Goal: Task Accomplishment & Management: Manage account settings

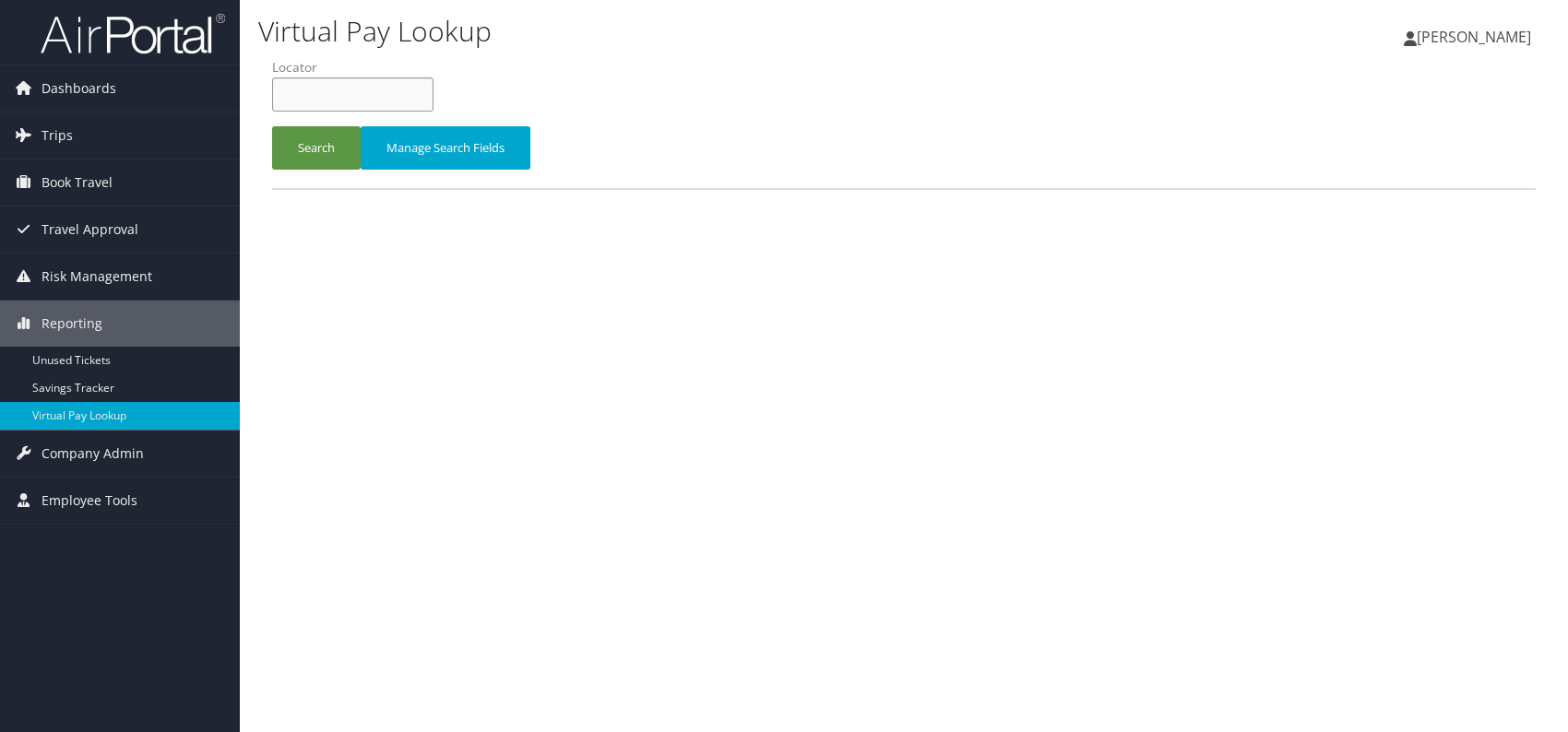
paste input "HQJGUN"
type input "HQJGUN"
click at [311, 151] on button "Search" at bounding box center [316, 148] width 89 height 44
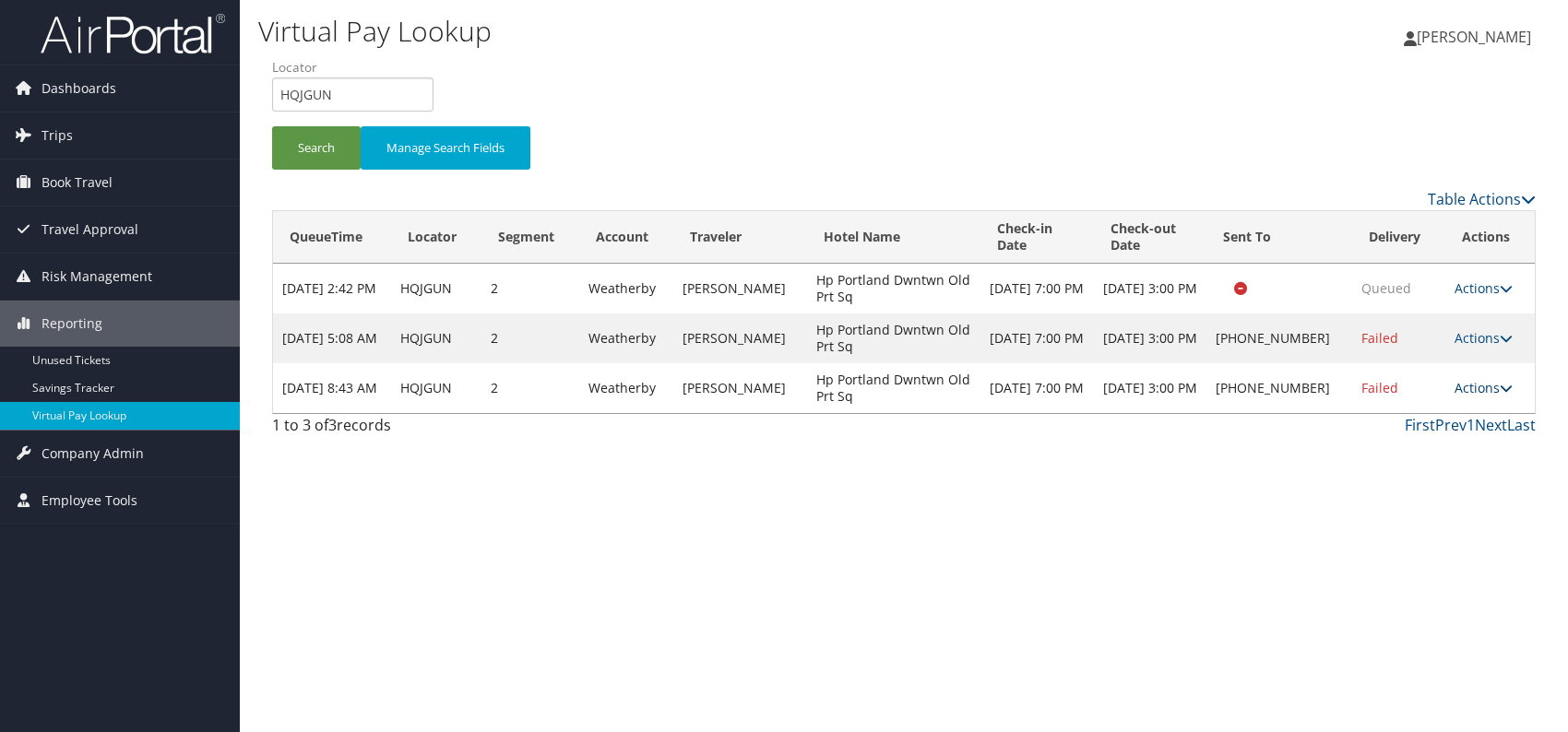
click at [1481, 383] on link "Actions" at bounding box center [1484, 388] width 58 height 18
click at [1419, 439] on link "Logs" at bounding box center [1424, 446] width 158 height 31
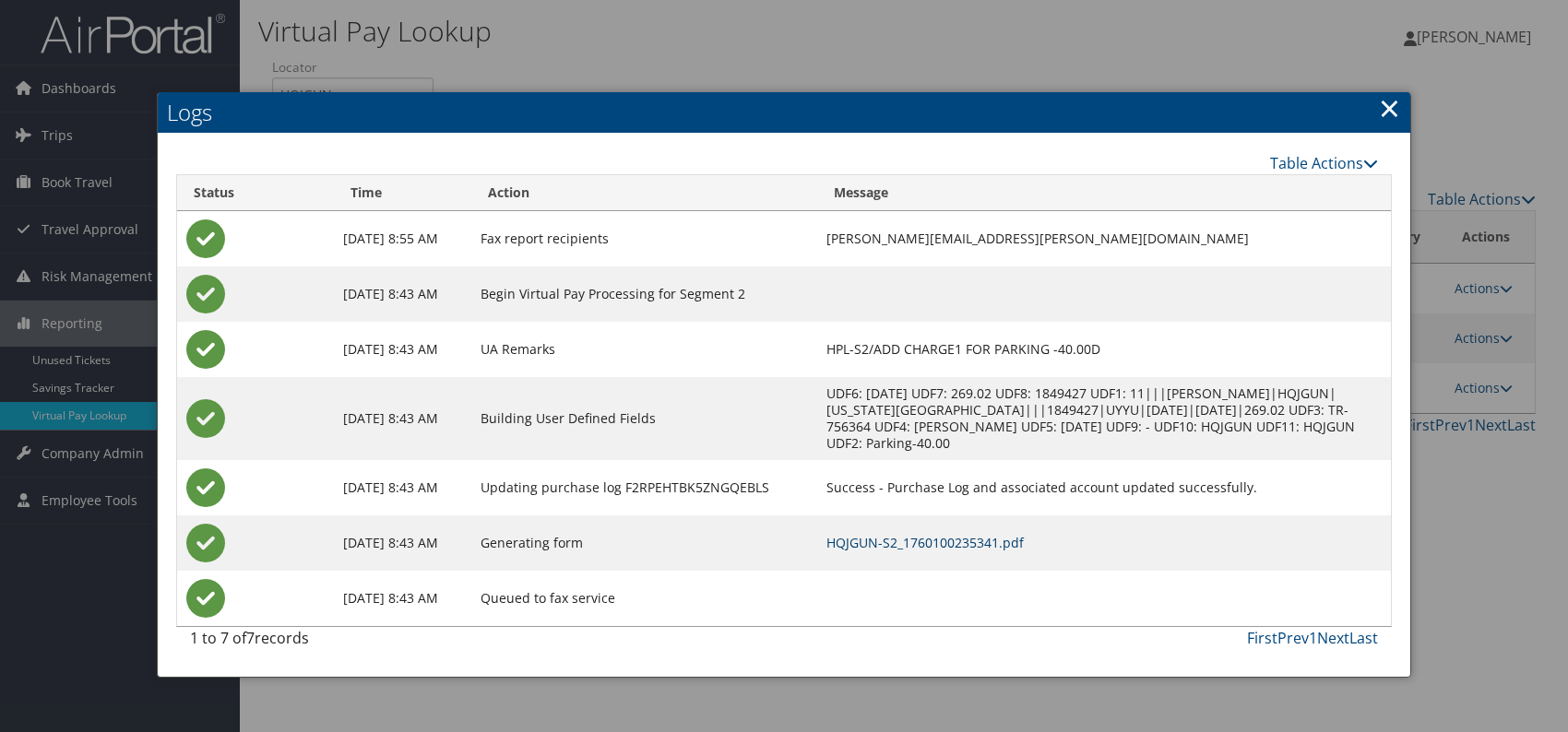
click at [1024, 537] on link "HQJGUN-S2_1760100235341.pdf" at bounding box center [925, 543] width 198 height 18
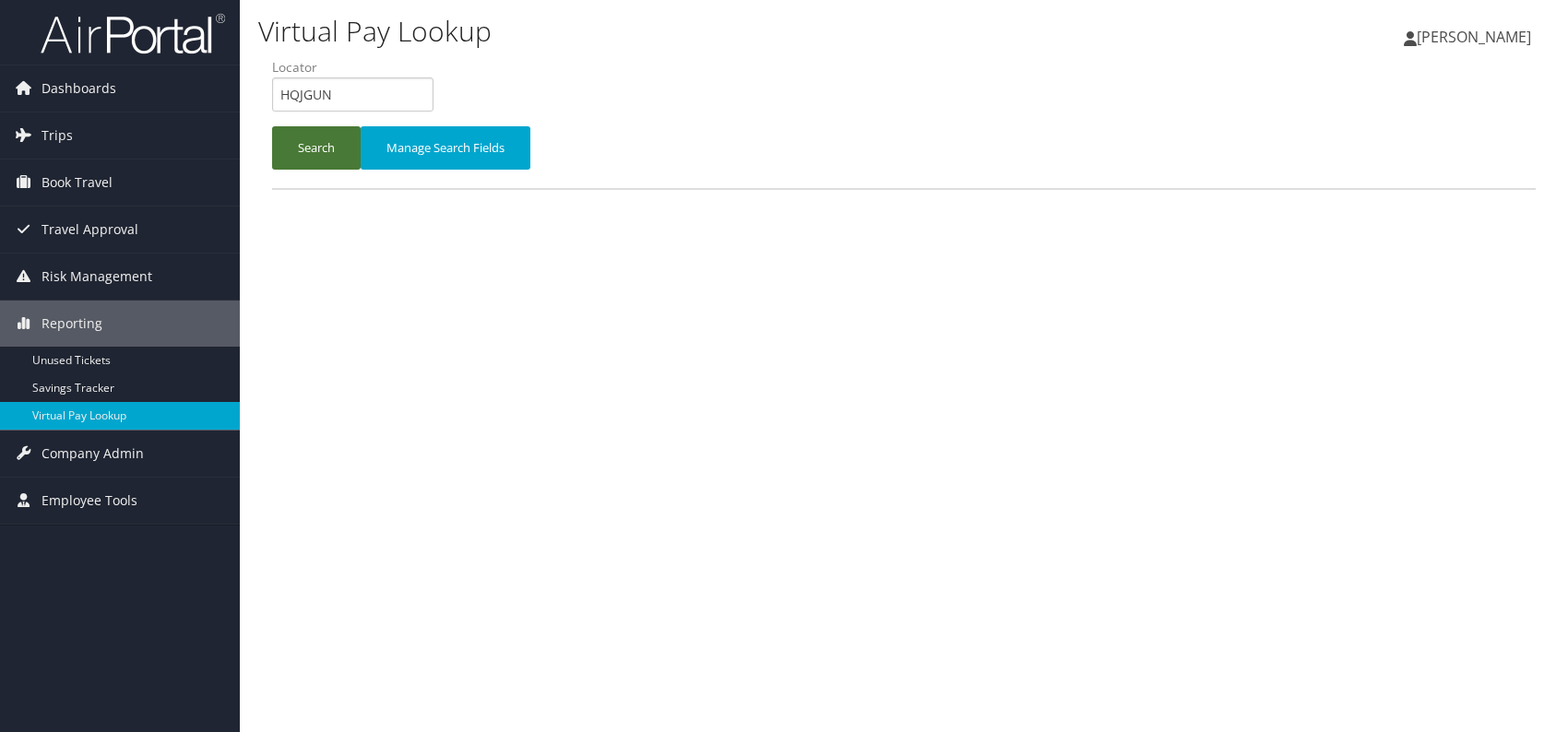
click at [322, 140] on button "Search" at bounding box center [316, 148] width 89 height 44
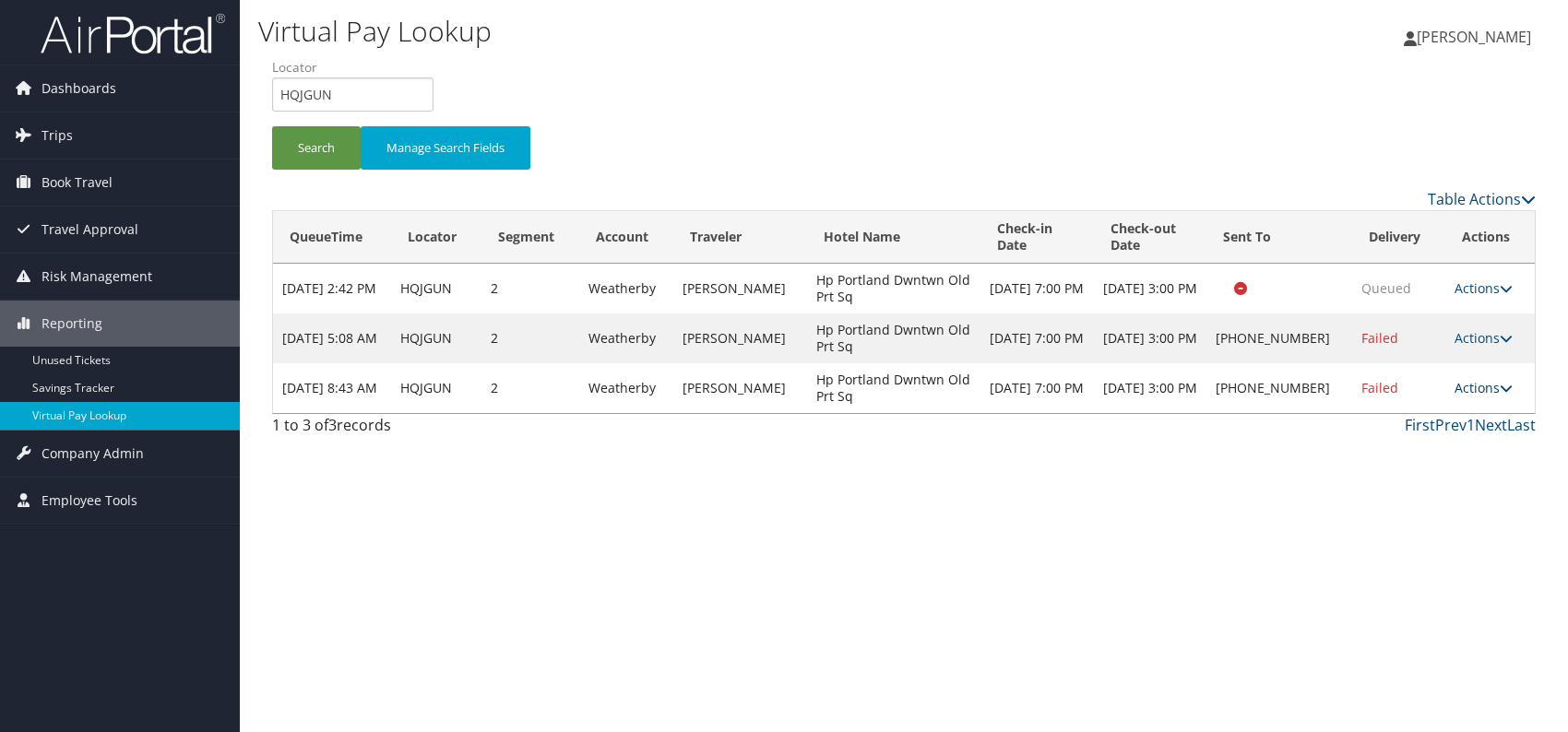
click at [1500, 392] on icon at bounding box center [1506, 387] width 13 height 13
click at [1404, 418] on link "Resend" at bounding box center [1424, 414] width 158 height 31
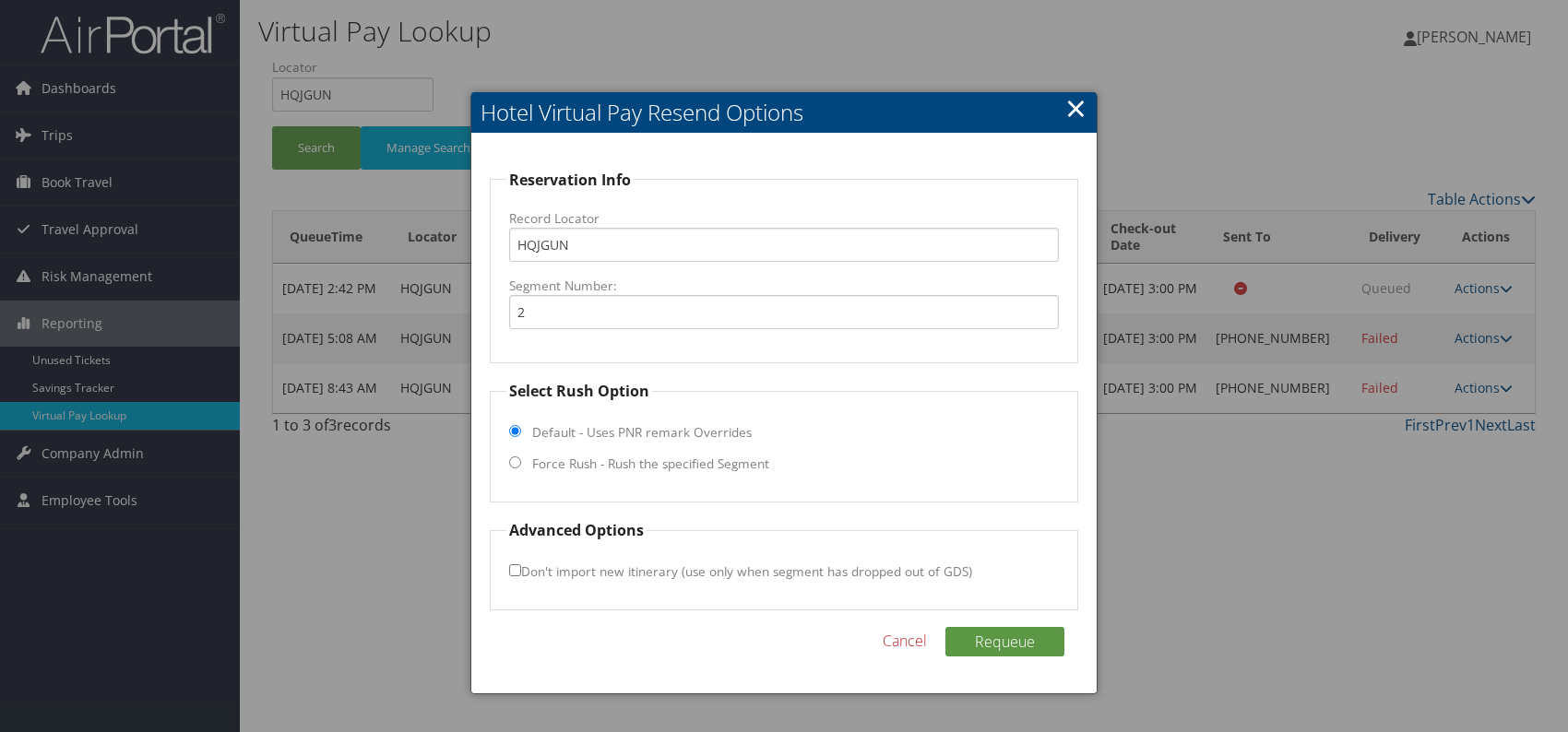
click at [519, 466] on input "Force Rush - Rush the specified Segment" at bounding box center [515, 462] width 12 height 12
radio input "true"
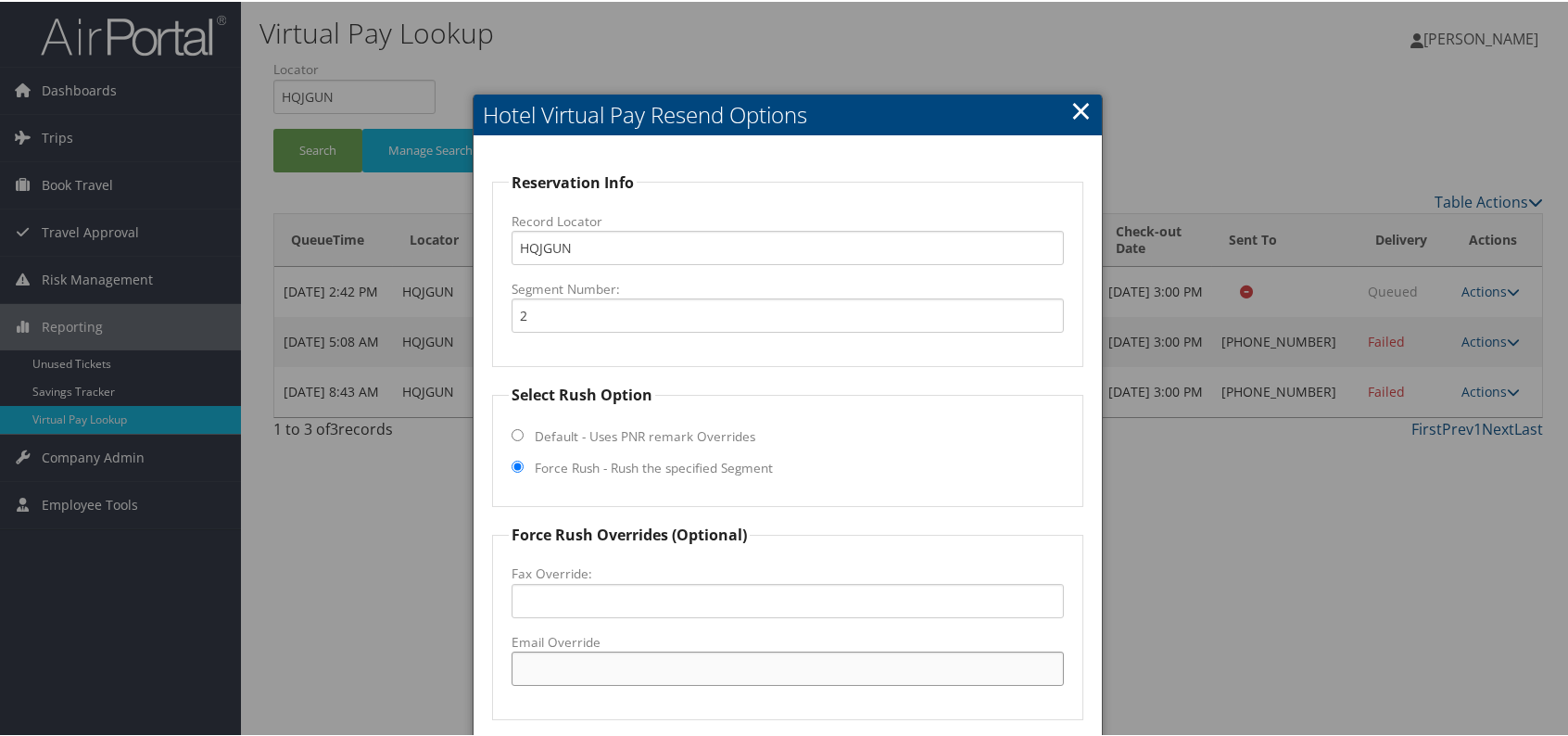
paste input "karen.ouellette@hyatt.com"
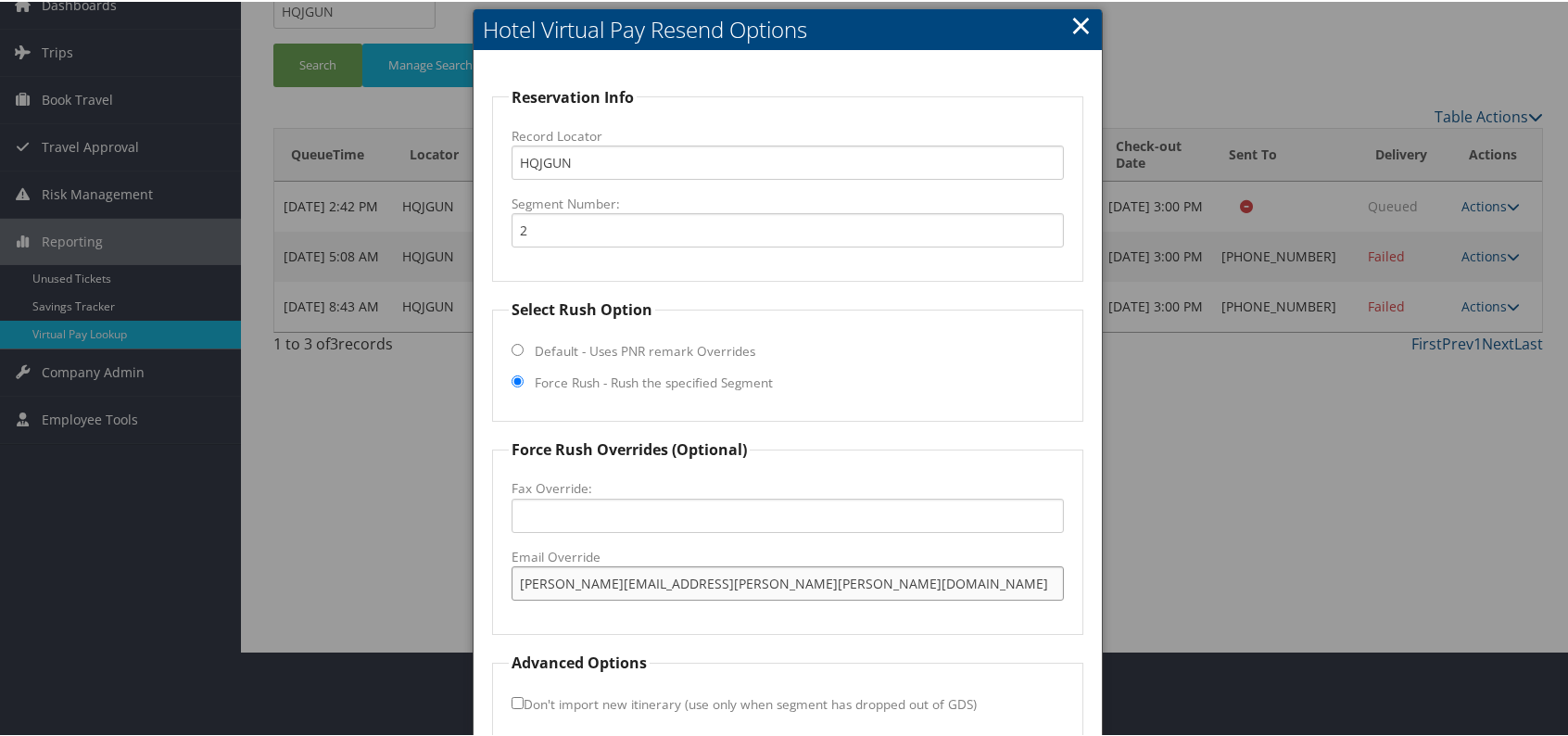
scroll to position [172, 0]
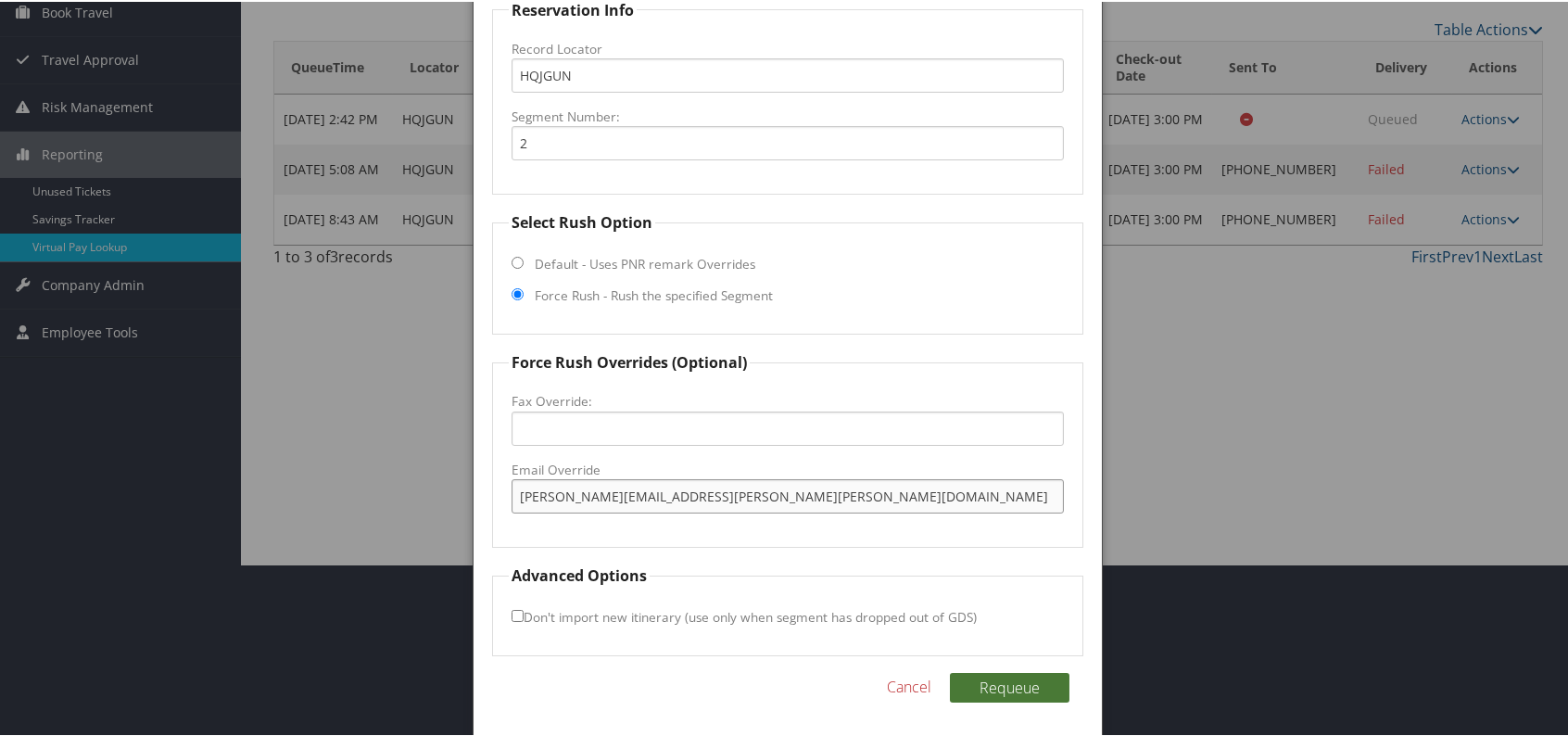
type input "karen.ouellette@hyatt.com"
click at [1006, 696] on button "Requeue" at bounding box center [1009, 686] width 119 height 29
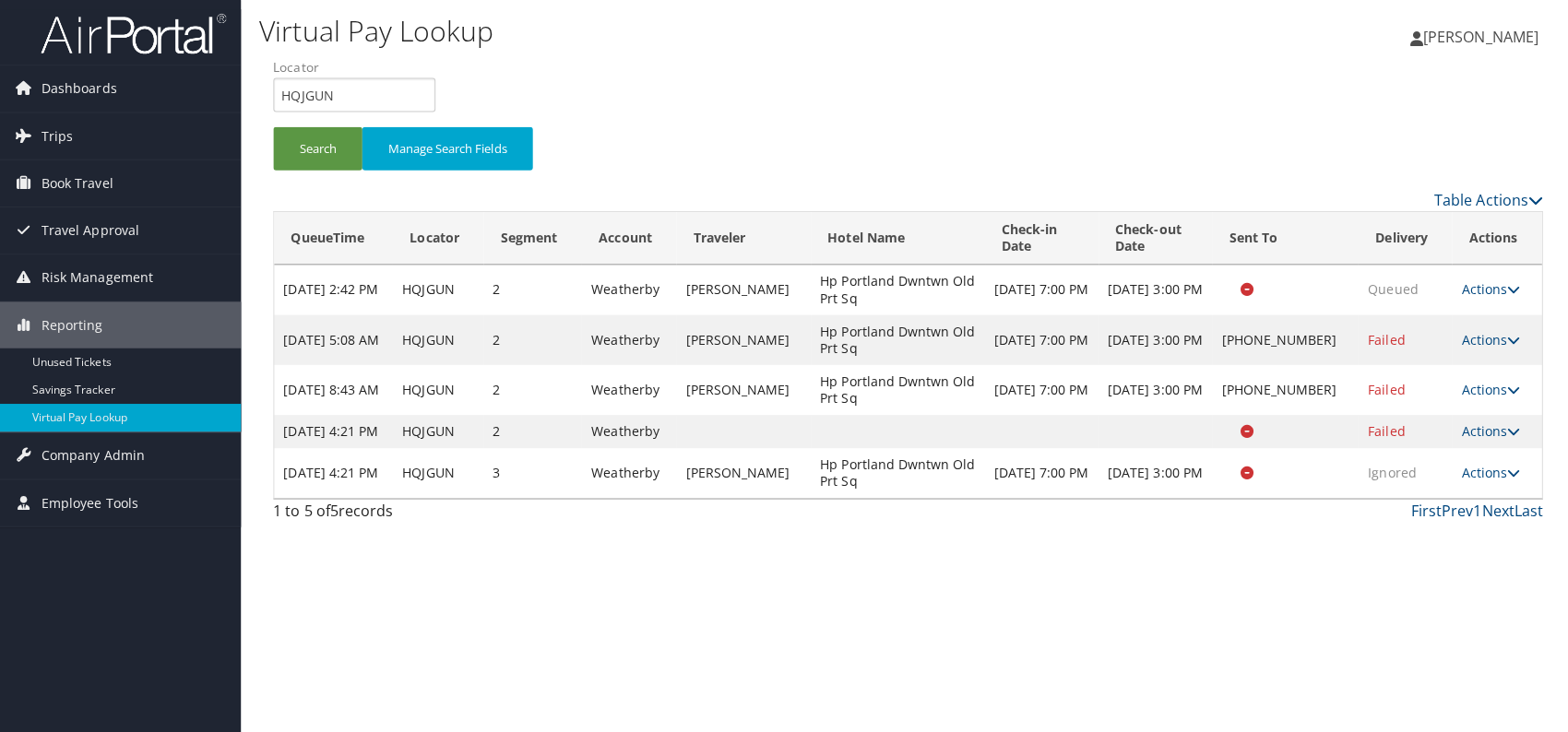
scroll to position [0, 0]
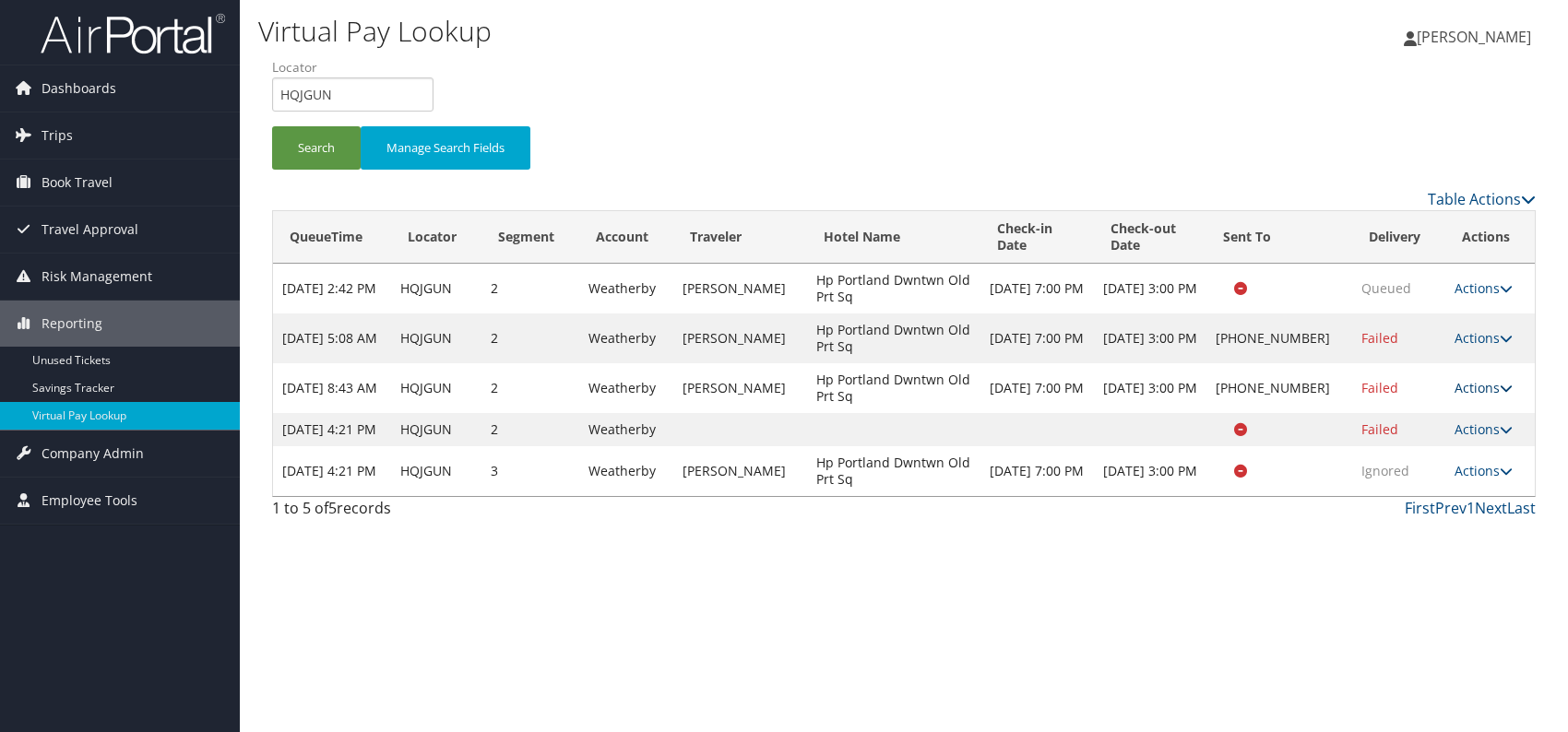
click at [1482, 386] on link "Actions" at bounding box center [1484, 388] width 58 height 18
click at [1419, 440] on link "Logs" at bounding box center [1424, 446] width 158 height 31
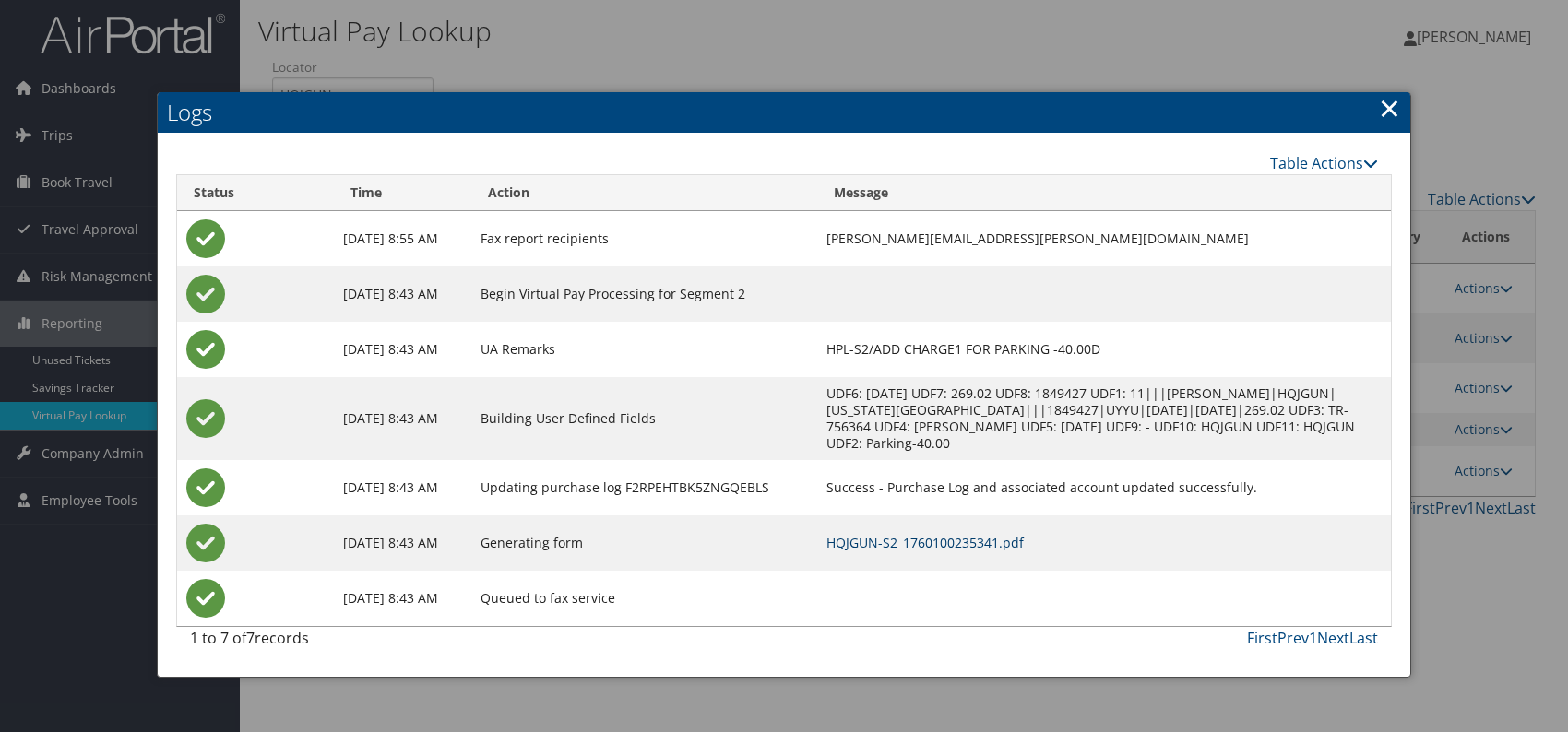
click at [1024, 535] on link "HQJGUN-S2_1760100235341.pdf" at bounding box center [925, 543] width 198 height 18
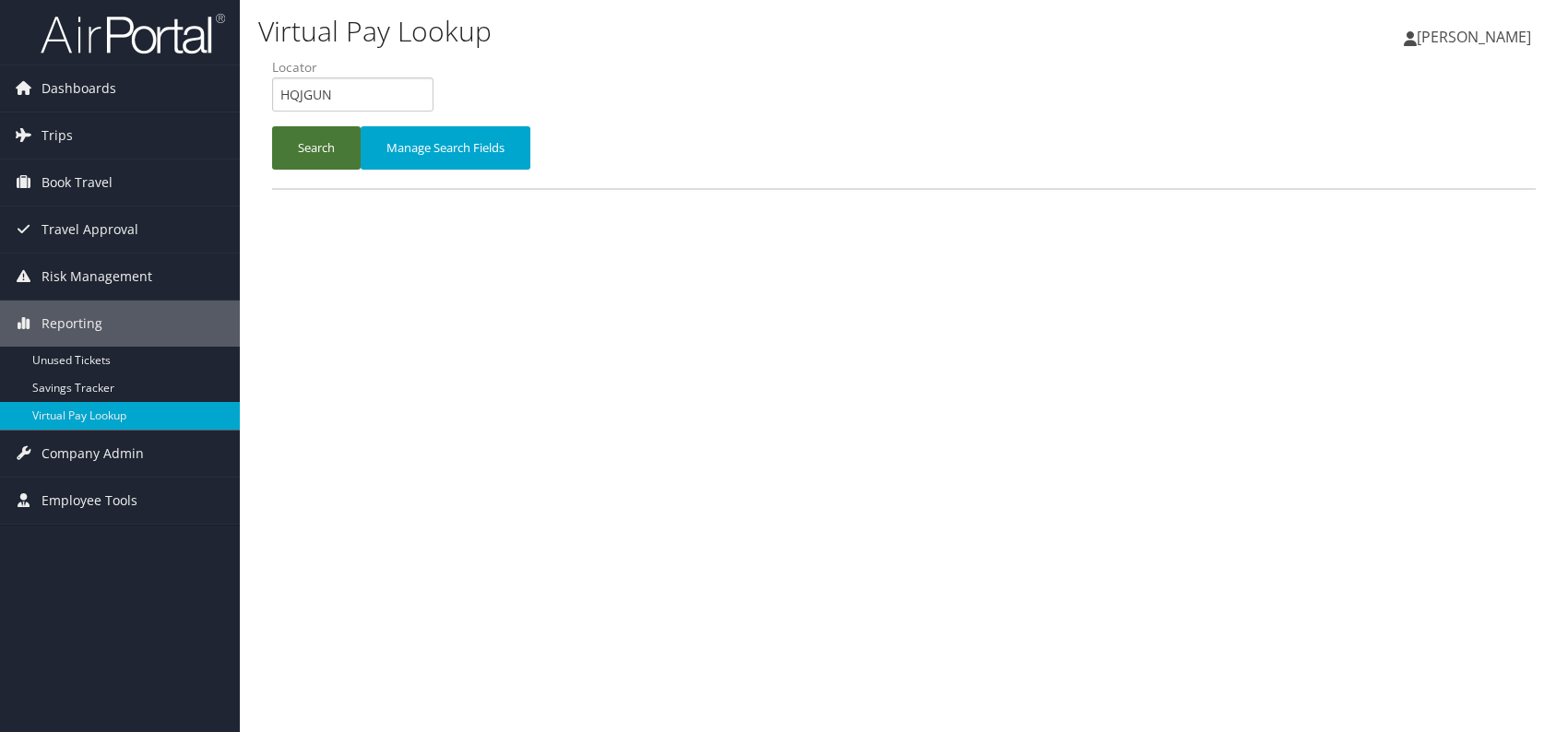
click at [291, 127] on button "Search" at bounding box center [316, 148] width 89 height 44
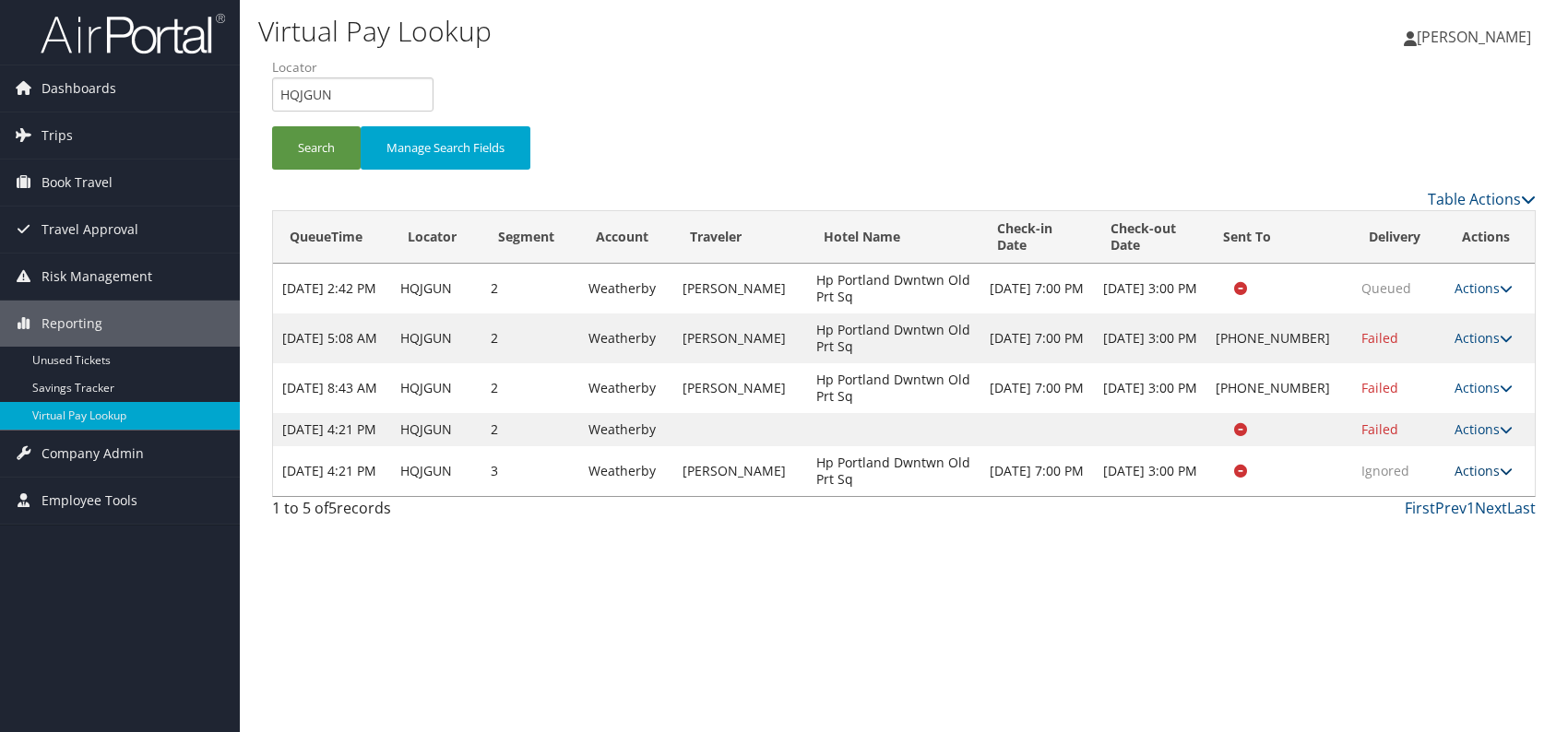
click at [1492, 480] on link "Actions" at bounding box center [1484, 471] width 58 height 18
click at [1438, 532] on link "Logs" at bounding box center [1443, 545] width 116 height 31
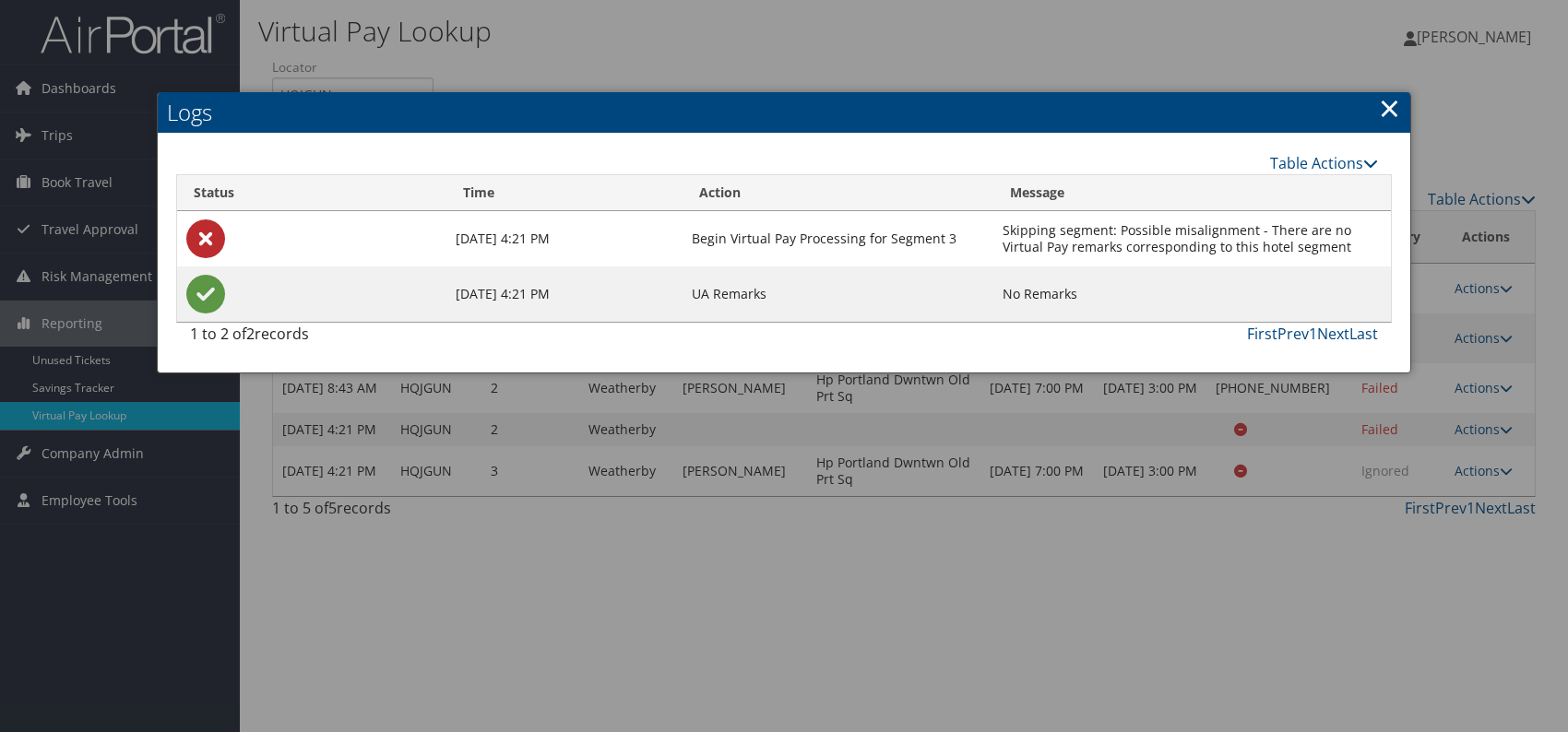
click at [1385, 107] on link "×" at bounding box center [1390, 108] width 21 height 37
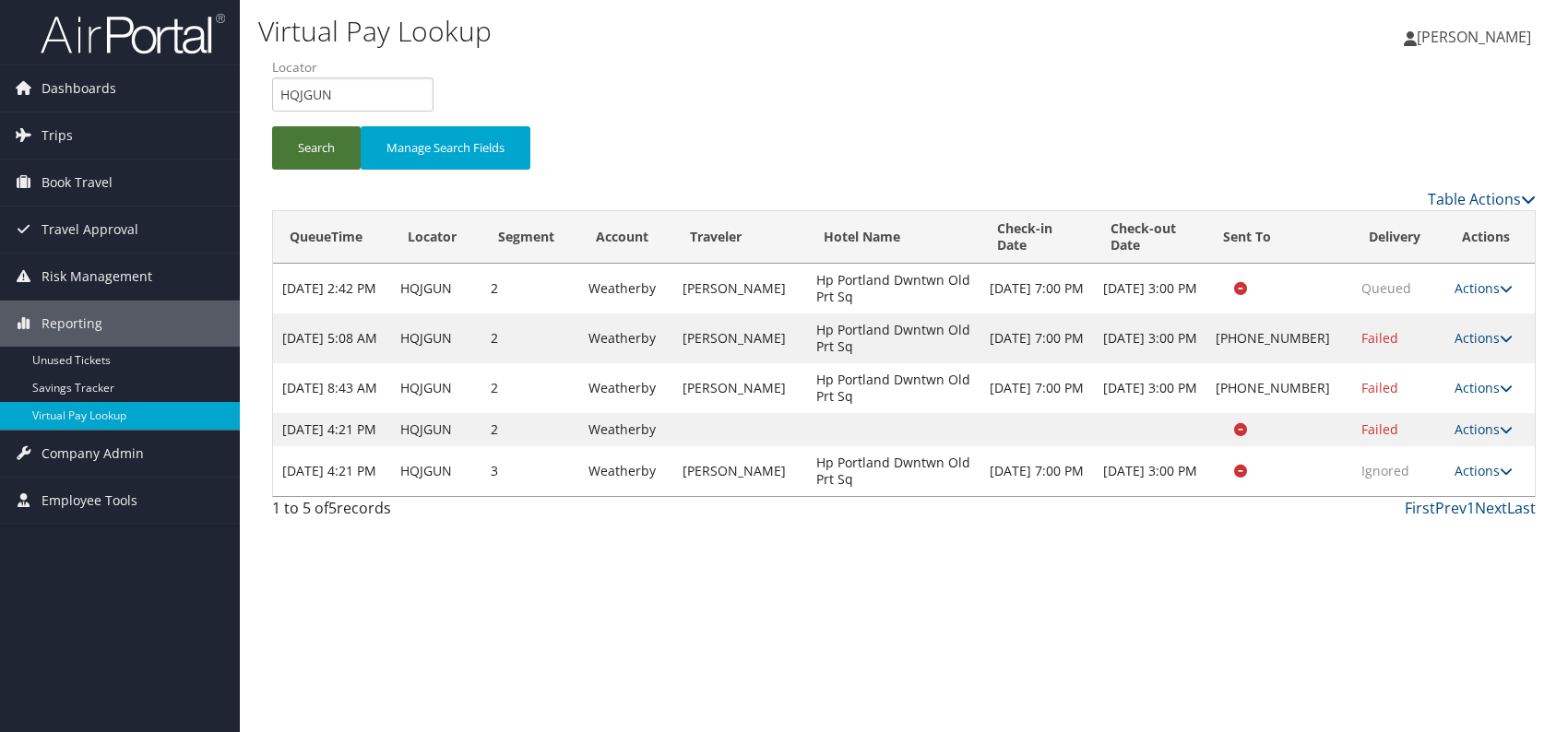
click at [301, 144] on button "Search" at bounding box center [316, 148] width 89 height 44
click at [1483, 480] on link "Actions" at bounding box center [1484, 471] width 58 height 18
click at [1436, 516] on link "Resend" at bounding box center [1443, 514] width 116 height 31
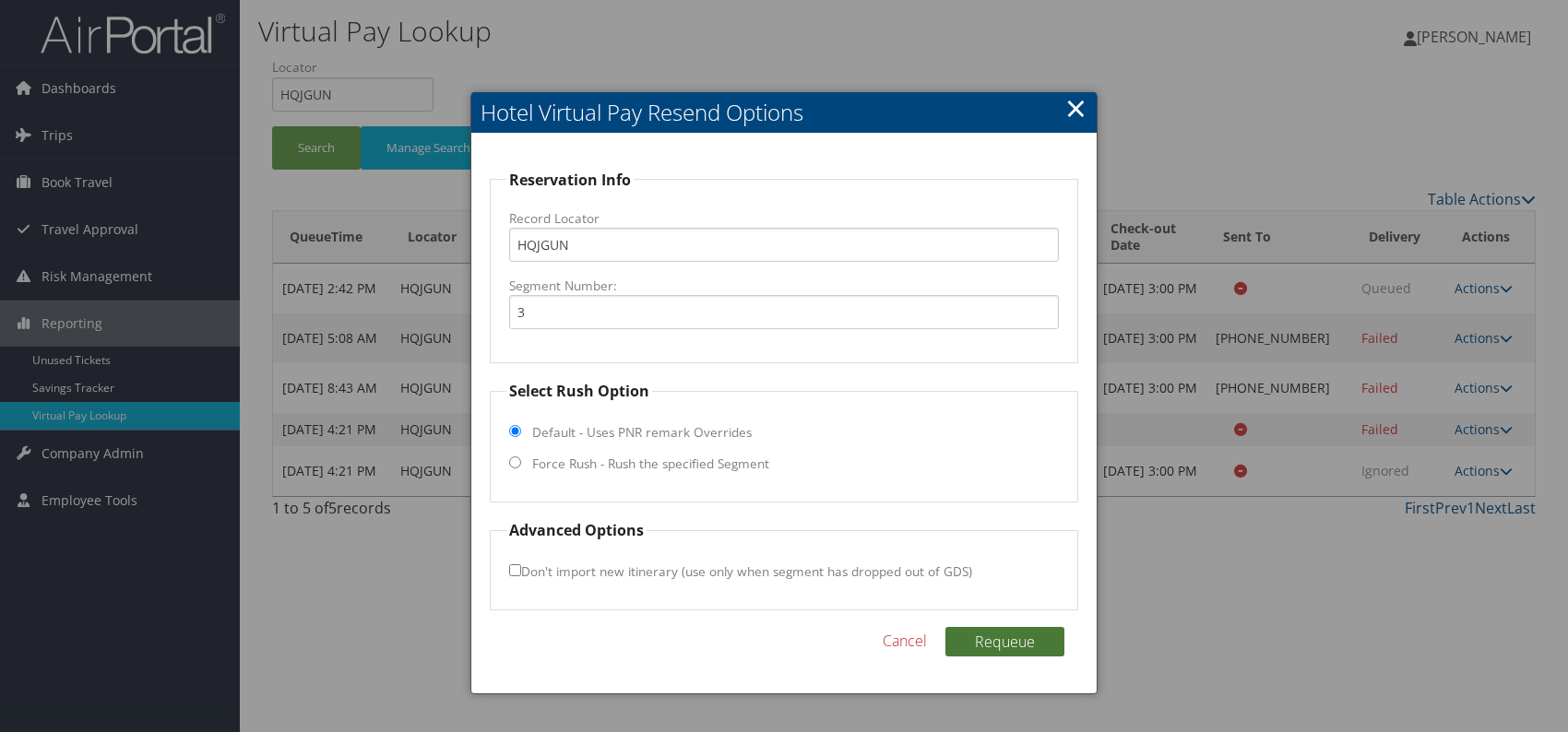
click at [1048, 637] on button "Requeue" at bounding box center [1004, 641] width 119 height 29
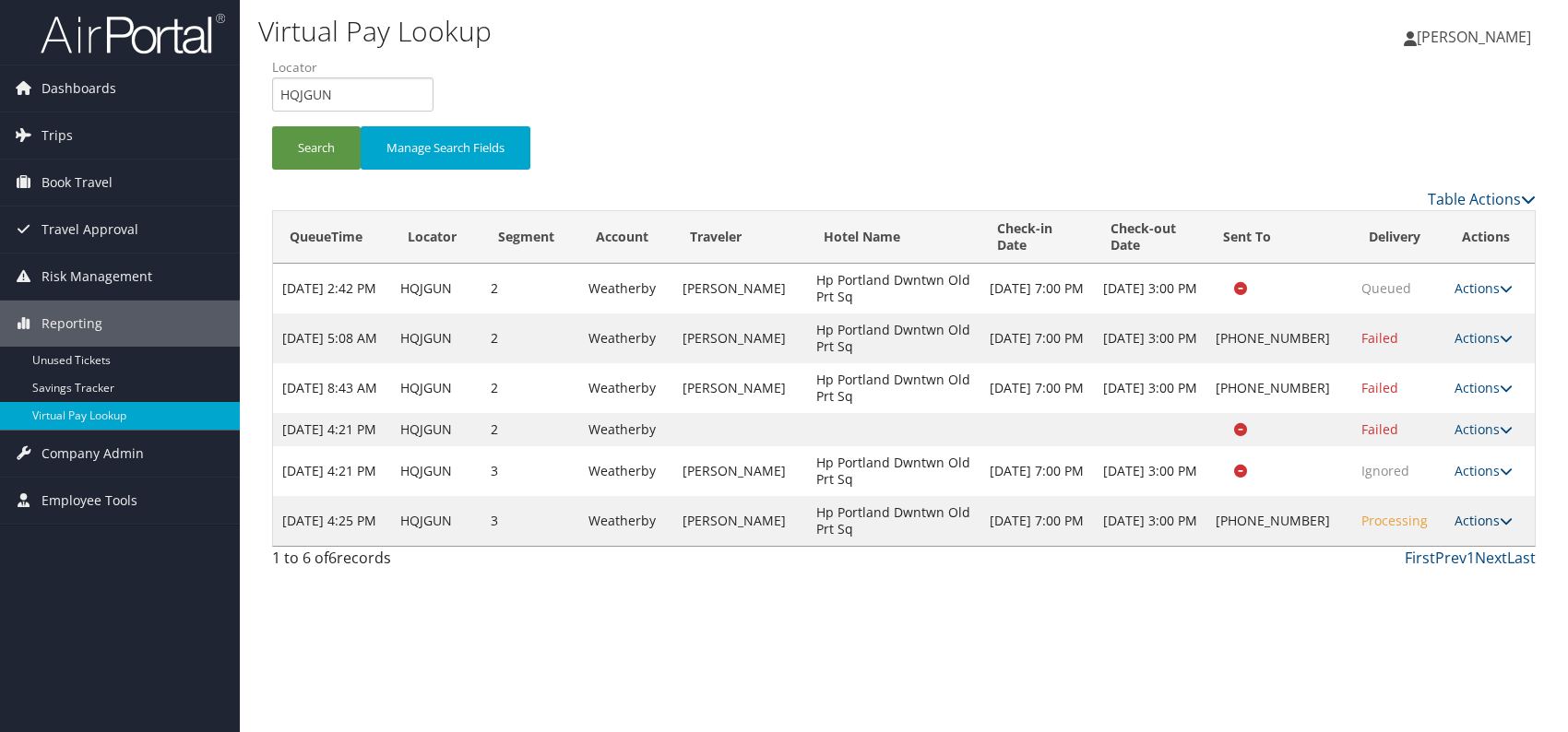
click at [1490, 530] on link "Actions" at bounding box center [1484, 521] width 58 height 18
click at [1417, 564] on link "Resend" at bounding box center [1424, 564] width 158 height 31
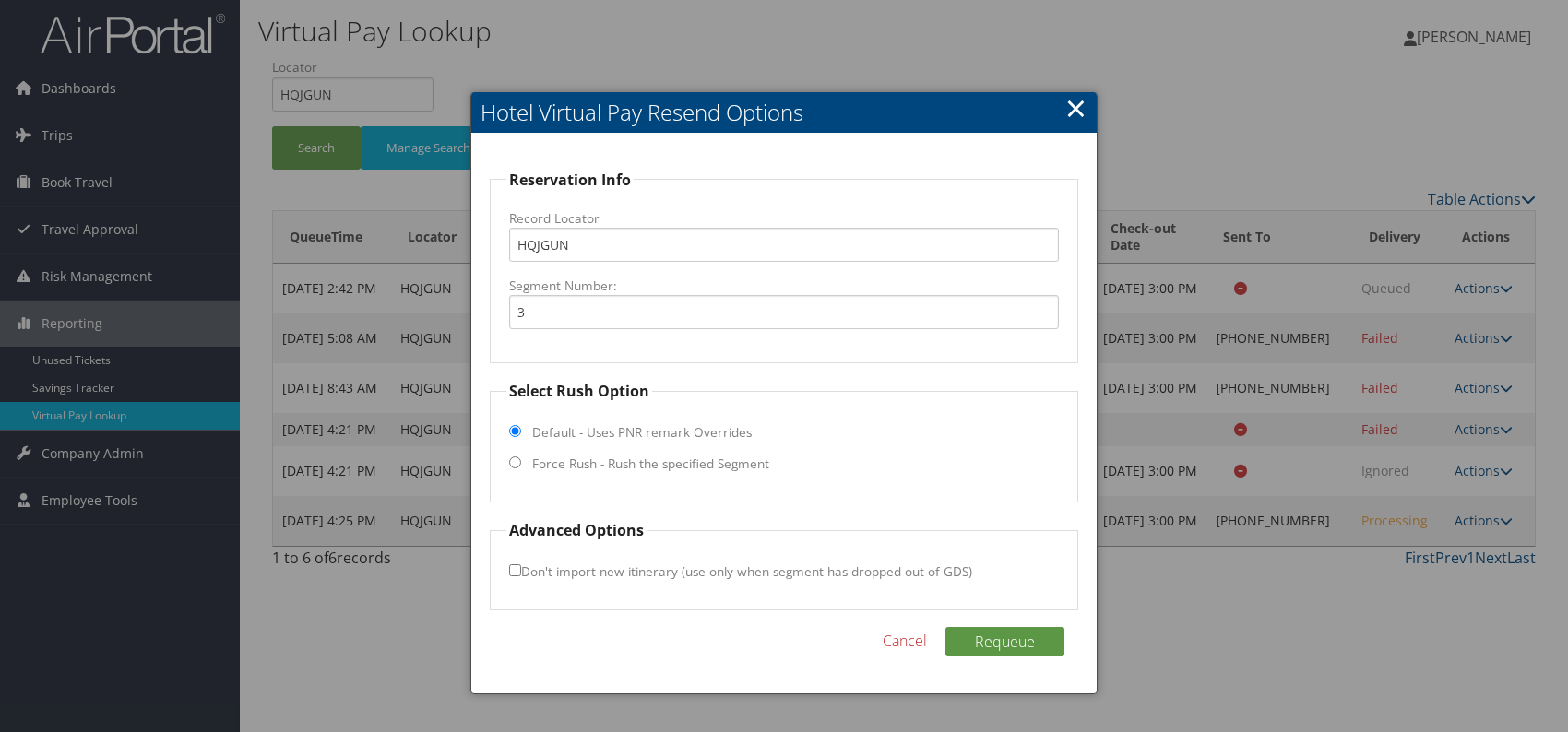
click at [516, 465] on input "Force Rush - Rush the specified Segment" at bounding box center [515, 462] width 12 height 12
radio input "true"
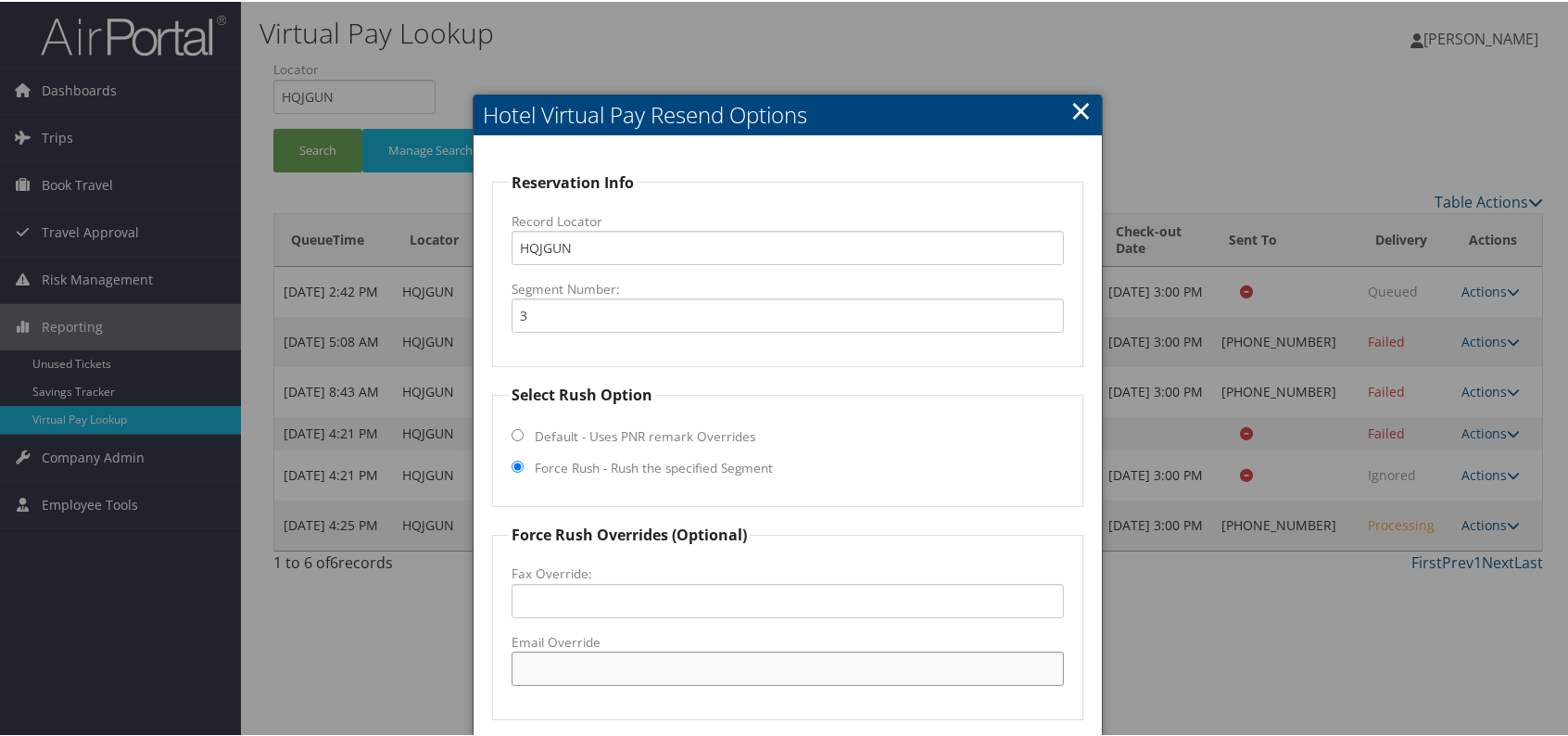
paste input "karen.ouellette@hyatt.com"
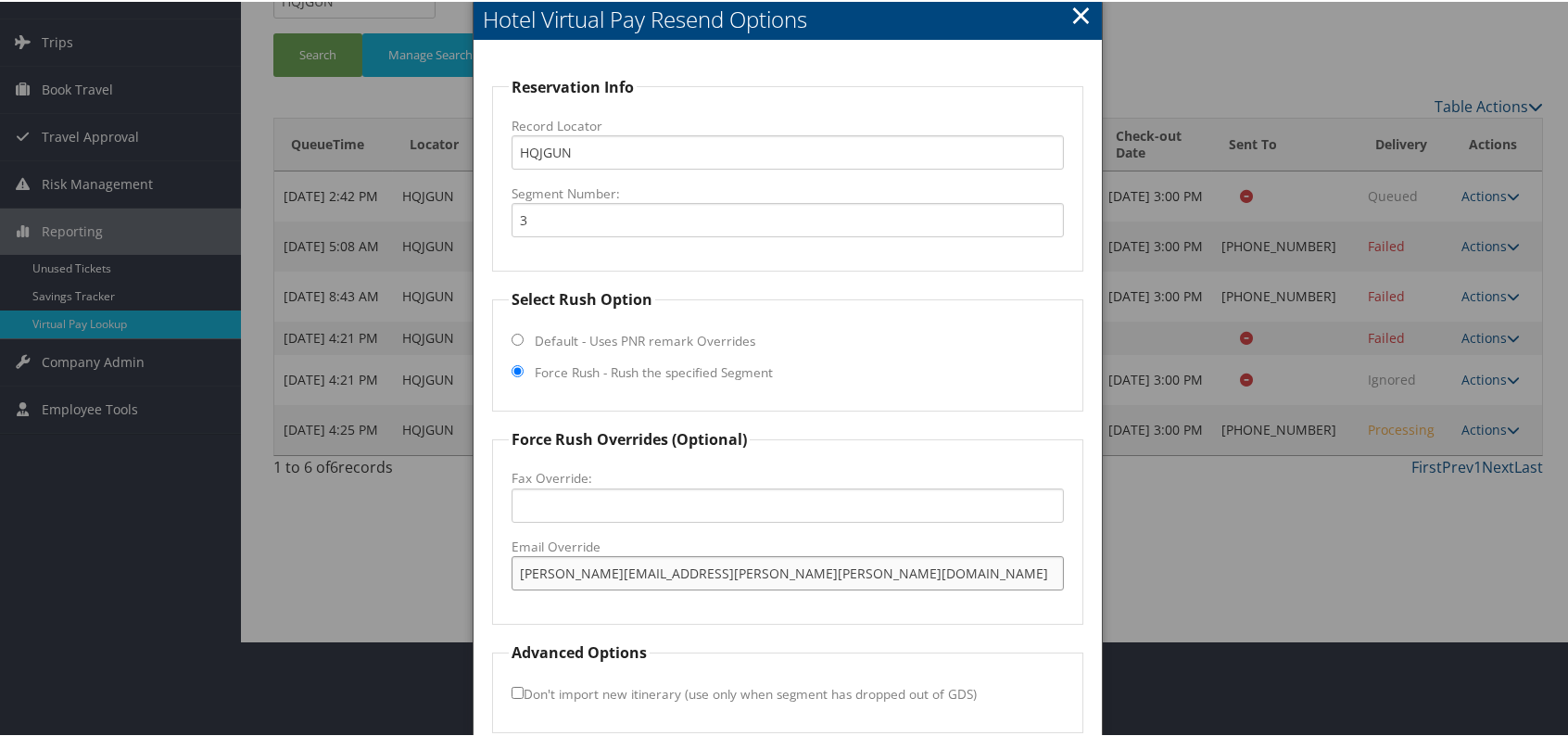
scroll to position [172, 0]
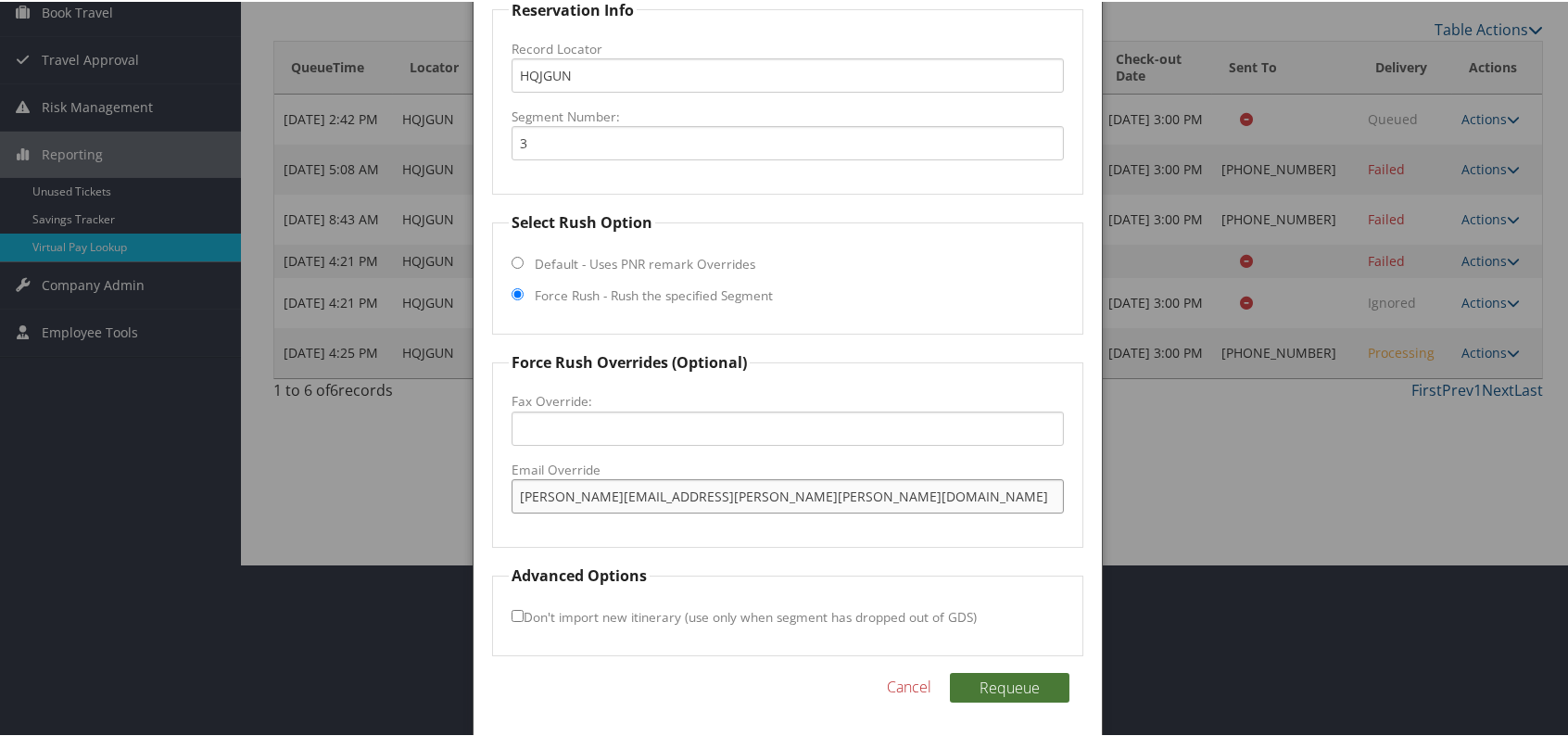
type input "karen.ouellette@hyatt.com"
click at [1013, 682] on button "Requeue" at bounding box center [1009, 686] width 119 height 29
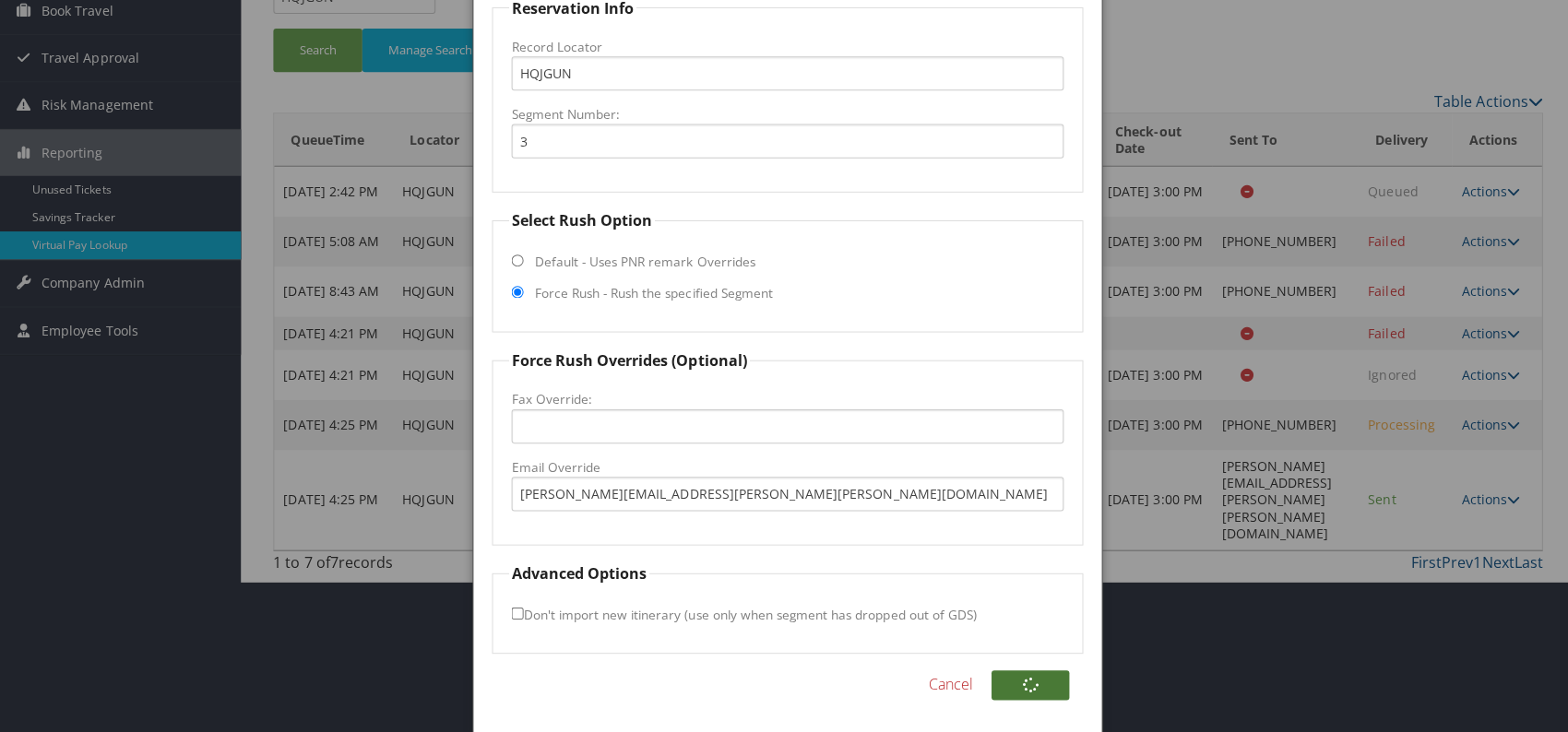
scroll to position [0, 0]
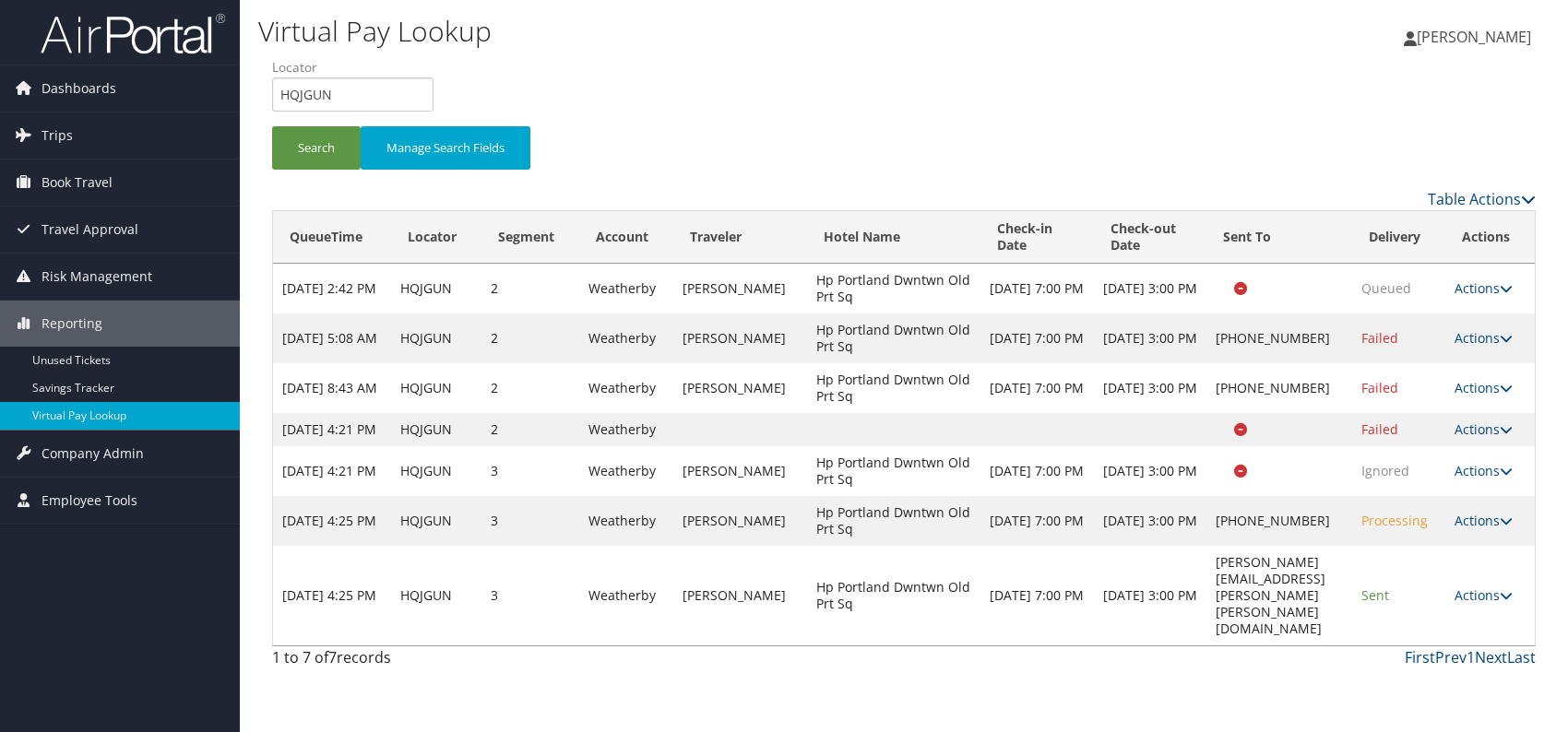
click at [1505, 591] on icon at bounding box center [1506, 596] width 13 height 13
click at [1438, 645] on link "Logs" at bounding box center [1452, 644] width 116 height 31
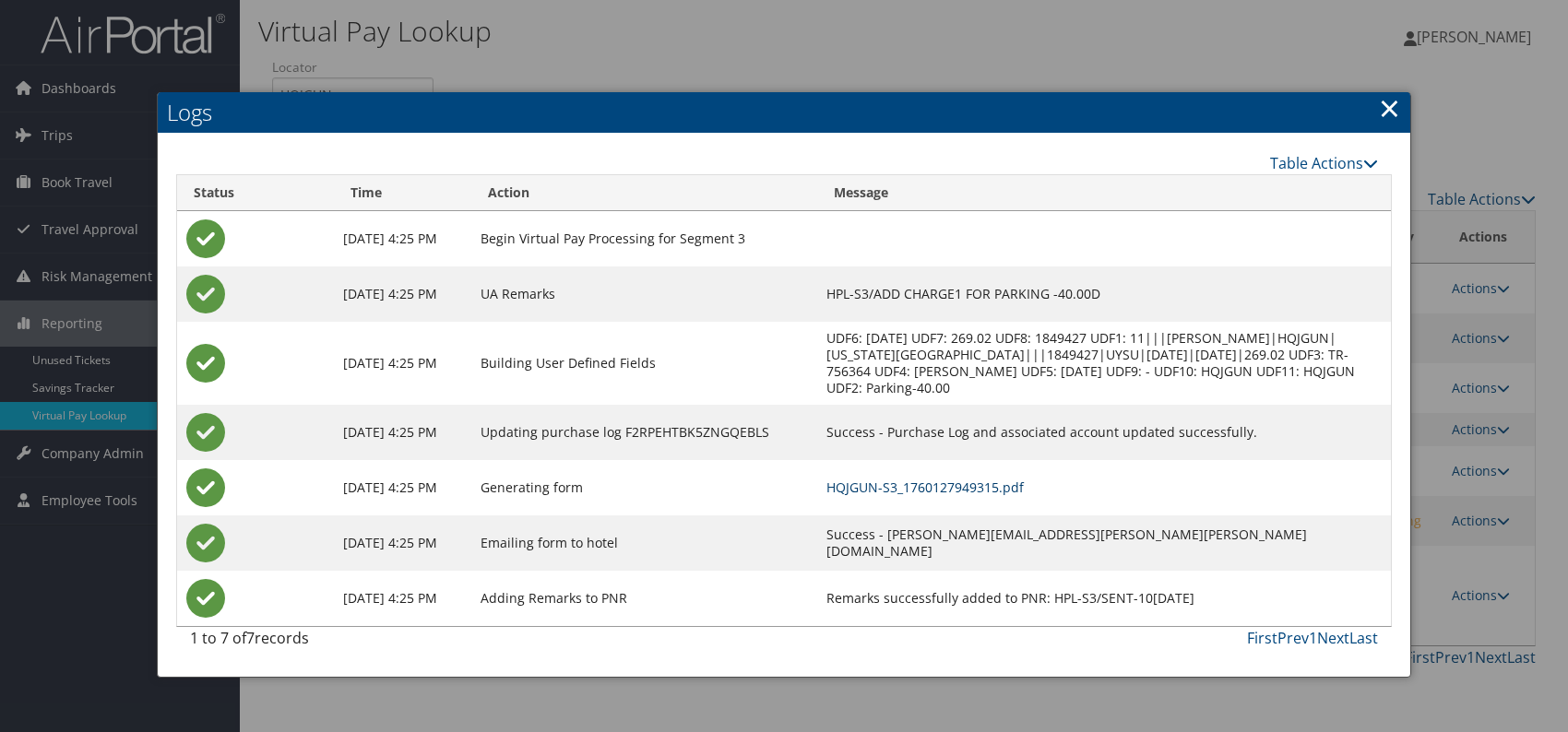
click at [998, 484] on link "HQJGUN-S3_1760127949315.pdf" at bounding box center [925, 488] width 198 height 18
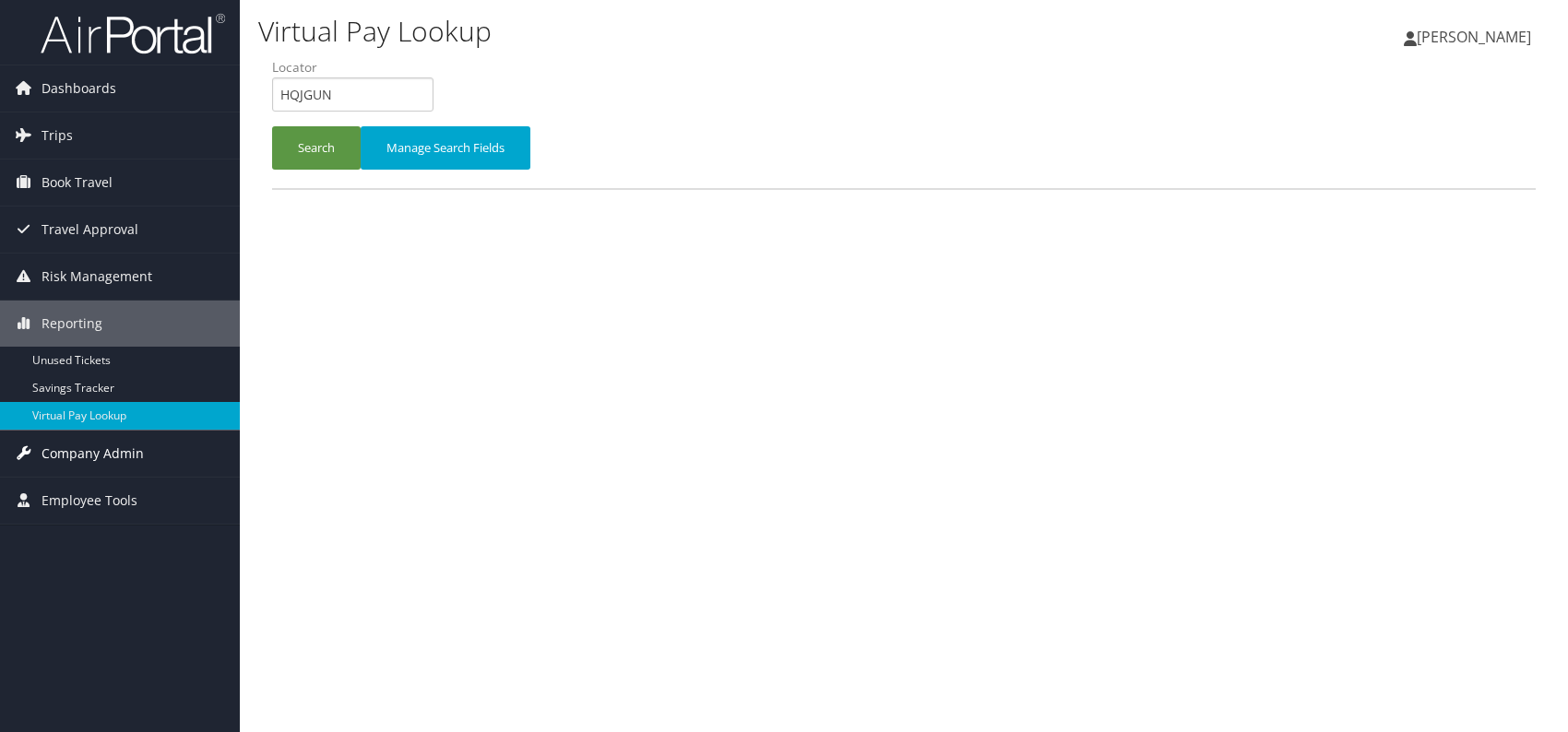
click at [141, 446] on link "Company Admin" at bounding box center [120, 454] width 239 height 46
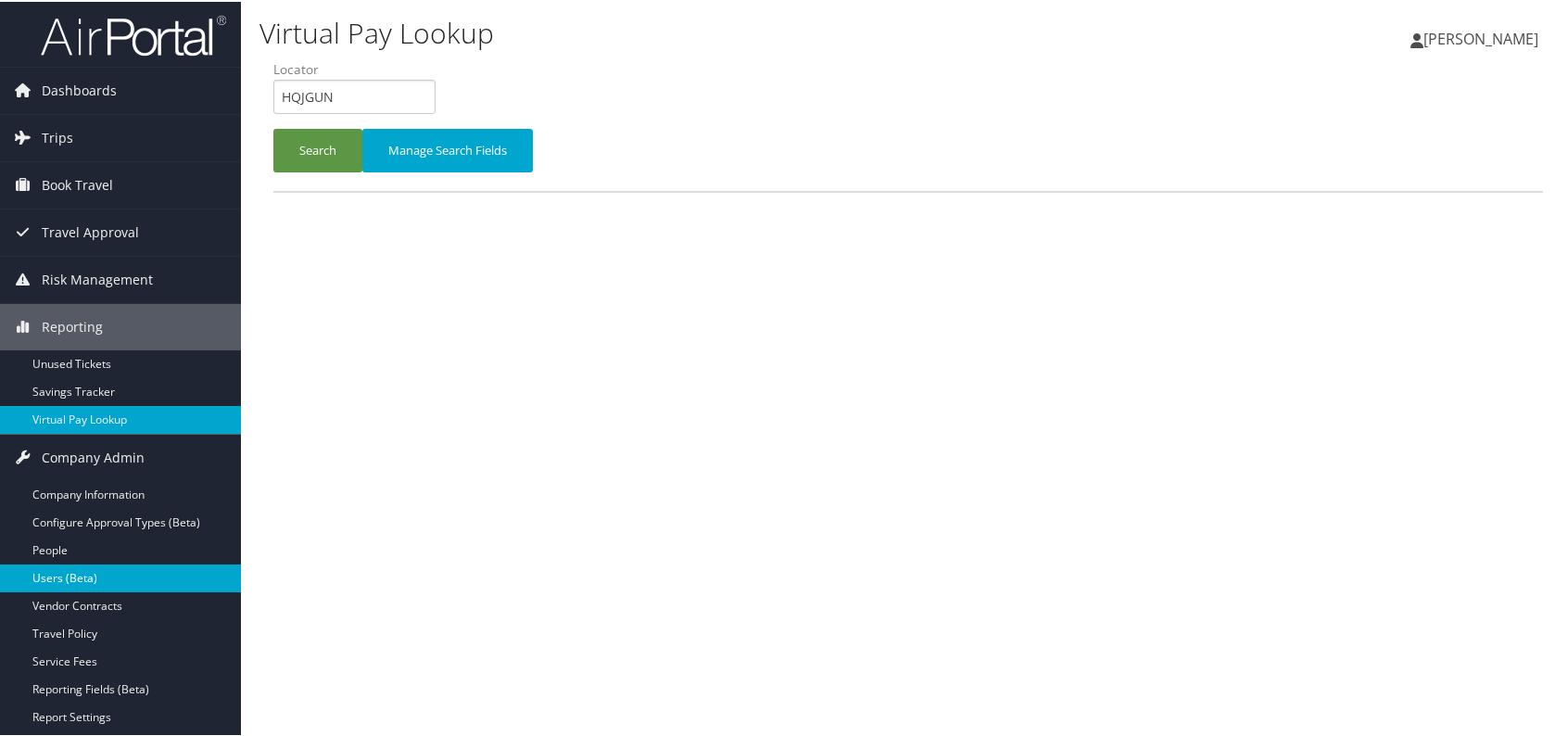
click at [114, 576] on link "Users (Beta)" at bounding box center [120, 576] width 241 height 27
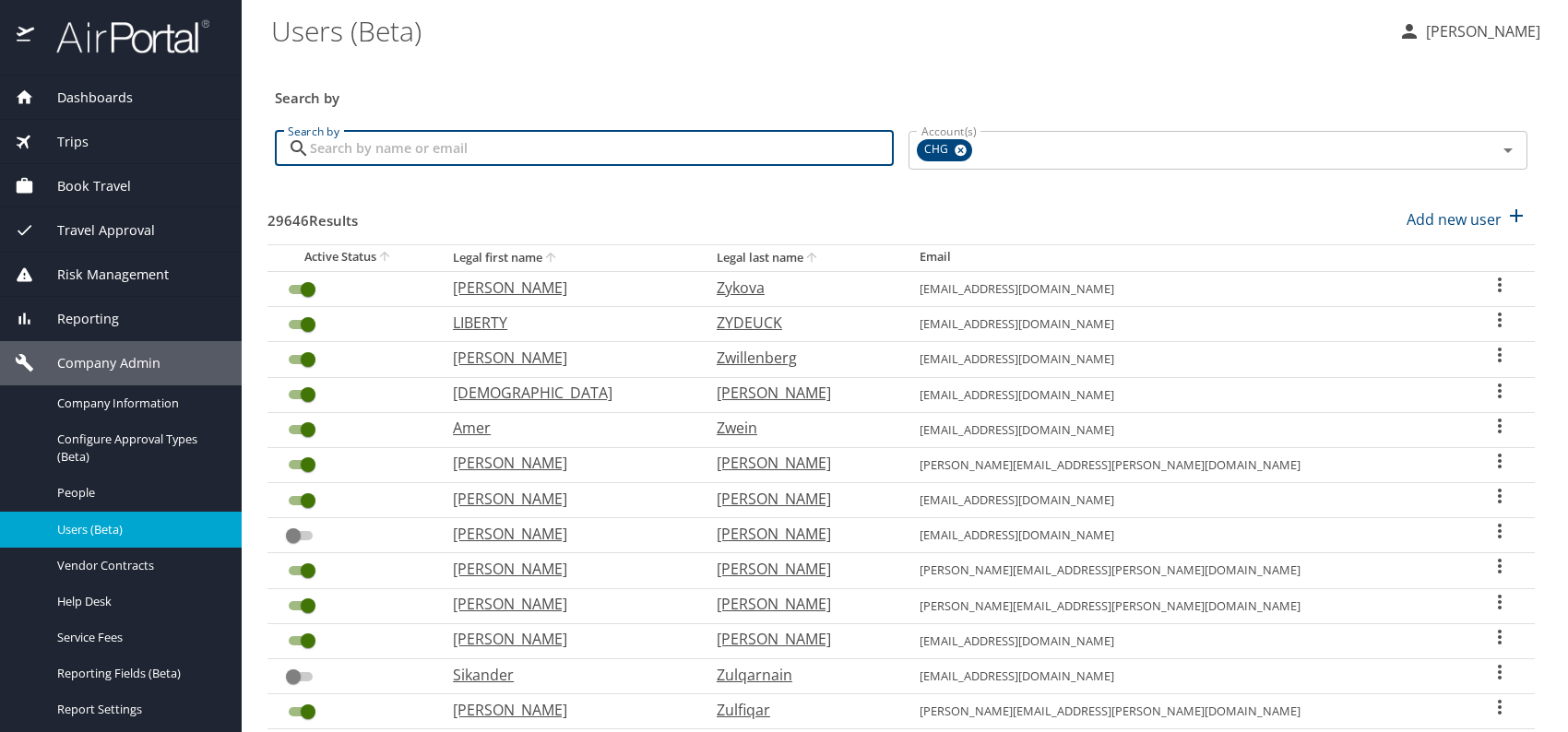
paste input "[EMAIL_ADDRESS][DOMAIN_NAME]"
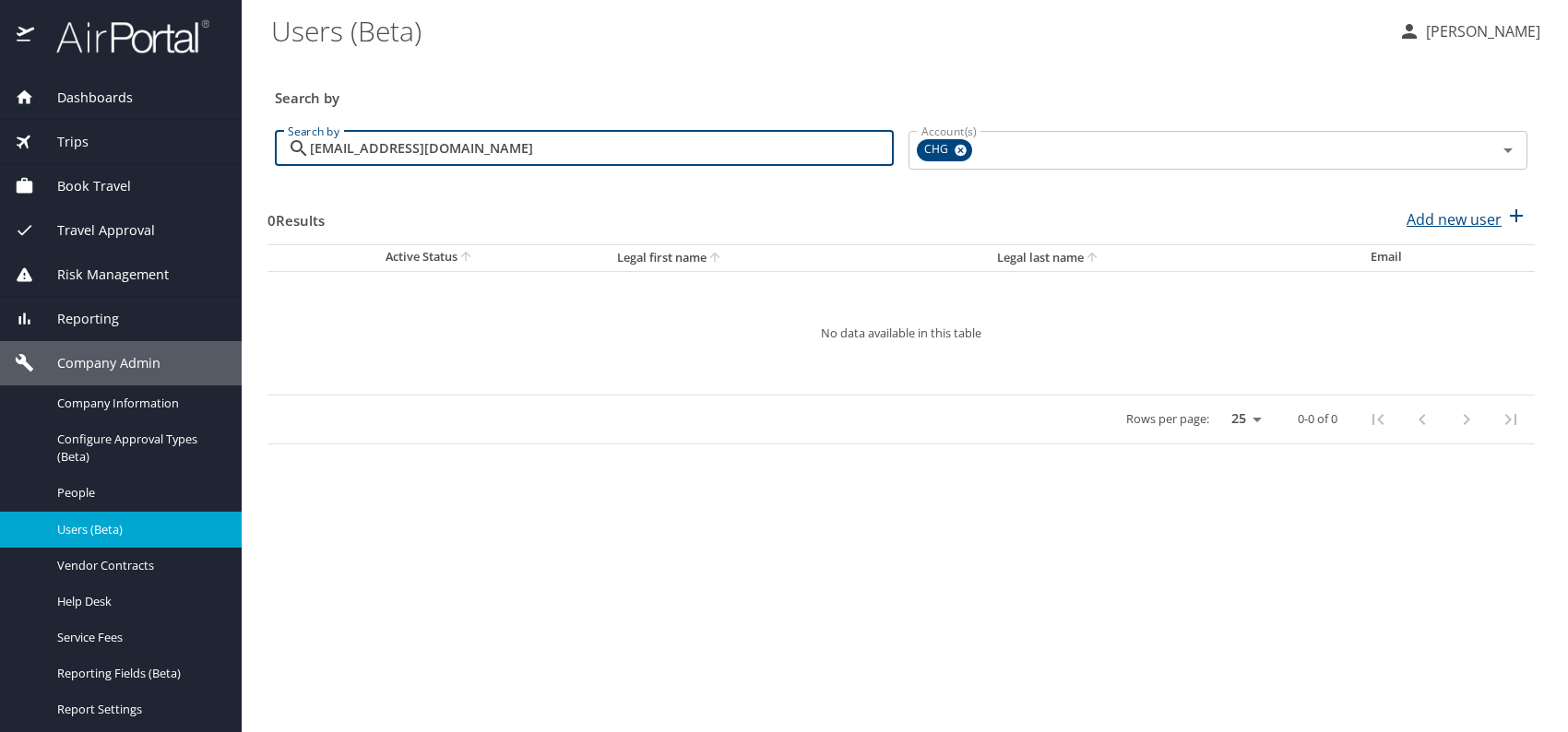
type input "[EMAIL_ADDRESS][DOMAIN_NAME]"
click at [1468, 221] on p "Add new user" at bounding box center [1454, 219] width 95 height 22
select select "US"
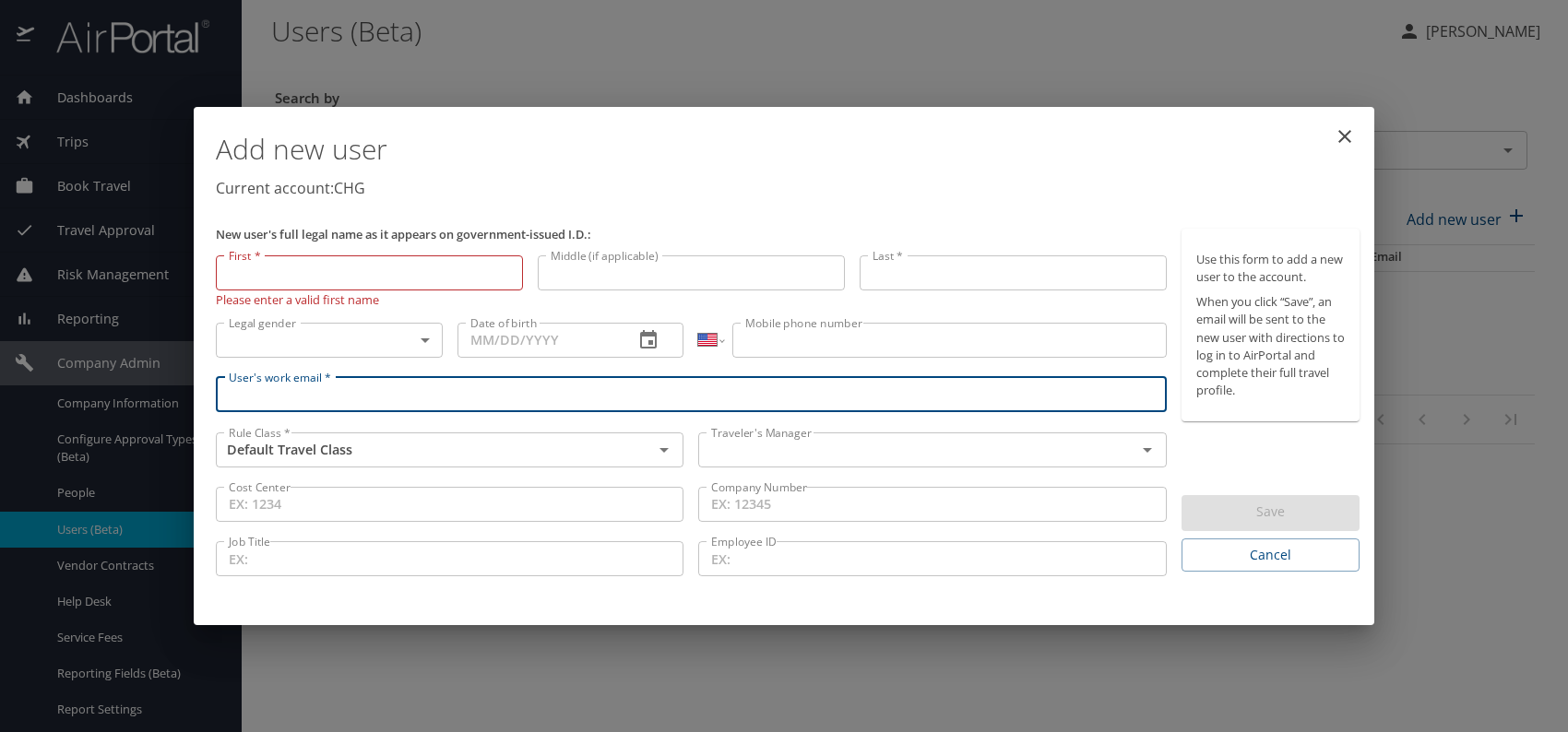
paste input "[EMAIL_ADDRESS][DOMAIN_NAME]"
type input "[EMAIL_ADDRESS][DOMAIN_NAME]"
click at [784, 443] on input "text" at bounding box center [904, 450] width 402 height 24
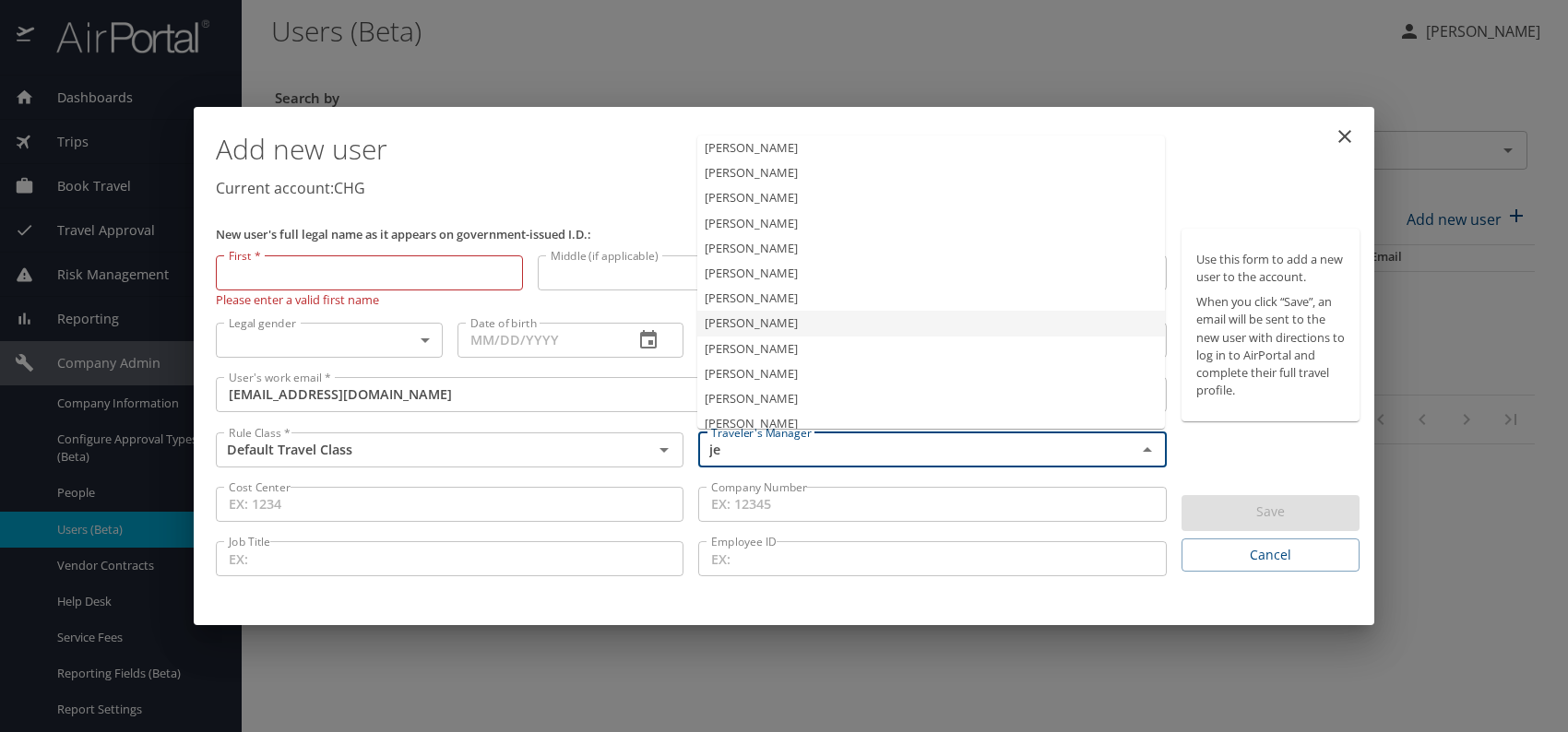
click at [778, 317] on li "[PERSON_NAME]" at bounding box center [930, 323] width 467 height 25
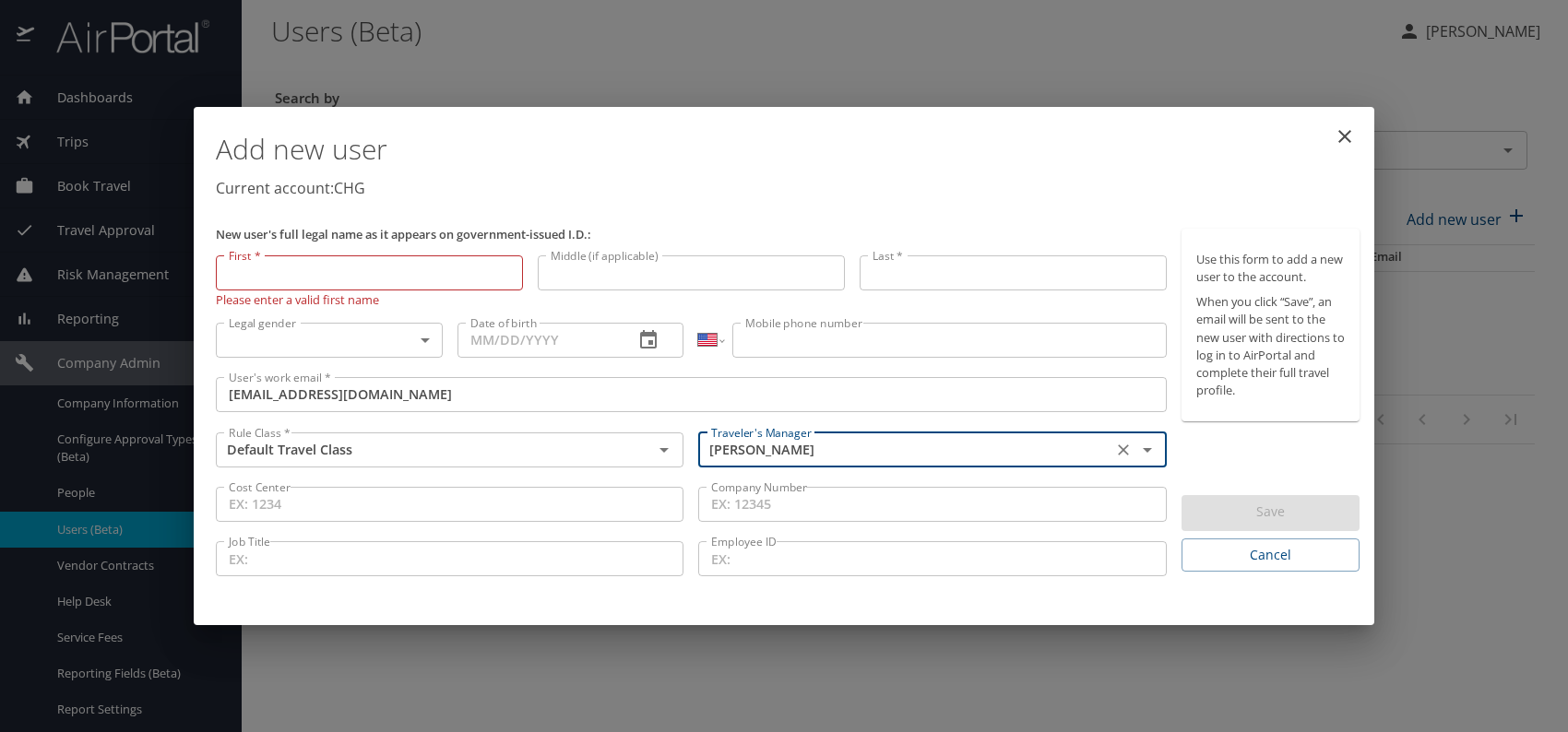
type input "[PERSON_NAME]"
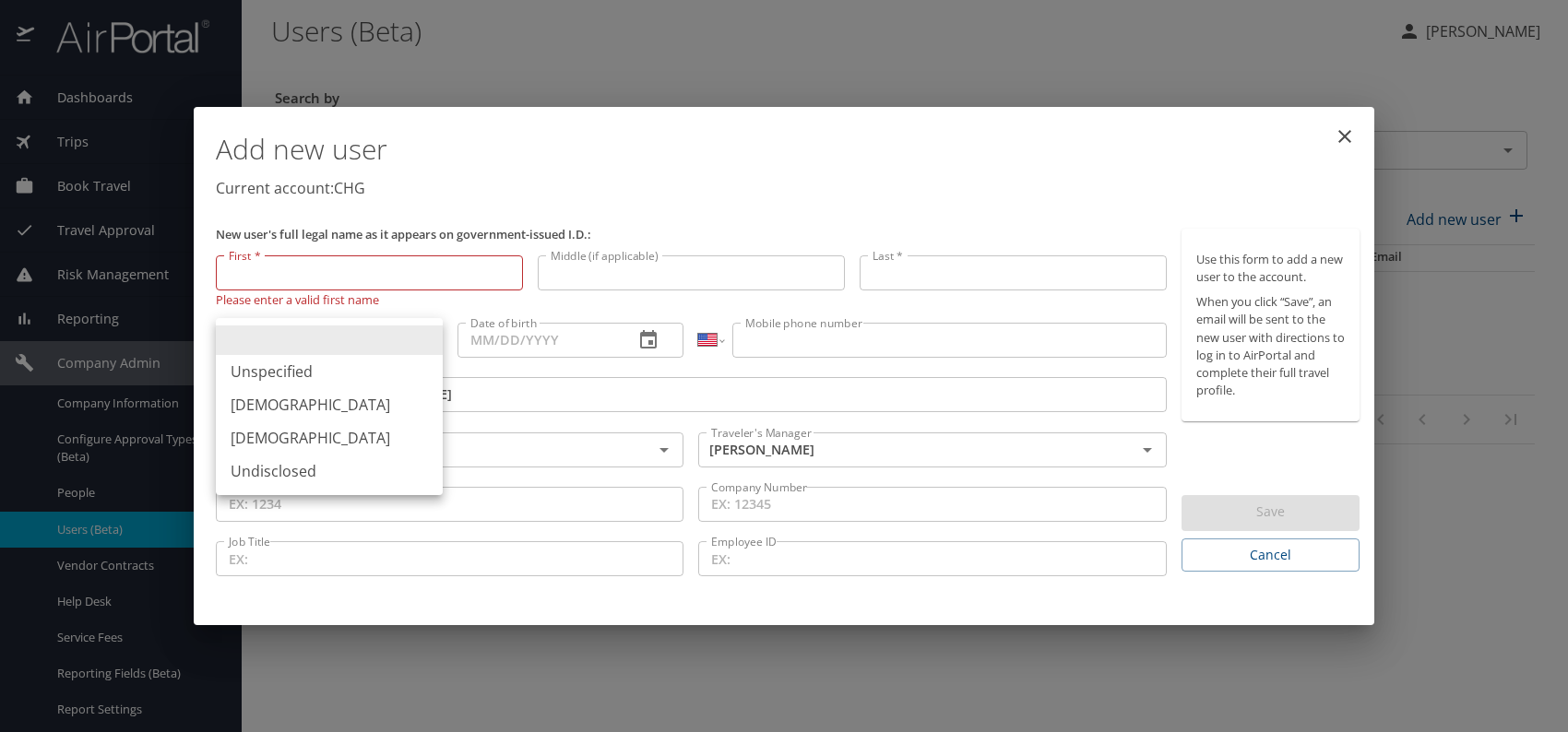
click at [389, 337] on body "Dashboards AirPortal 360™ Manager My Travel Dashboard Trips Airtinerary® Lookup…" at bounding box center [784, 366] width 1568 height 732
click at [303, 398] on li "Male" at bounding box center [329, 405] width 227 height 33
type input "Male"
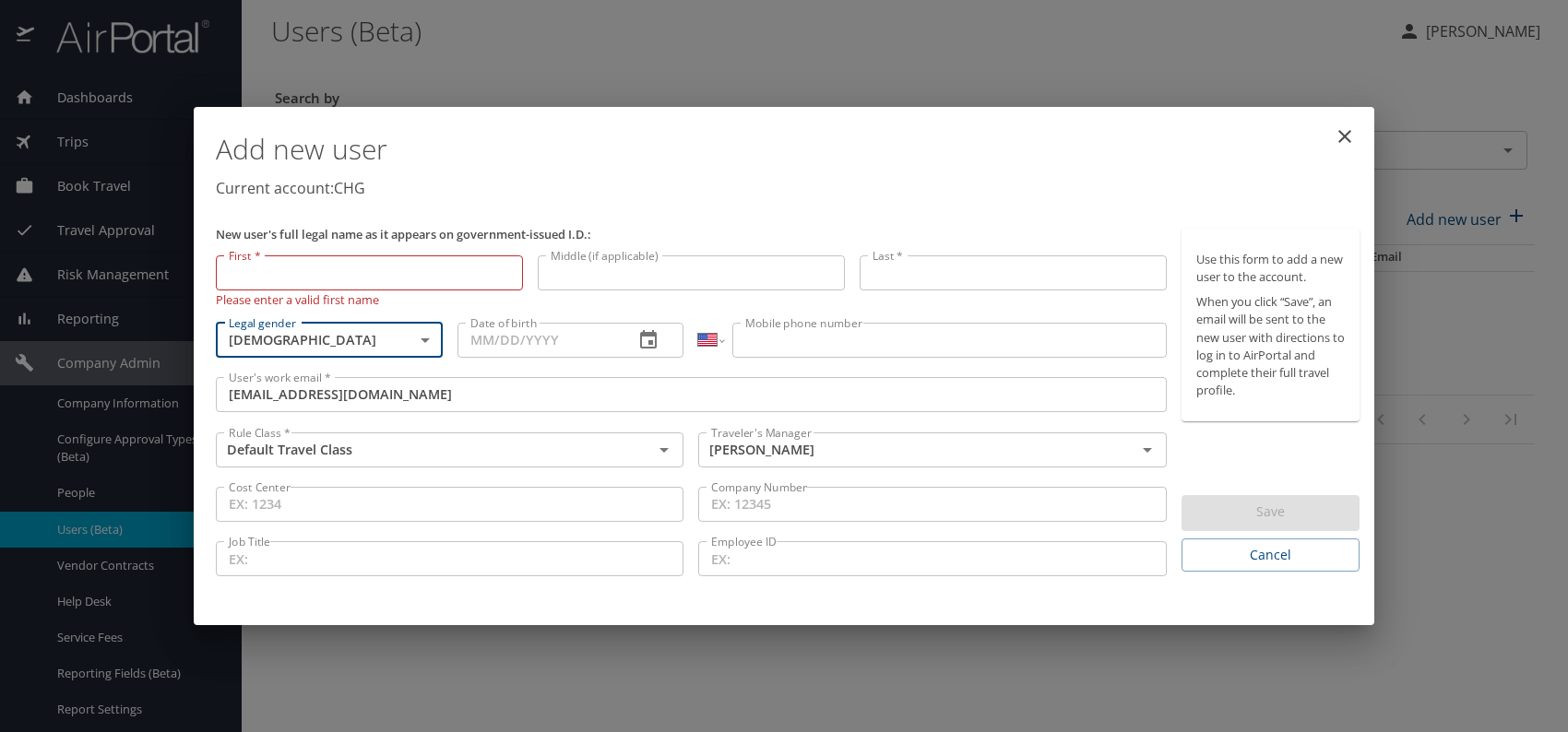
click at [519, 346] on input "Date of birth" at bounding box center [538, 341] width 163 height 35
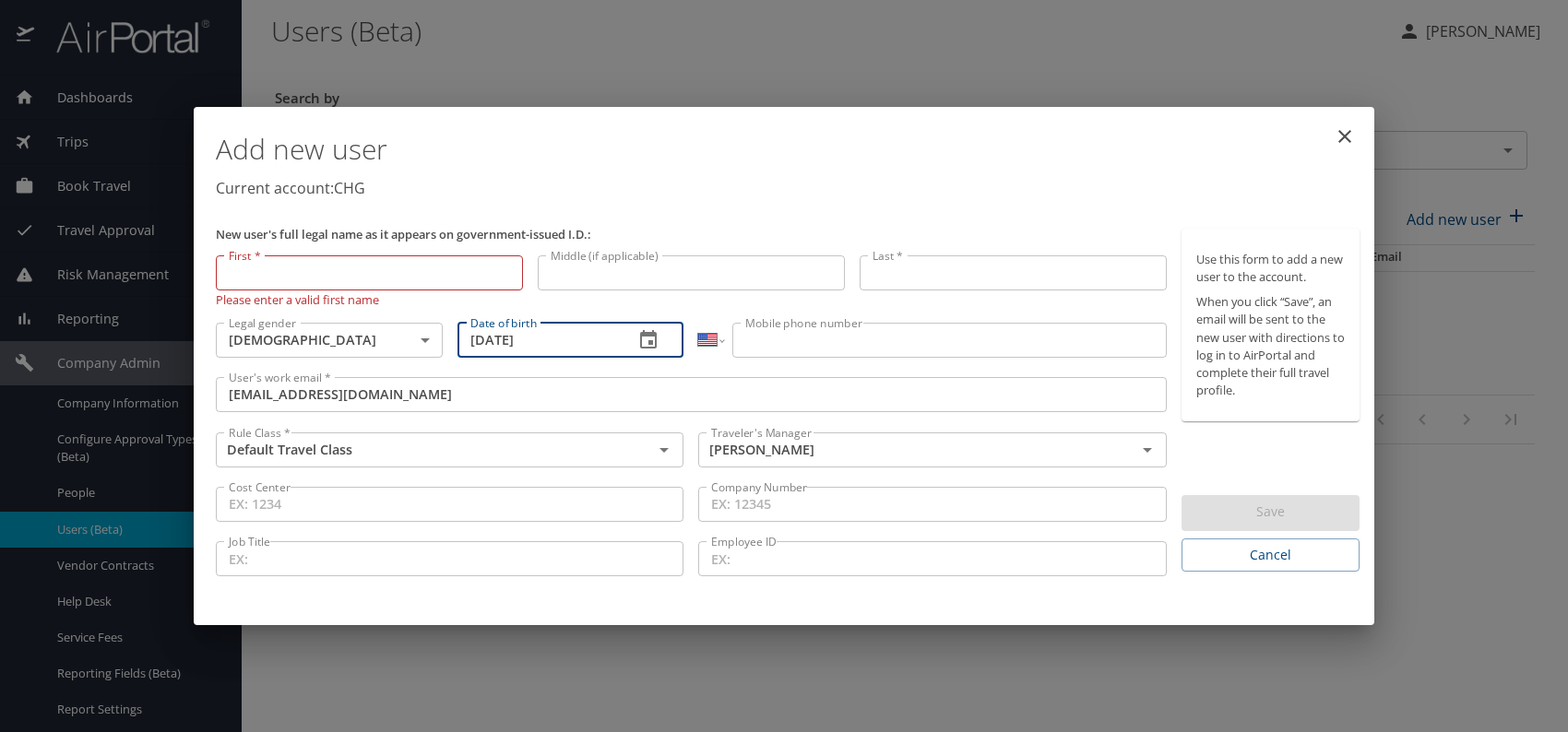
type input "10/30/1955"
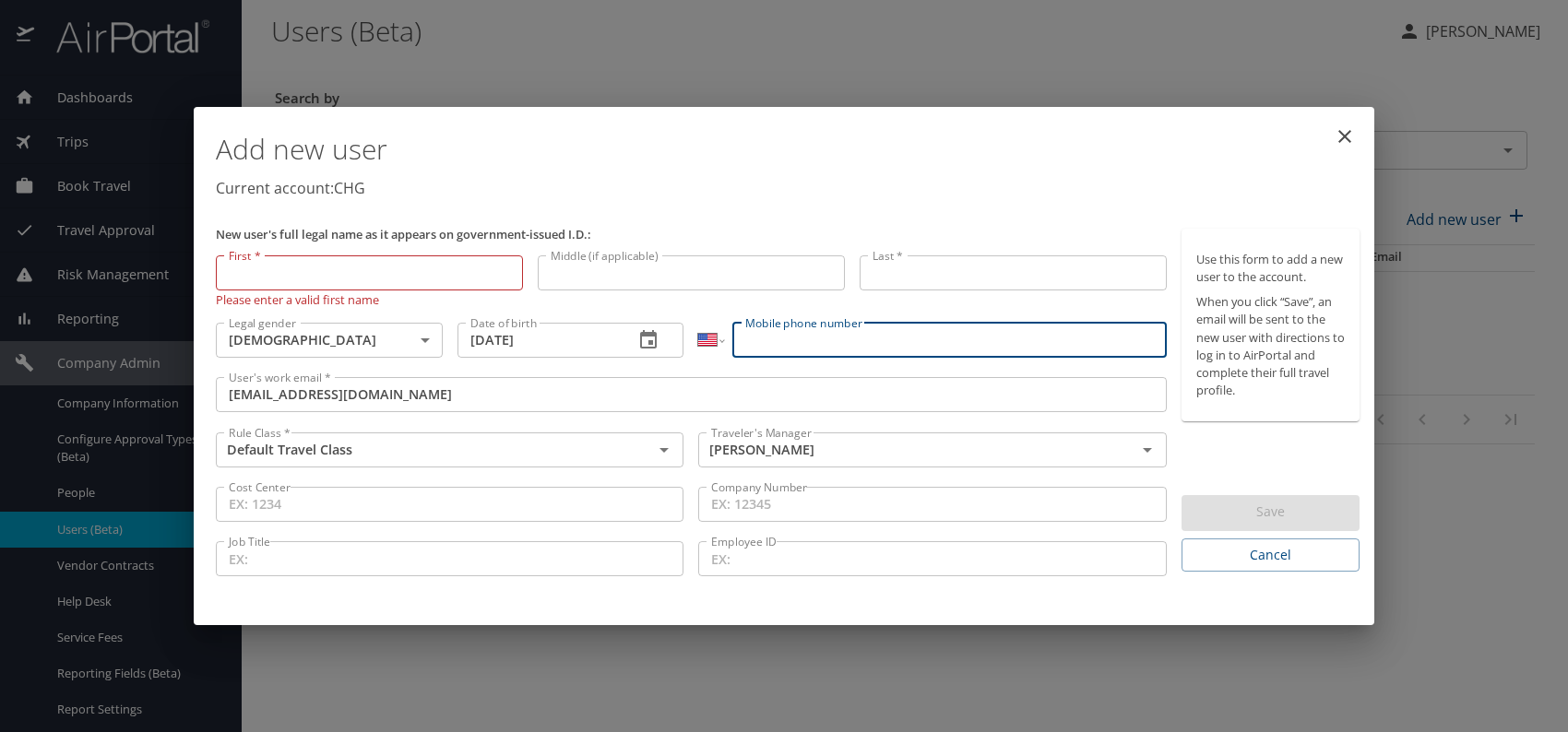
paste input "(325) 668-6321"
type input "(325) 668-6321"
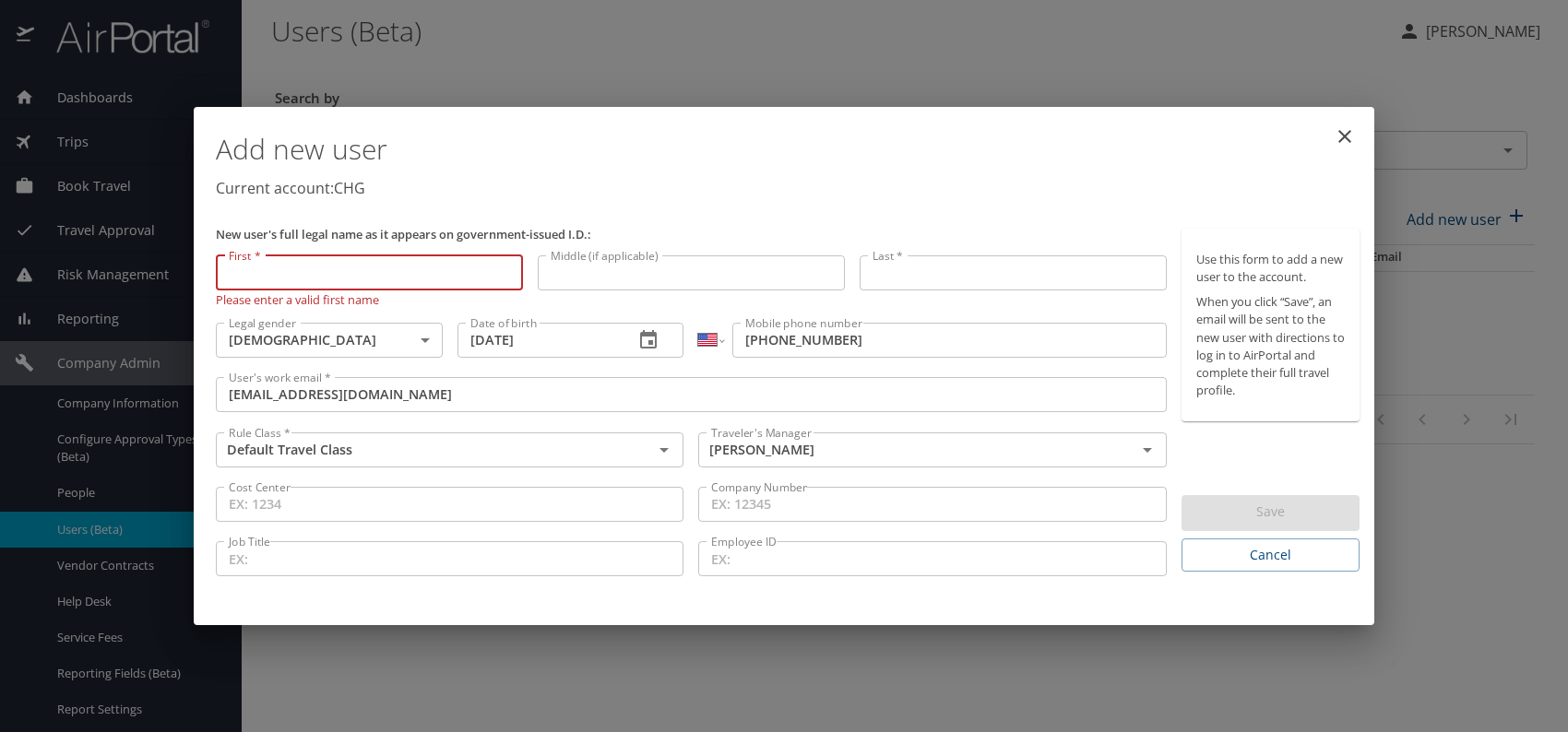
paste input "Robert Dickey Jr."
drag, startPoint x: 276, startPoint y: 266, endPoint x: 437, endPoint y: 278, distance: 161.4
click at [437, 278] on input "Robert Dickey Jr." at bounding box center [370, 274] width 308 height 35
type input "Robert"
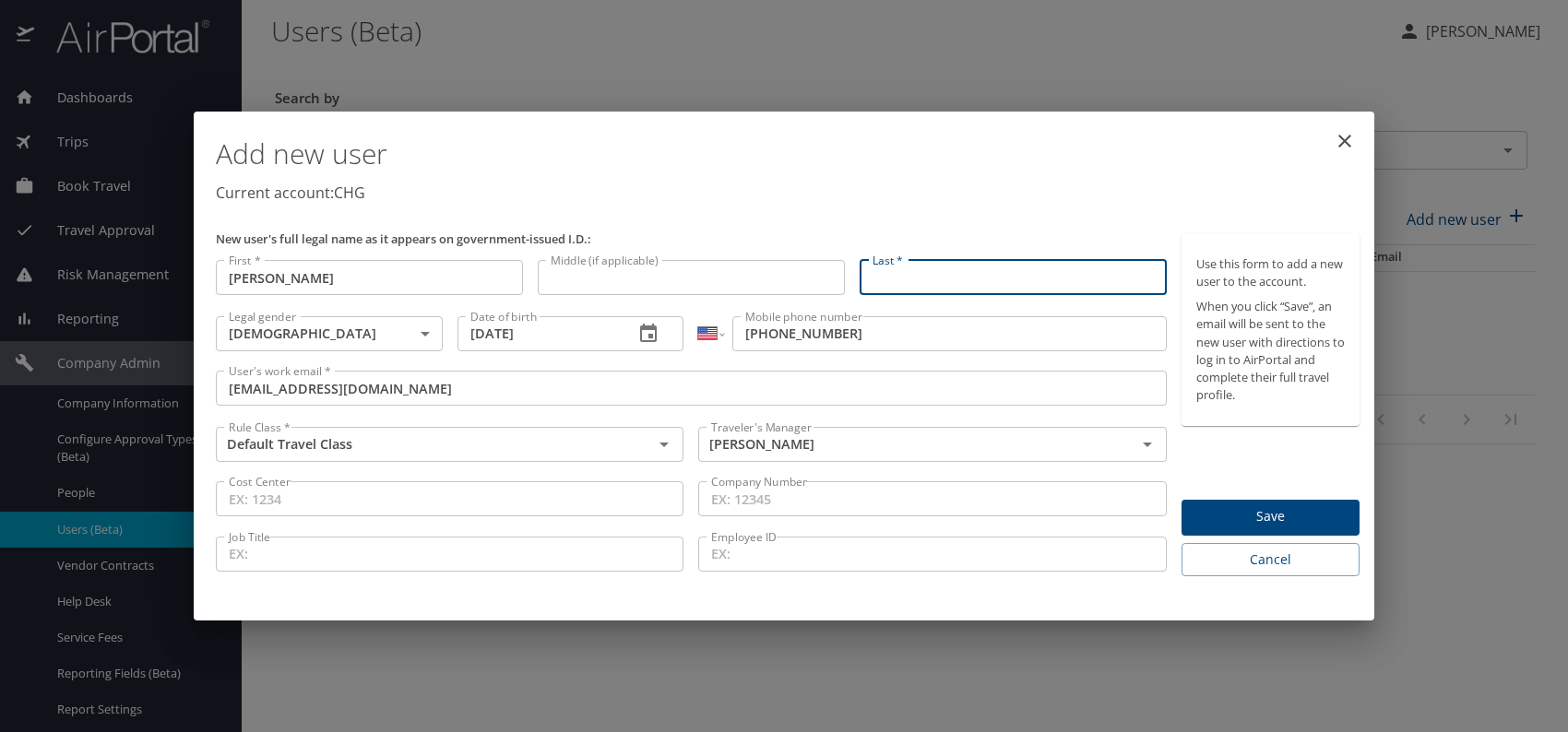
paste input "Robert Dickey Jr."
drag, startPoint x: 918, startPoint y: 277, endPoint x: 770, endPoint y: 277, distance: 148.0
click at [774, 277] on div "New user's full legal name as it appears on government-issued I.D.: First * Rob…" at bounding box center [691, 405] width 966 height 359
type input "Dickey Jr."
click at [832, 186] on p "Current account: CHG" at bounding box center [787, 193] width 1144 height 22
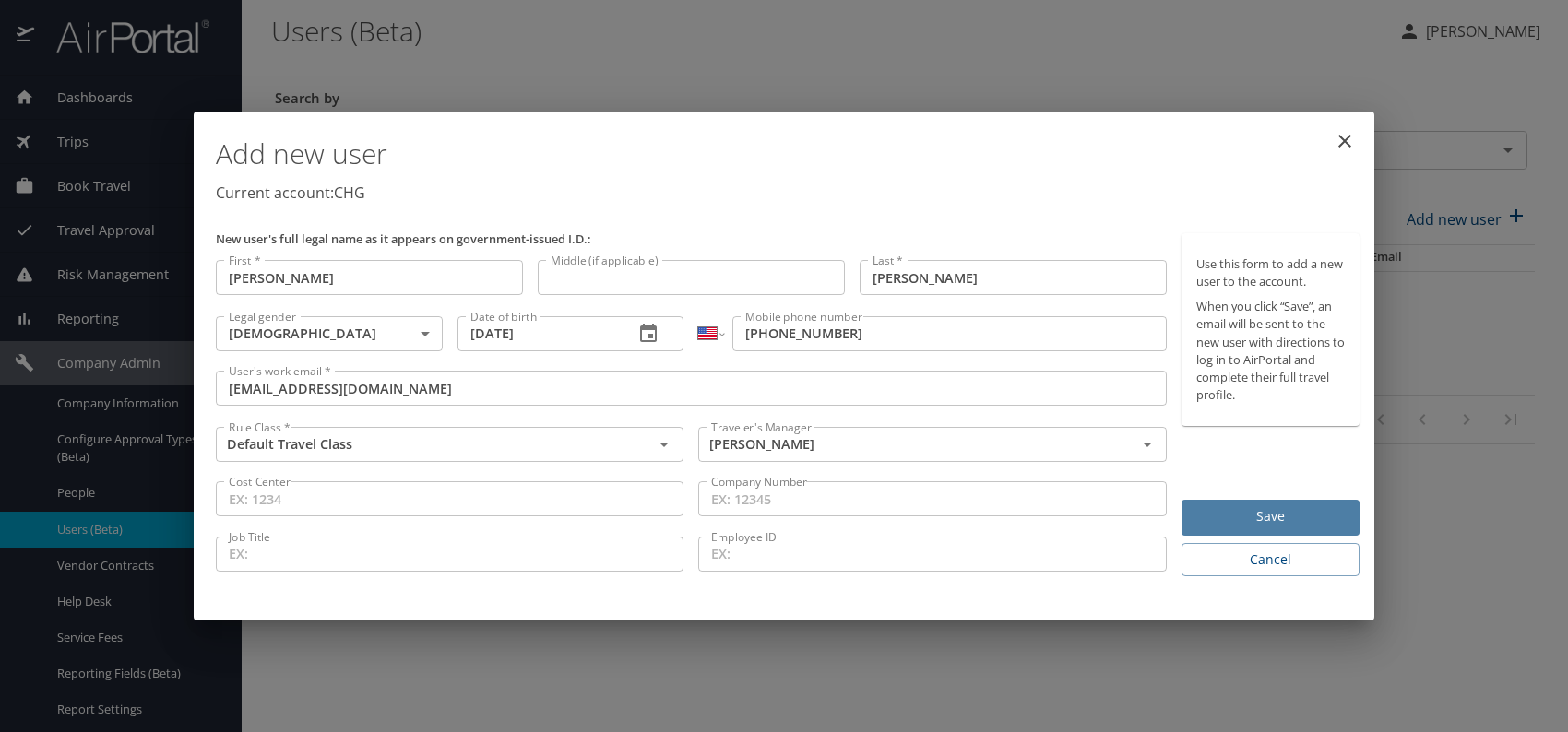
click at [1235, 524] on span "Save" at bounding box center [1270, 517] width 149 height 23
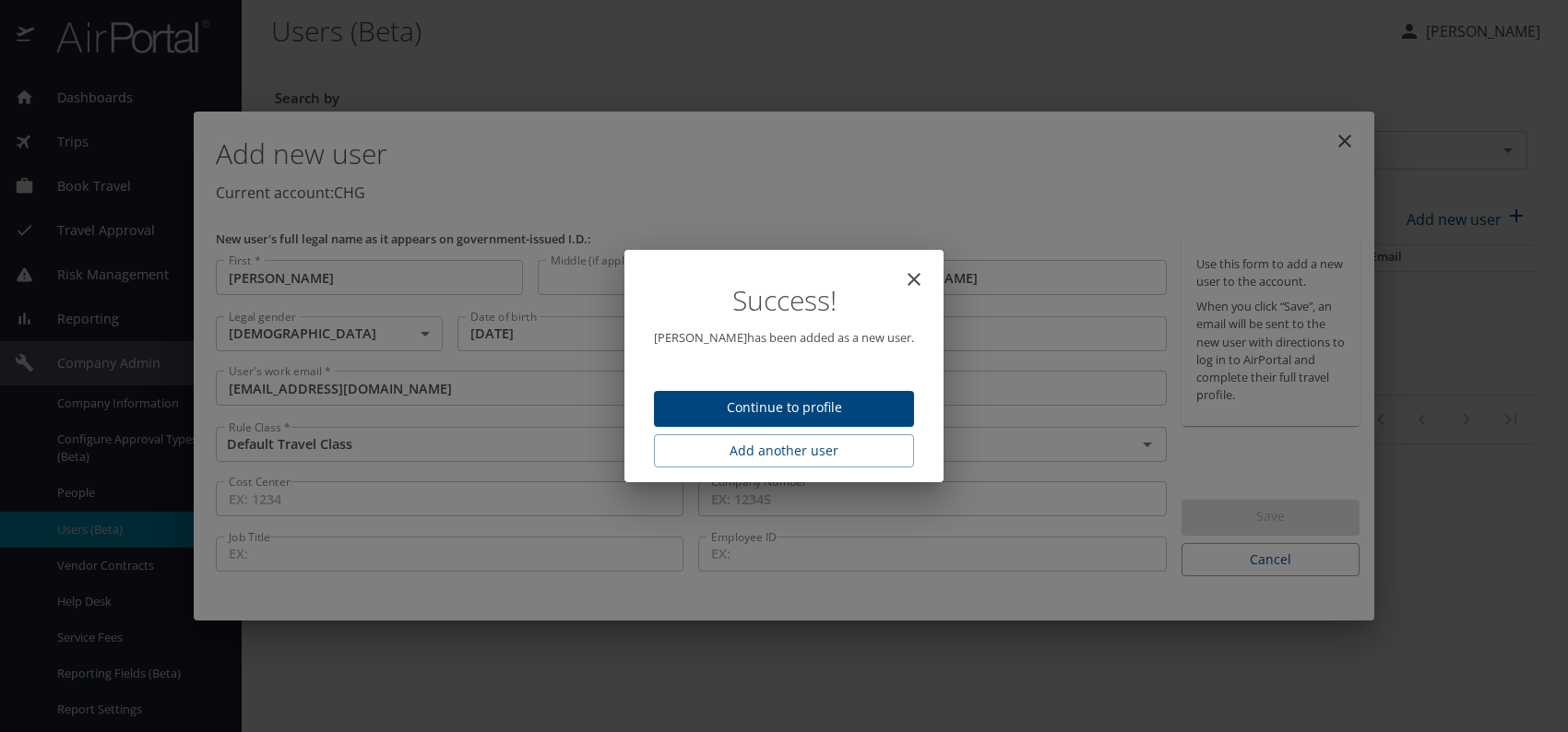
click at [847, 412] on span "Continue to profile" at bounding box center [784, 409] width 231 height 23
select select "US"
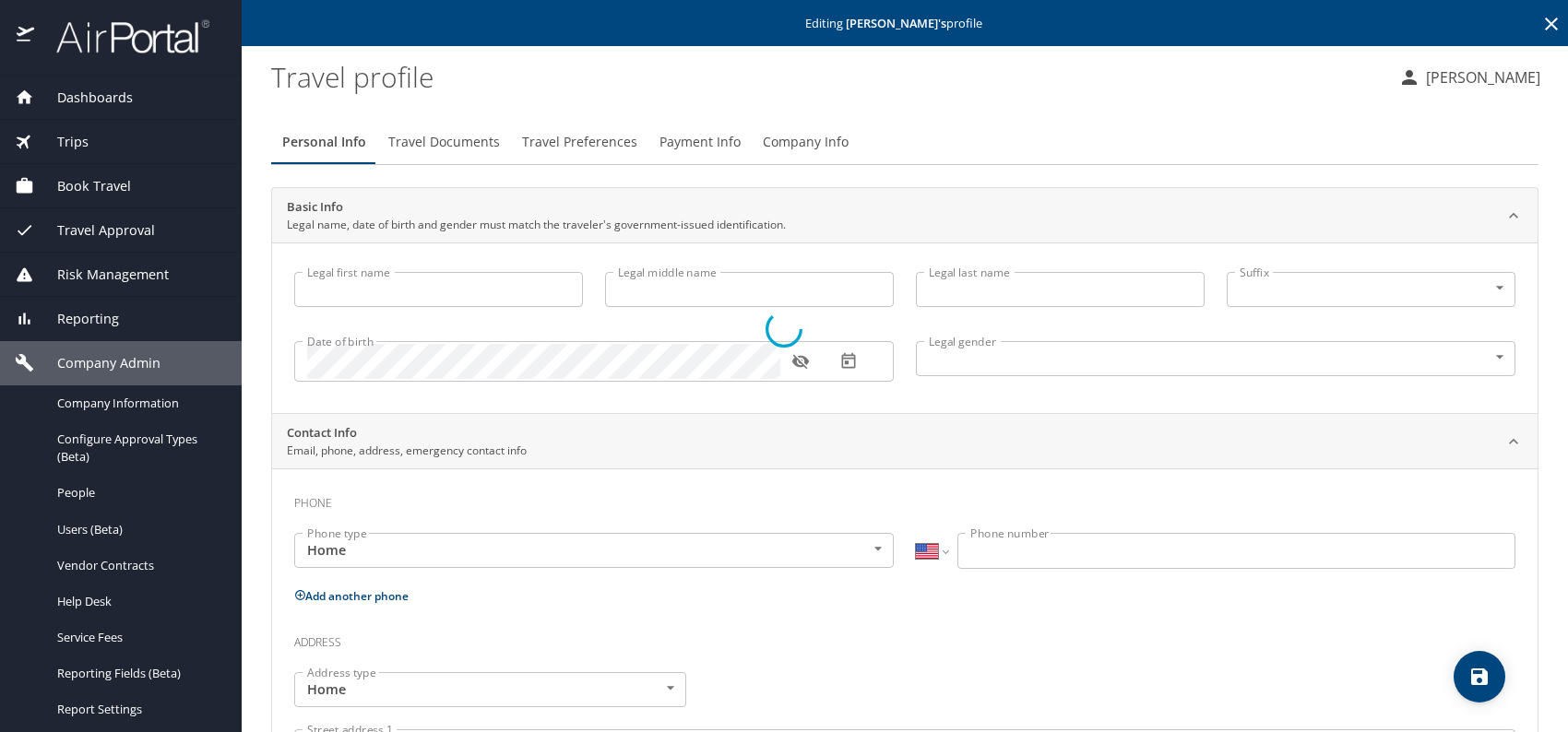
type input "Robert"
type input "Dickey Jr."
type input "Male"
select select "US"
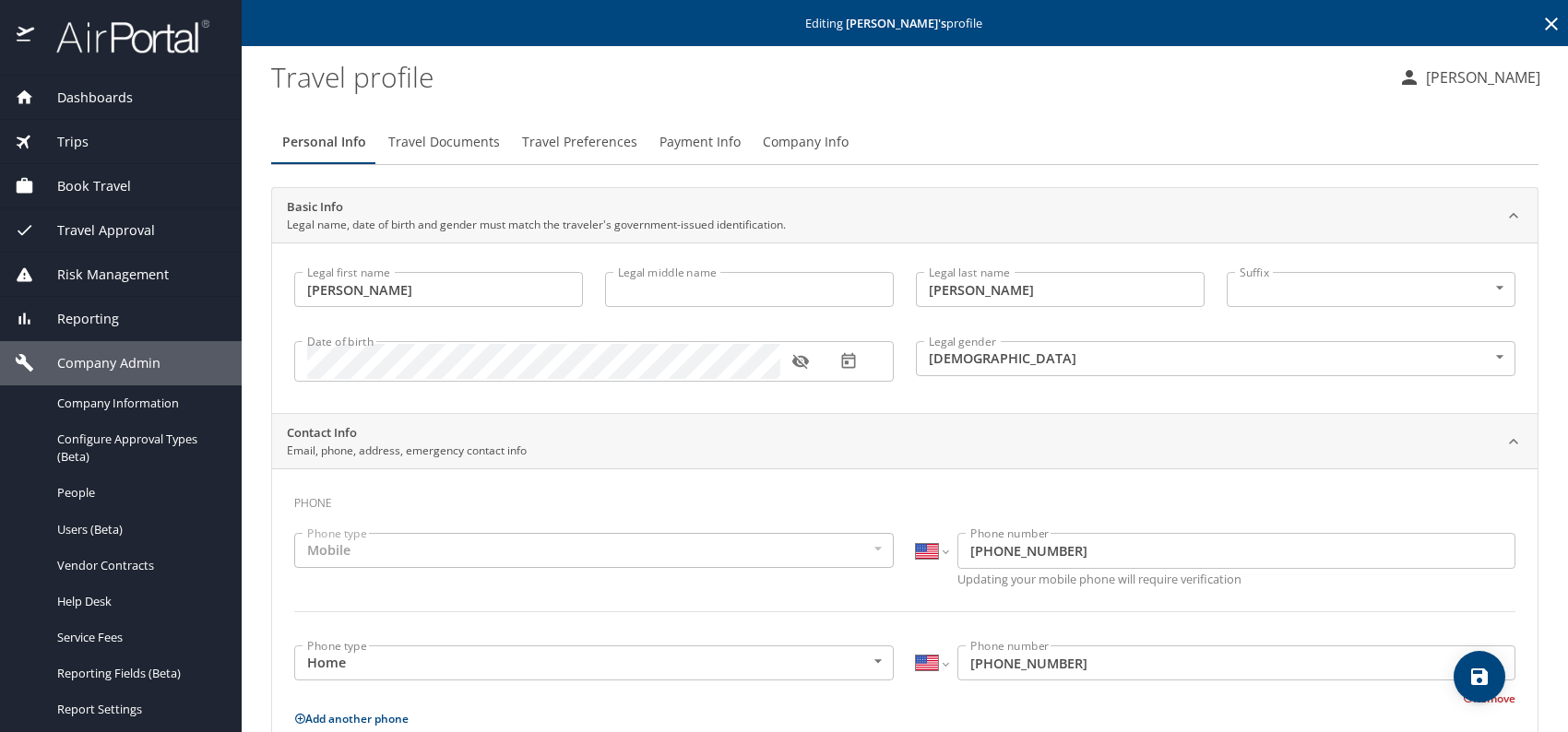
click at [457, 132] on span "Travel Documents" at bounding box center [444, 143] width 112 height 23
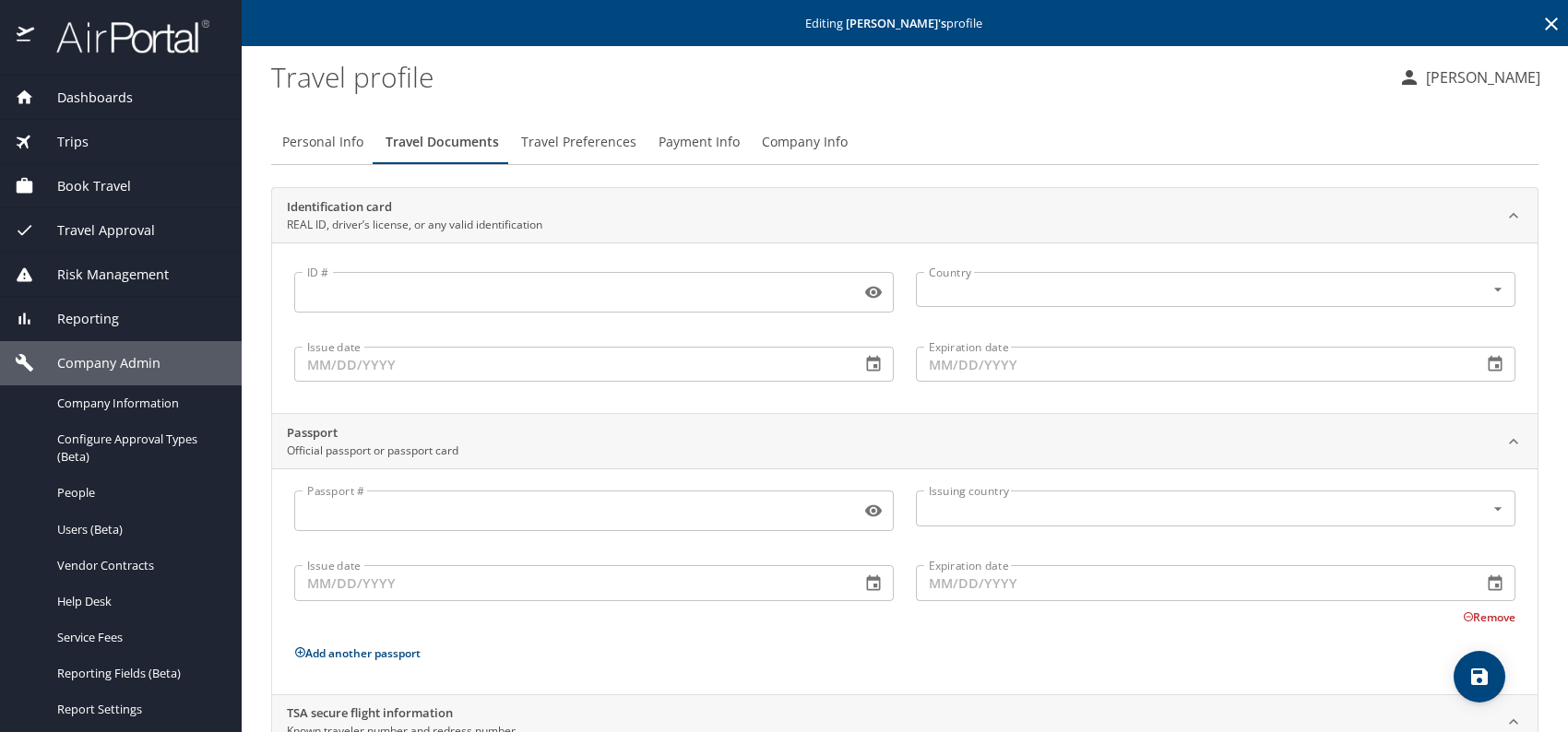
scroll to position [155, 0]
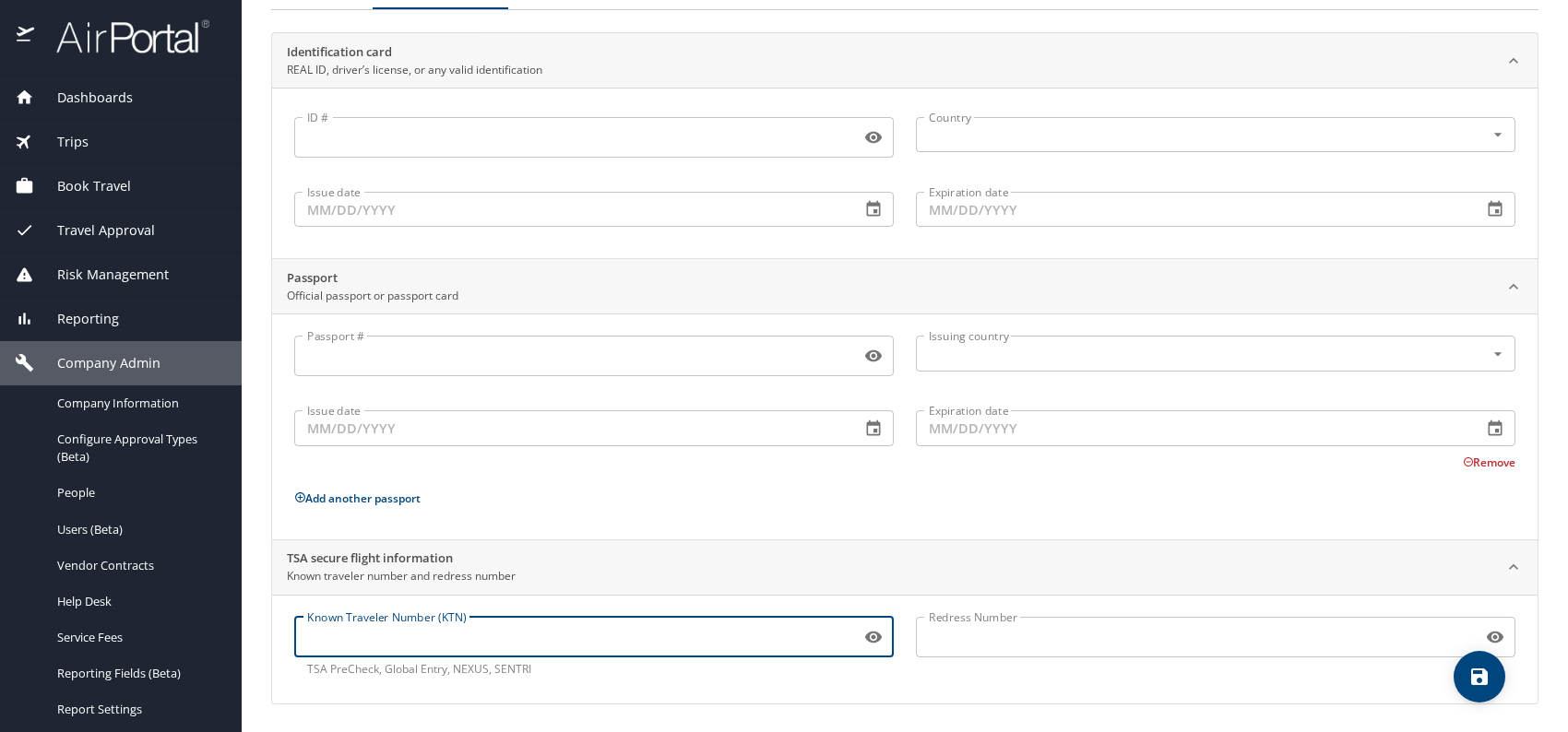
paste input "TT12S2545"
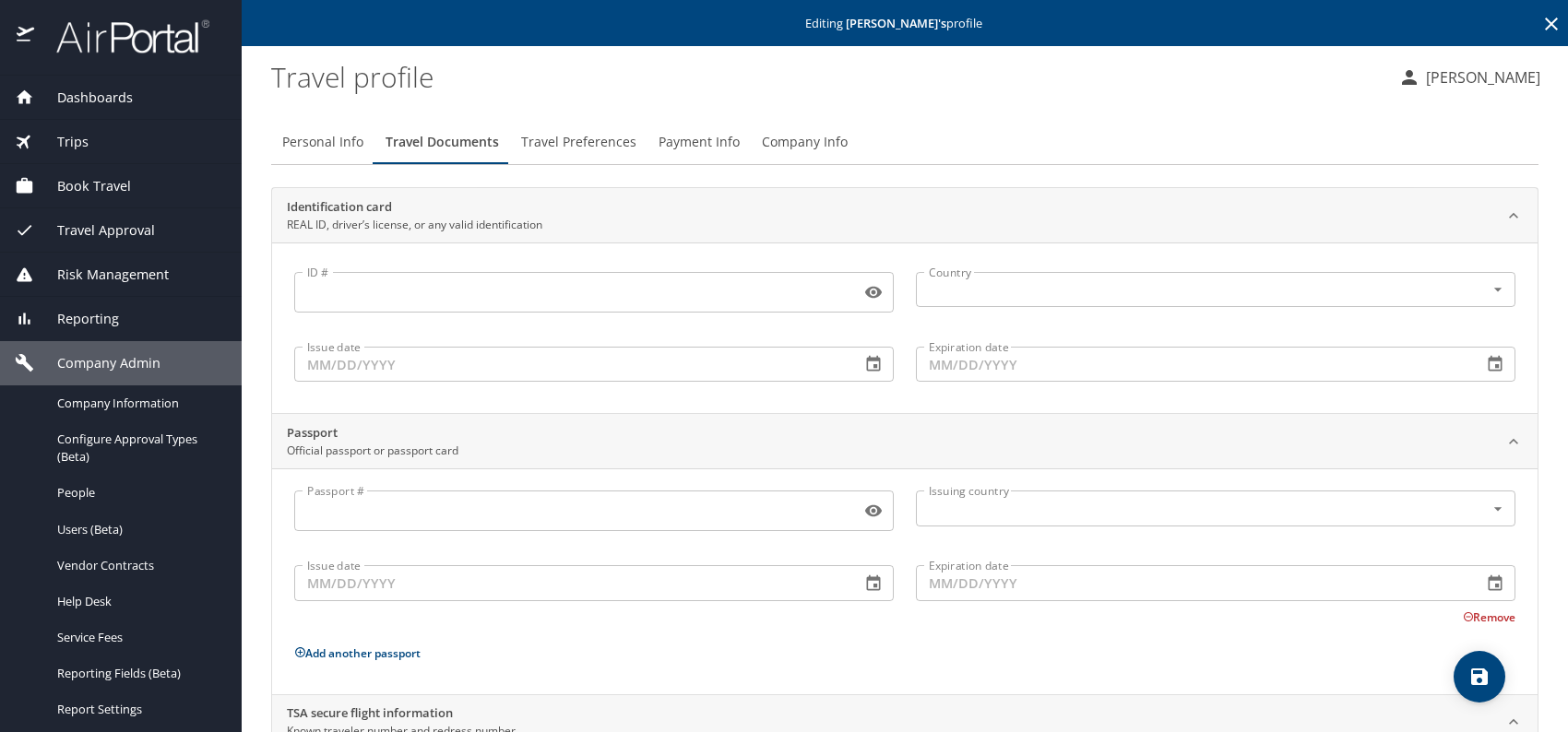
type input "TT12S2545"
click at [604, 138] on span "Travel Preferences" at bounding box center [578, 143] width 115 height 23
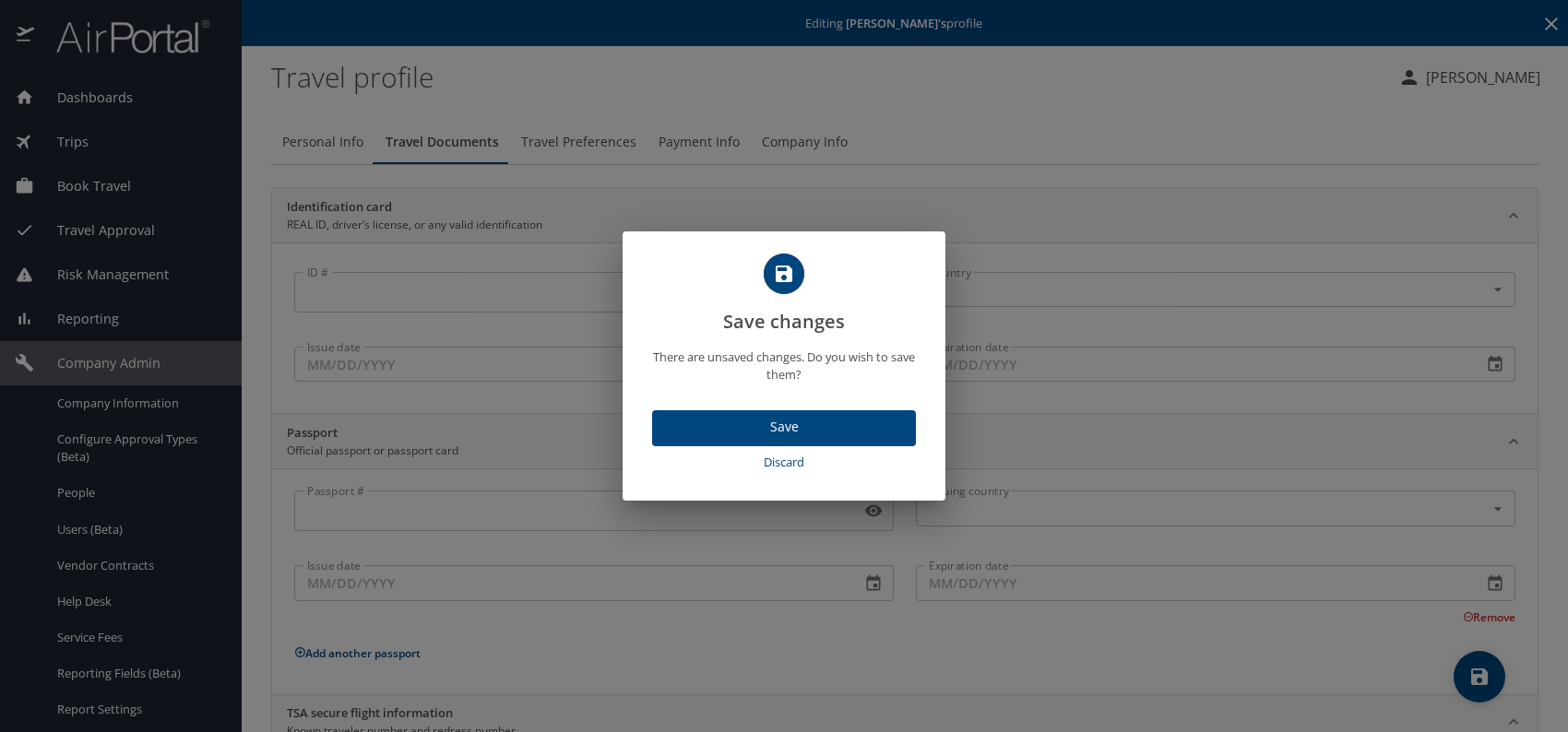
click at [797, 429] on span "Save" at bounding box center [784, 427] width 235 height 23
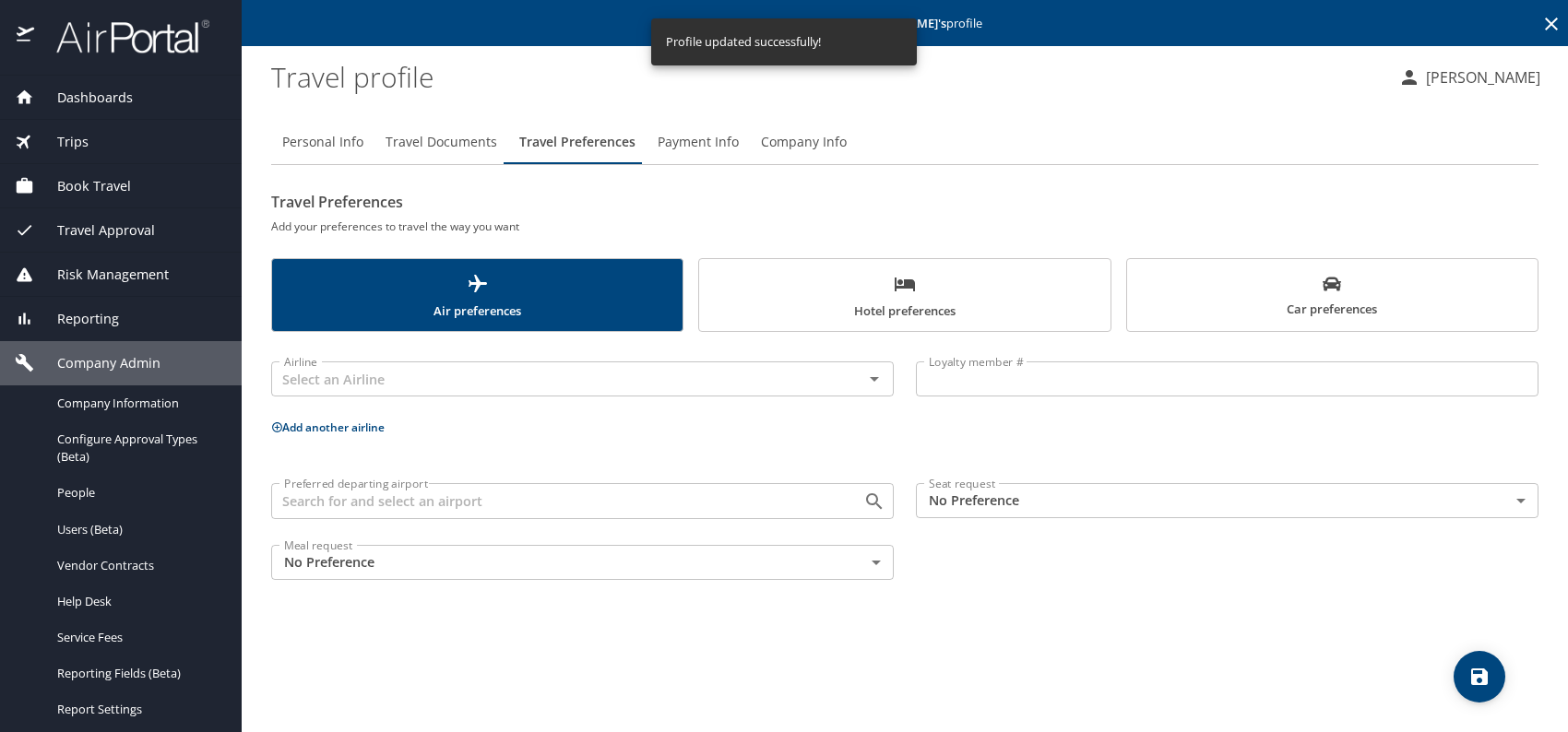
click at [1119, 505] on body "Dashboards AirPortal 360™ Manager My Travel Dashboard Trips Airtinerary® Lookup…" at bounding box center [784, 366] width 1568 height 732
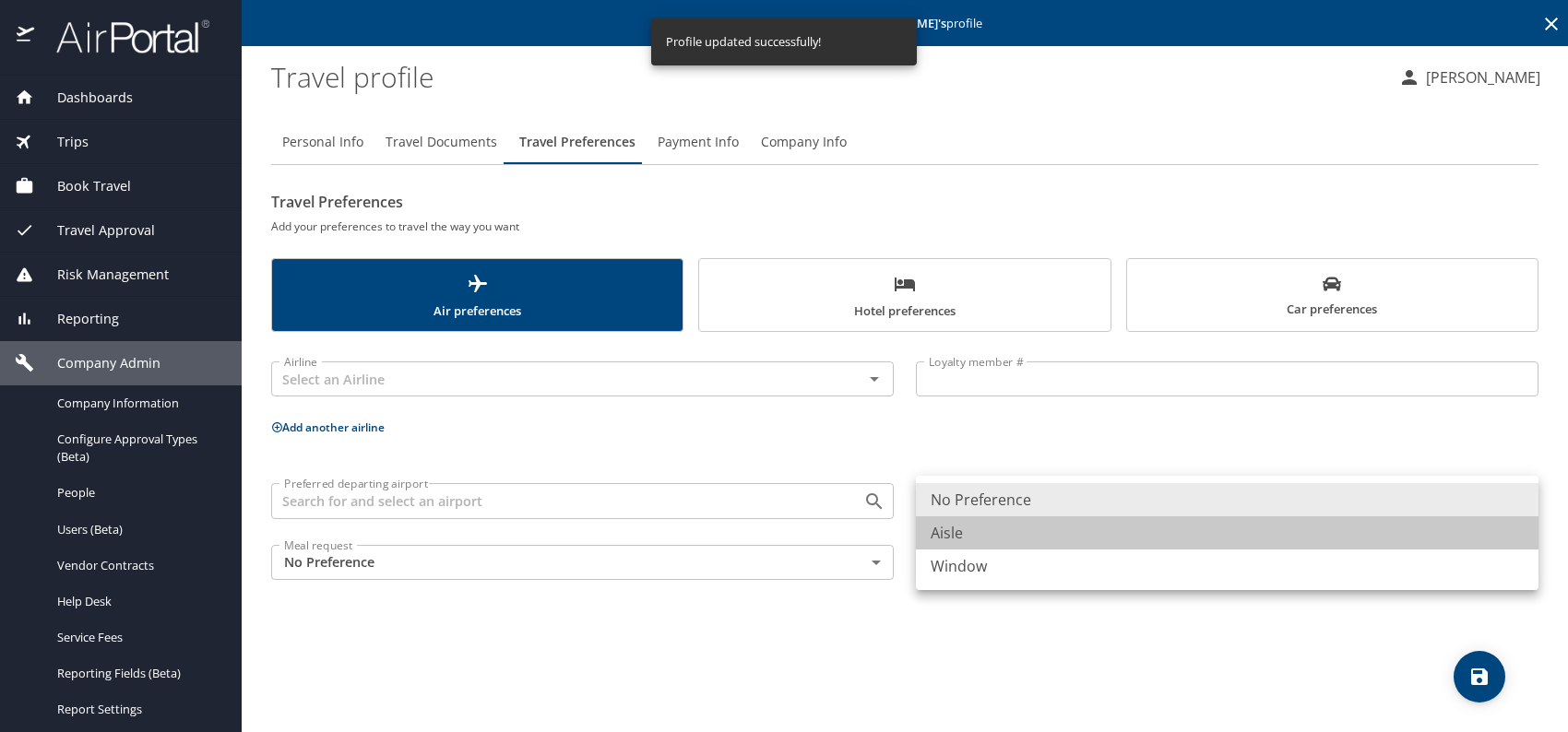
click at [999, 534] on li "Aisle" at bounding box center [1227, 533] width 623 height 33
type input "Aisle"
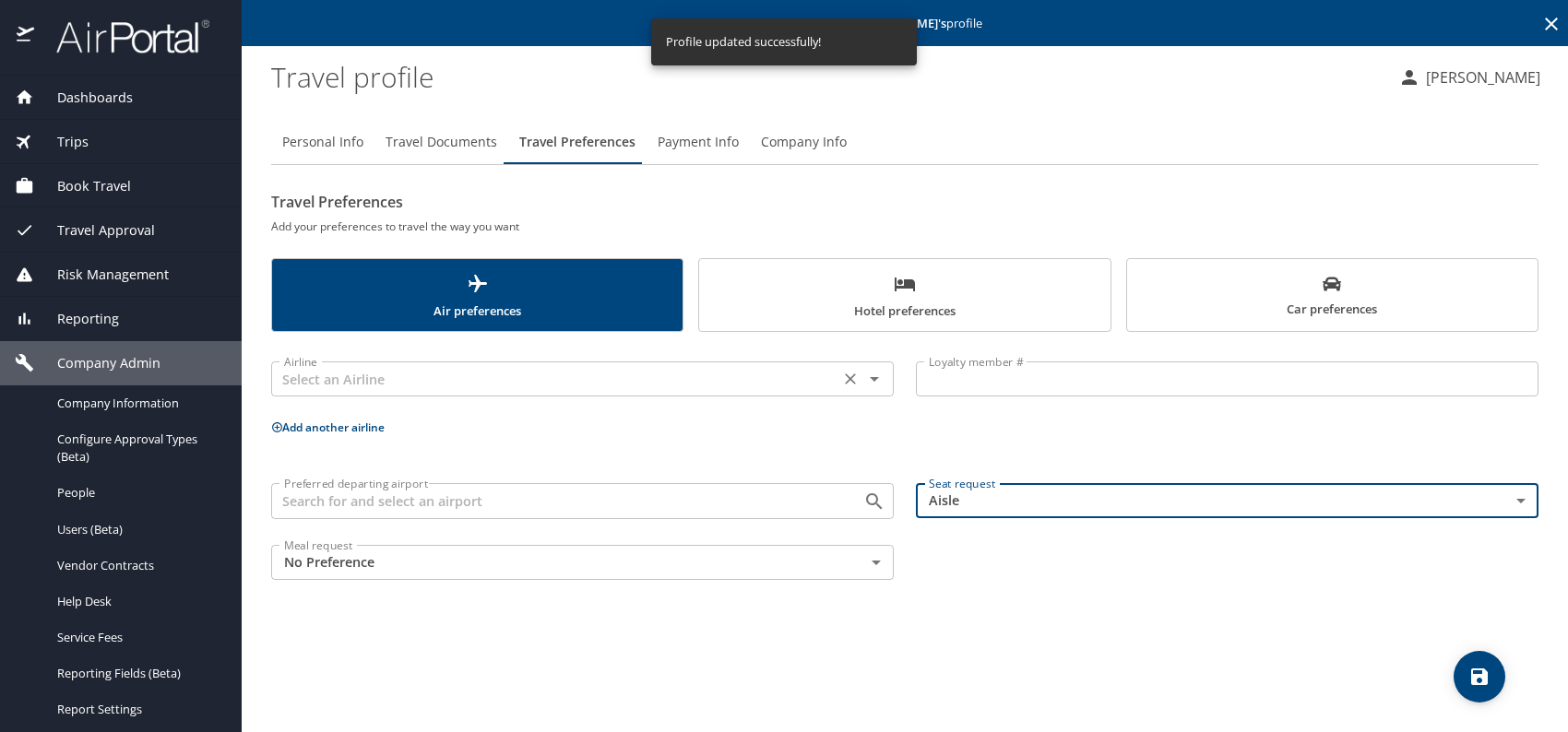
click at [605, 384] on input "text" at bounding box center [555, 379] width 557 height 24
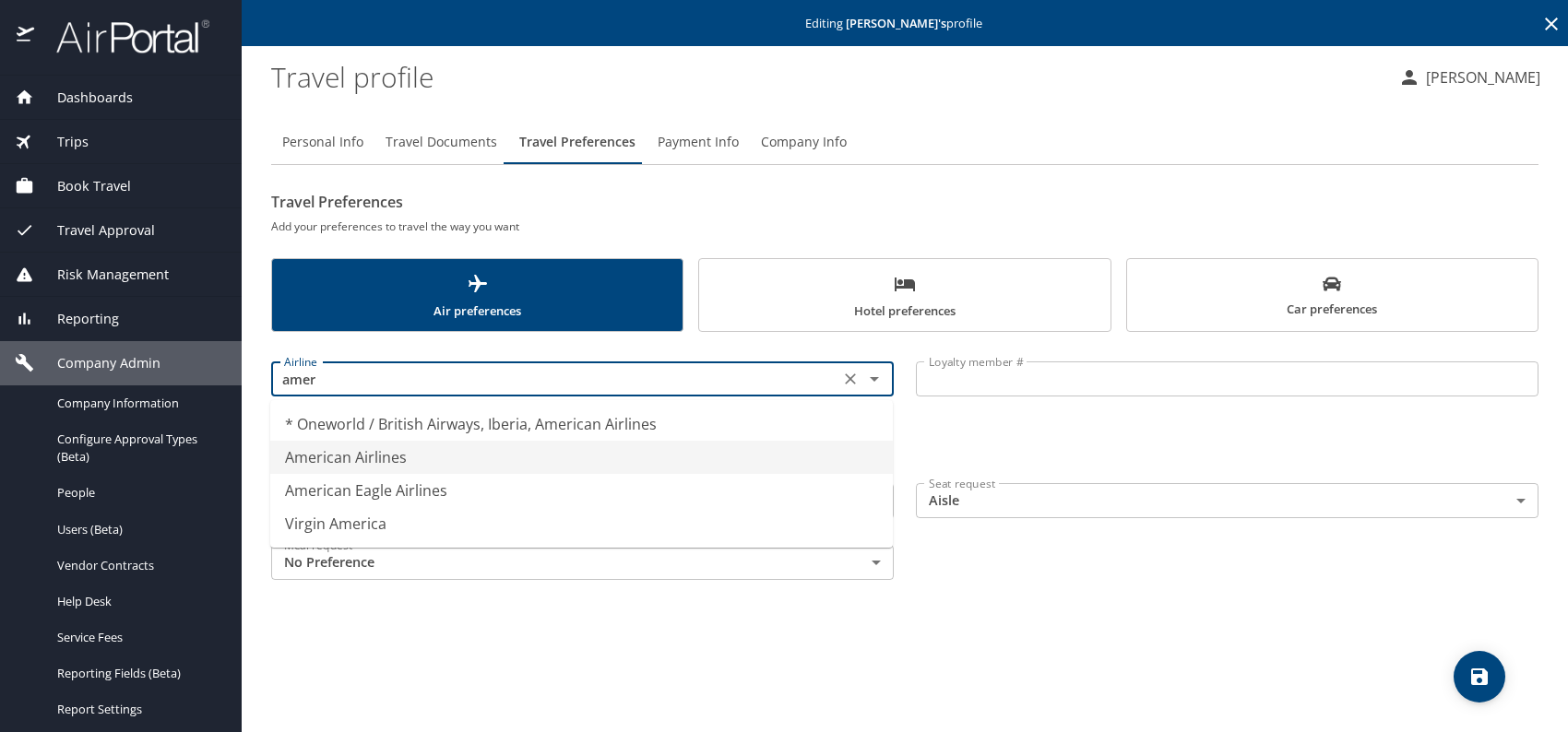
click at [418, 471] on li "American Airlines" at bounding box center [582, 458] width 623 height 33
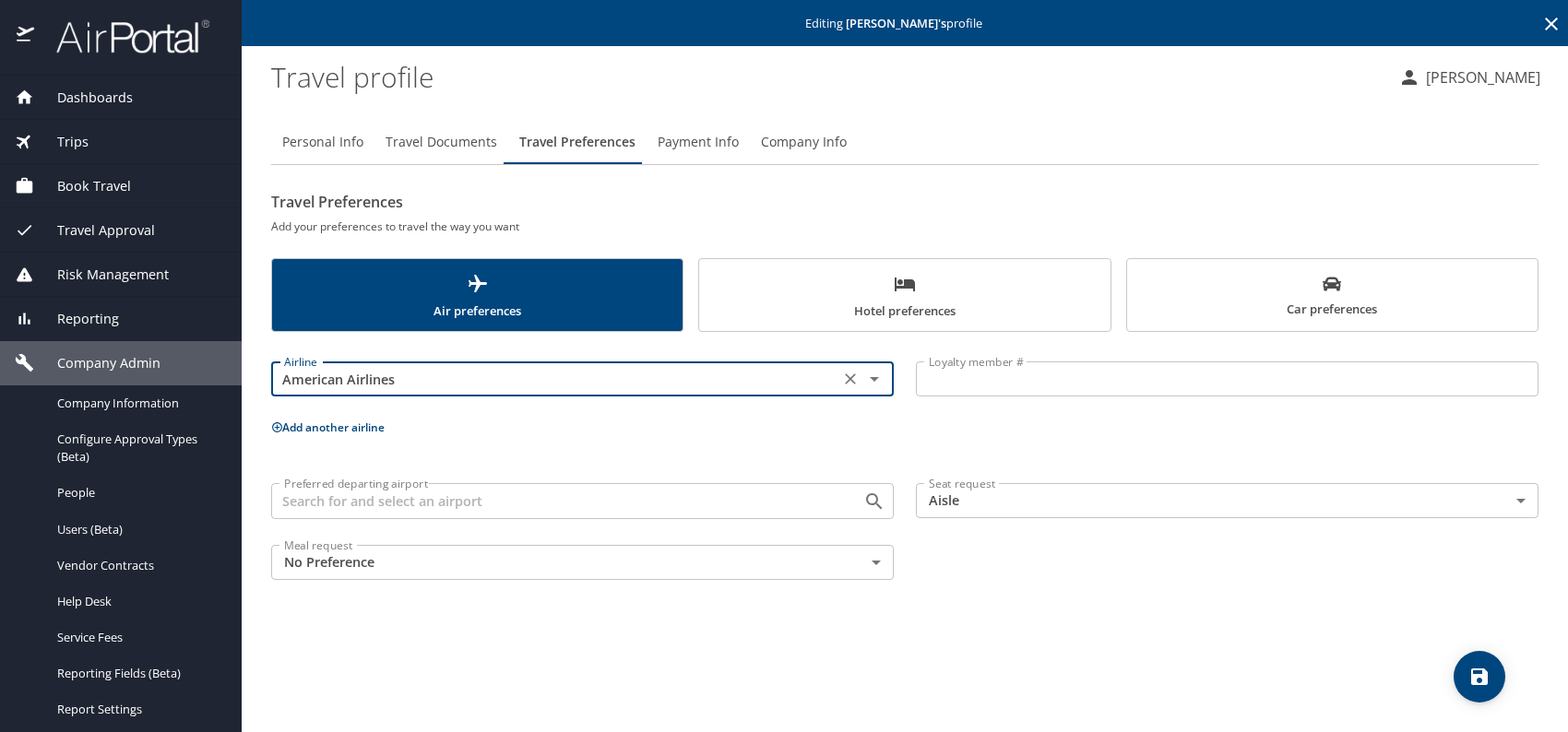
type input "American Airlines"
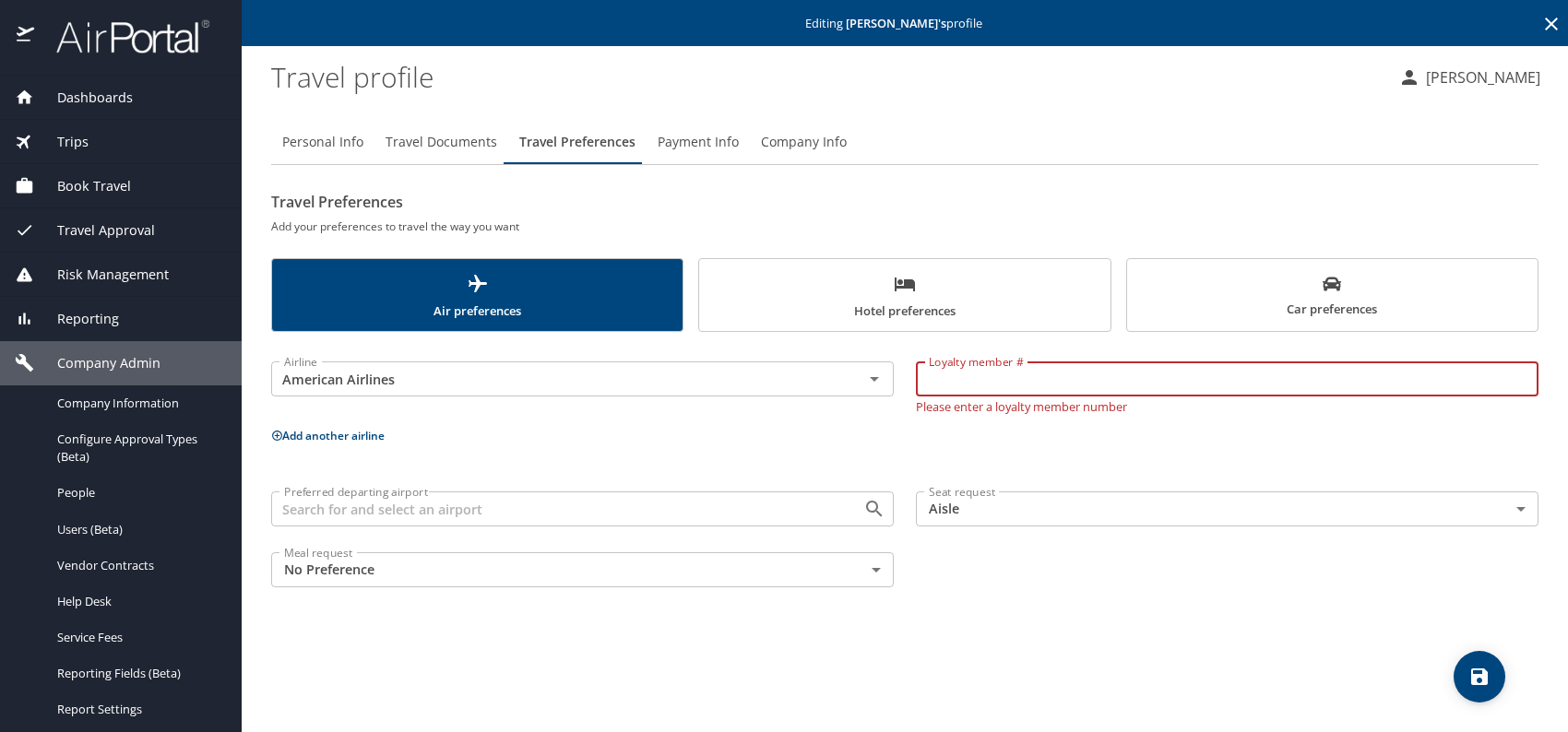
paste input "5B04M14"
type input "5B04M14"
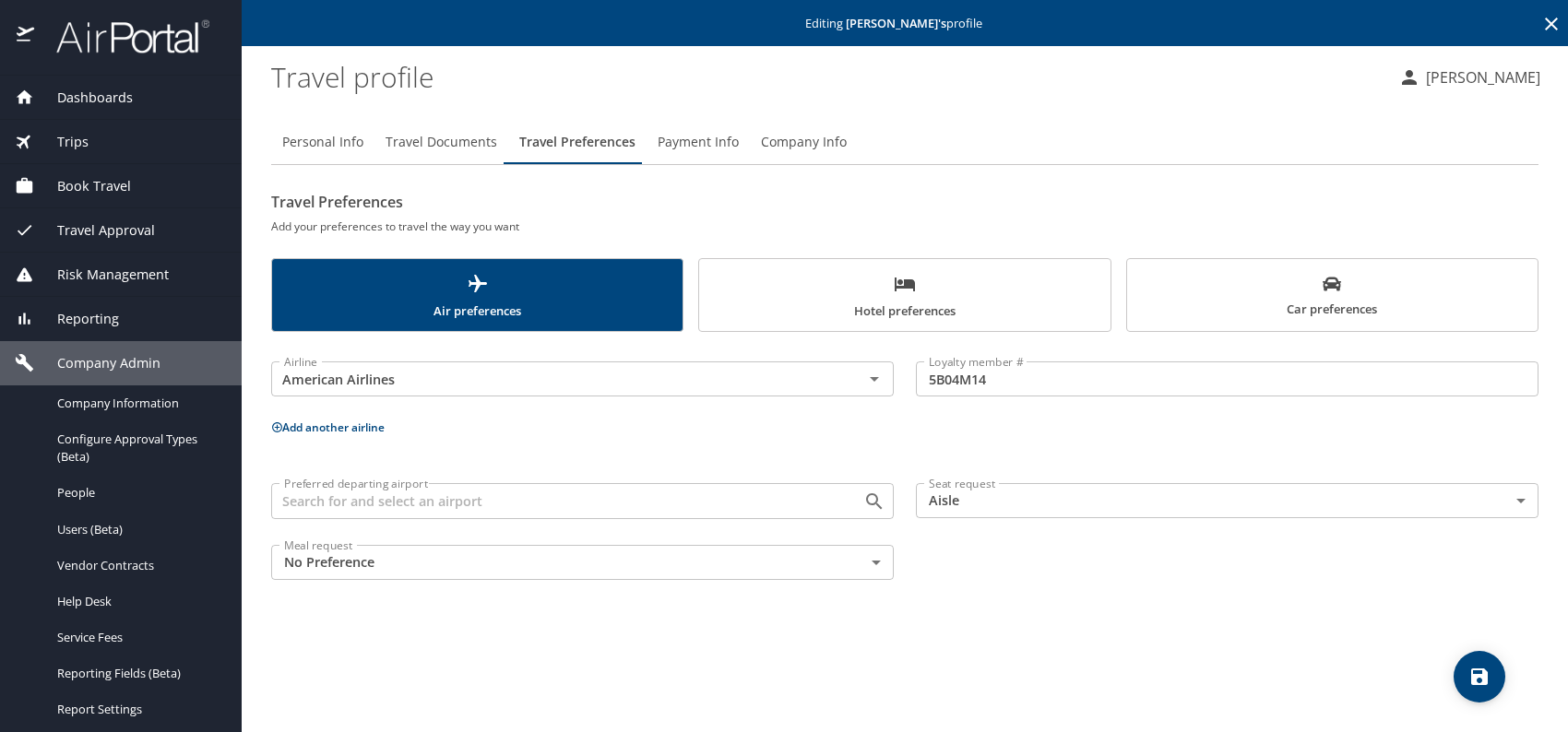
click at [1159, 587] on div "Preferred departing airport Preferred departing airport Seat request Aisle Aisl…" at bounding box center [904, 531] width 1290 height 118
click at [1476, 661] on button "save" at bounding box center [1479, 677] width 52 height 52
click at [1454, 675] on span "save" at bounding box center [1479, 677] width 52 height 22
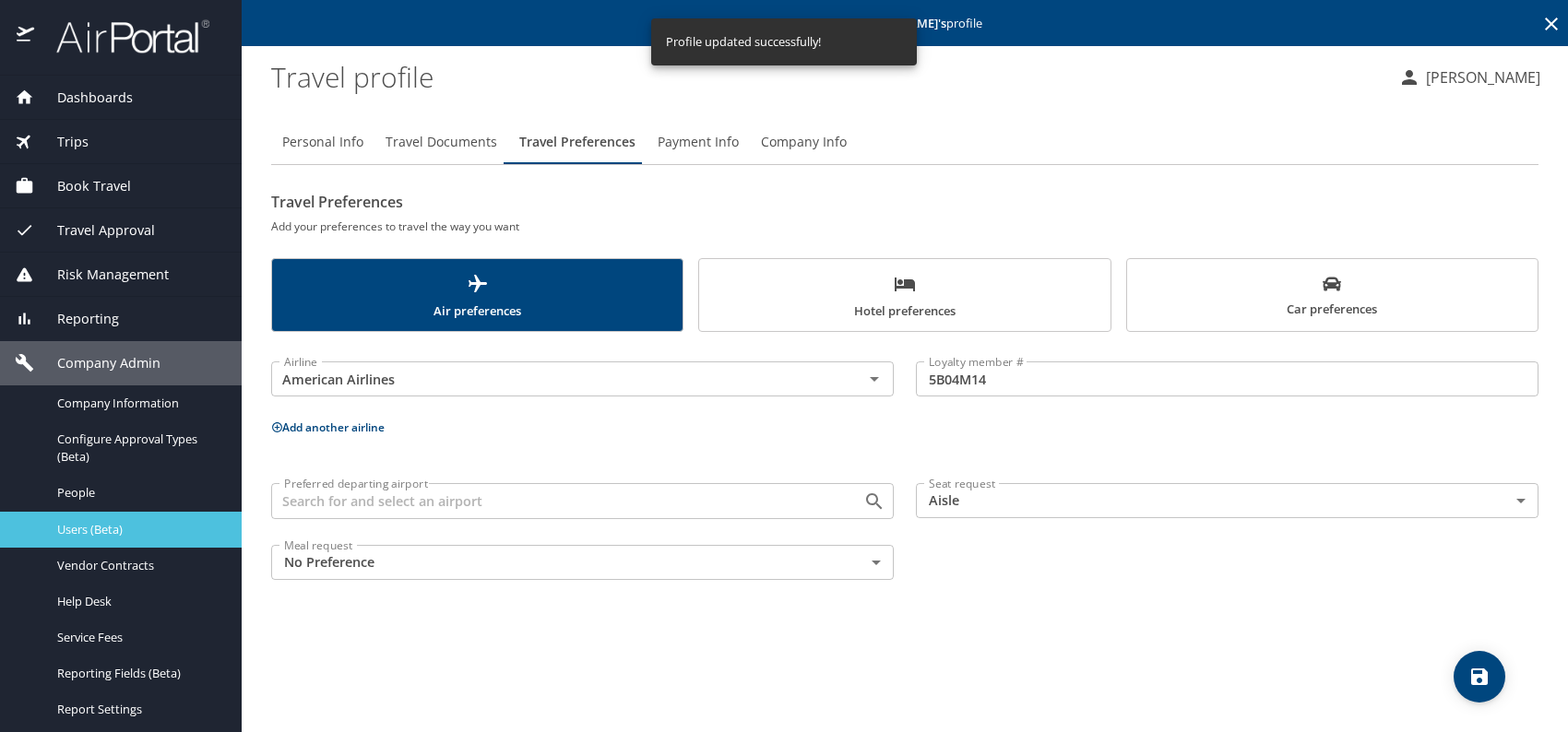
click at [122, 531] on span "Users (Beta)" at bounding box center [138, 530] width 163 height 18
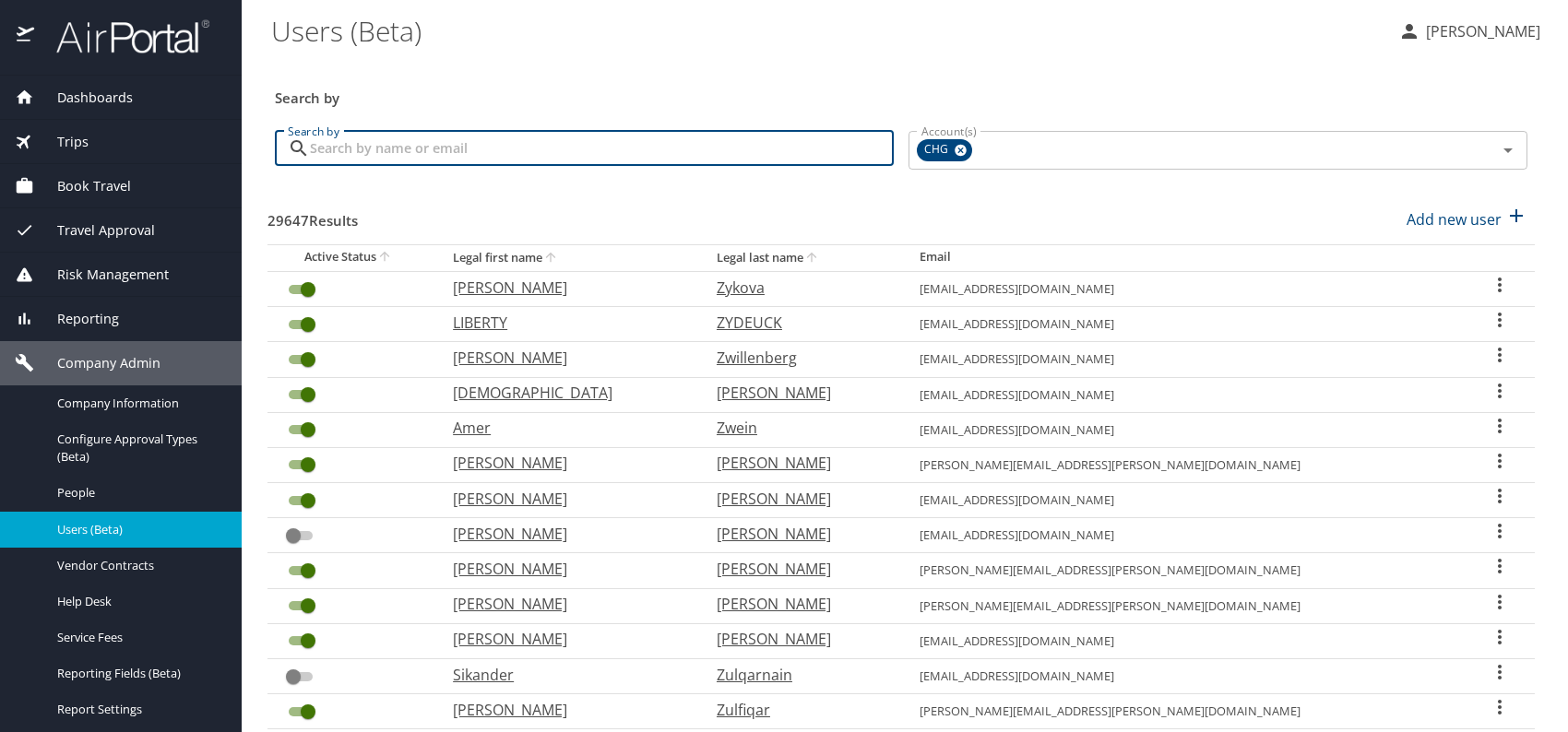
paste input "mikeuwilliams@hotmail.com"
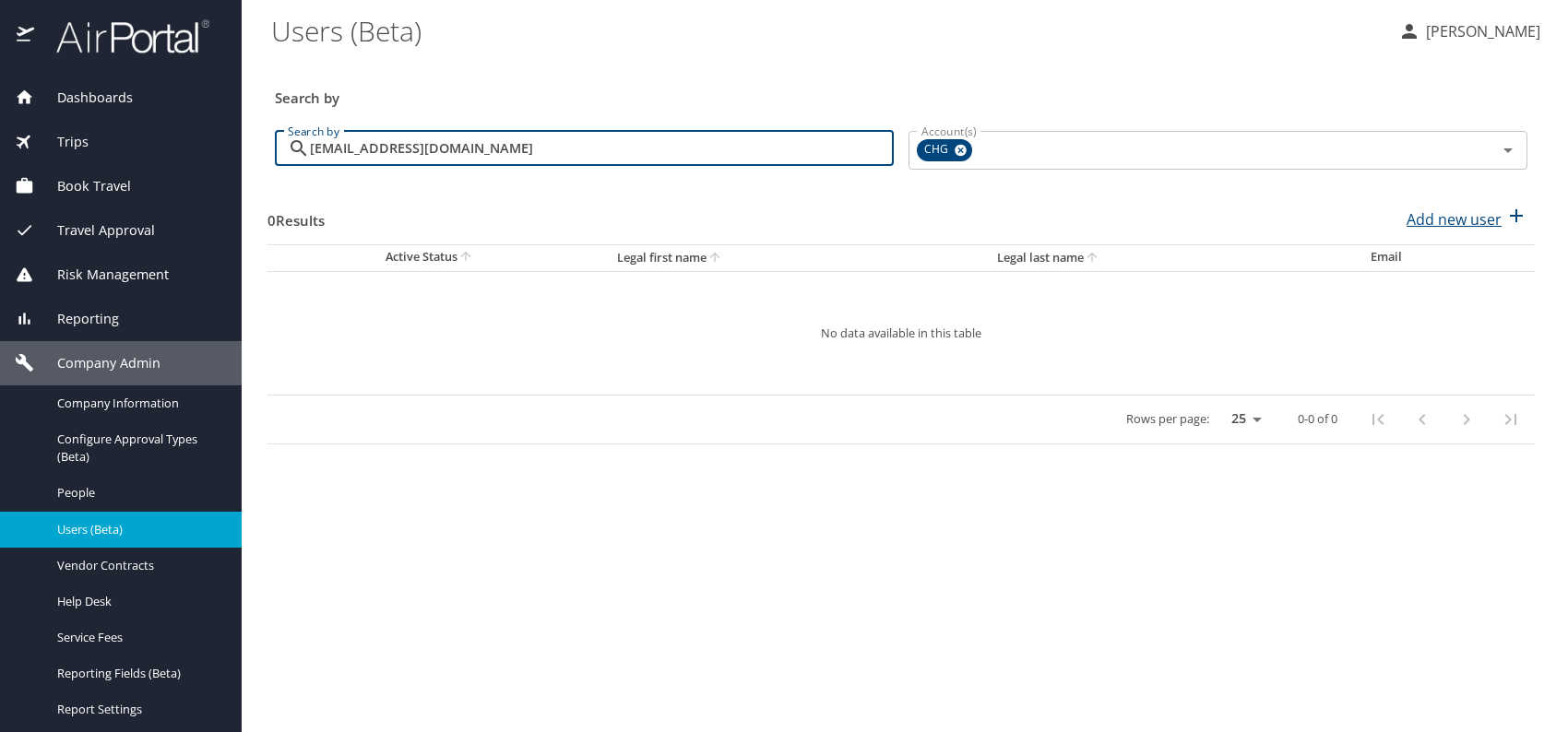
type input "mikeuwilliams@hotmail.com"
click at [1464, 224] on p "Add new user" at bounding box center [1454, 219] width 95 height 22
select select "US"
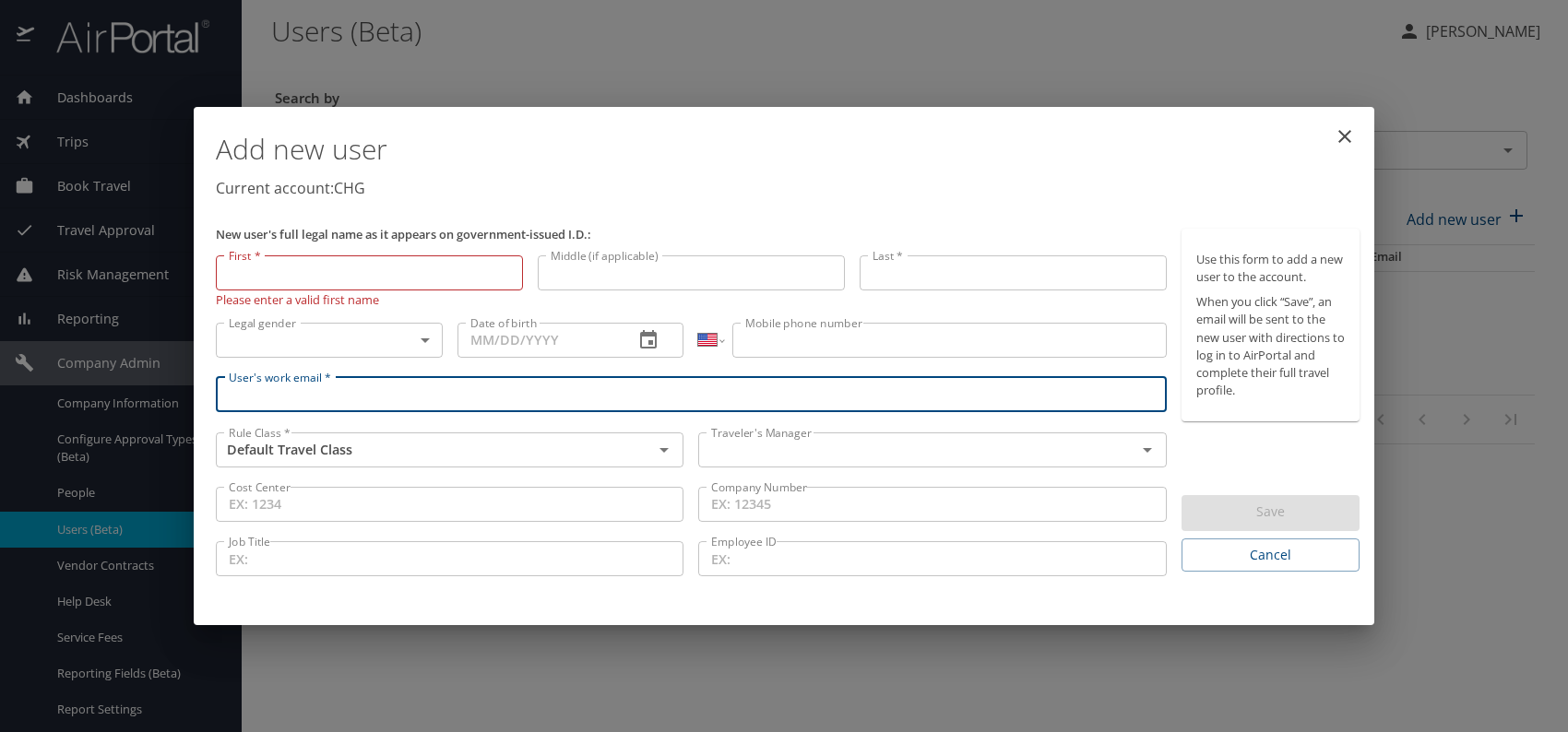
paste input "mikeuwilliams@hotmail.com"
type input "mikeuwilliams@hotmail.com"
click at [830, 450] on input "text" at bounding box center [904, 450] width 402 height 24
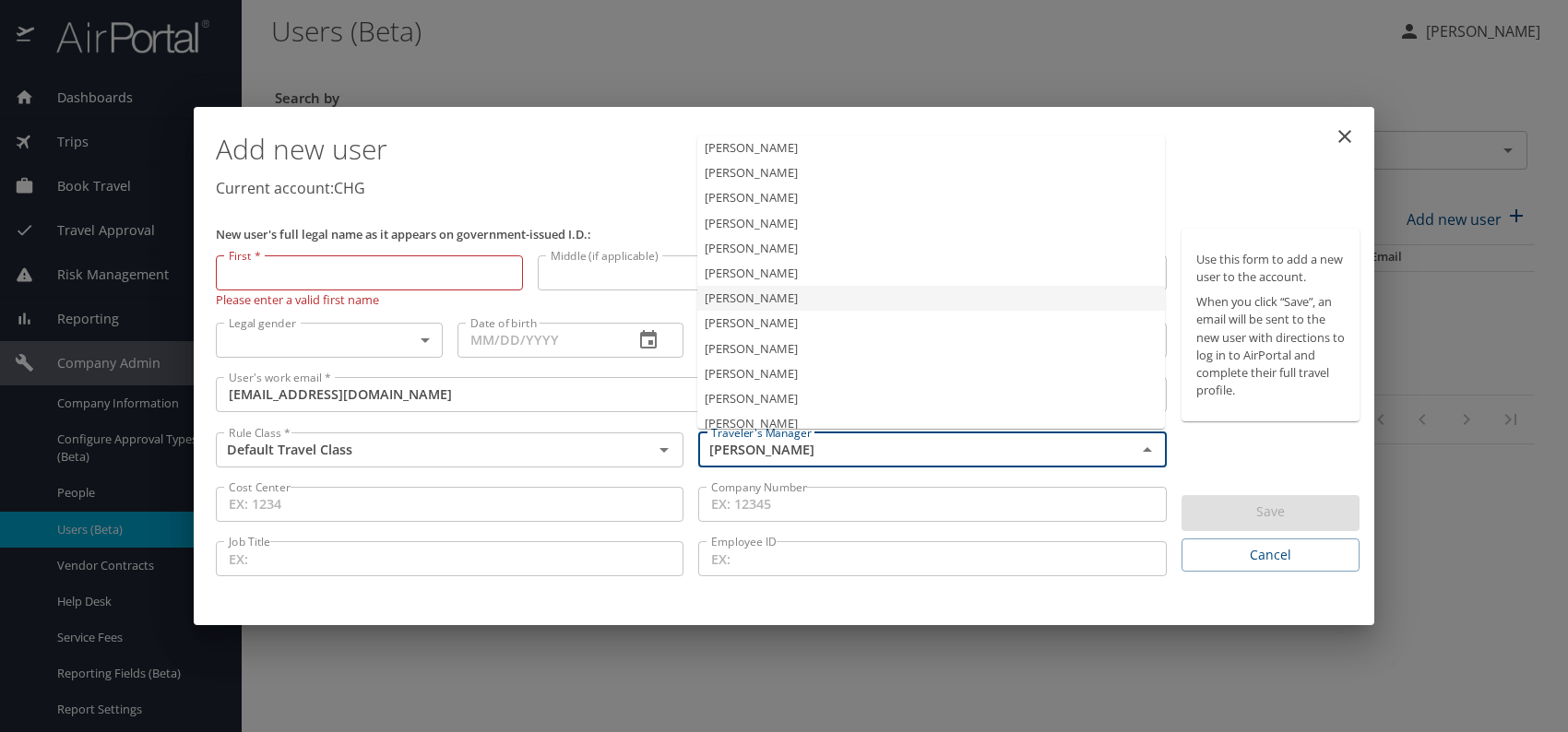
click at [772, 303] on li "Jeffery Bitton" at bounding box center [930, 299] width 467 height 25
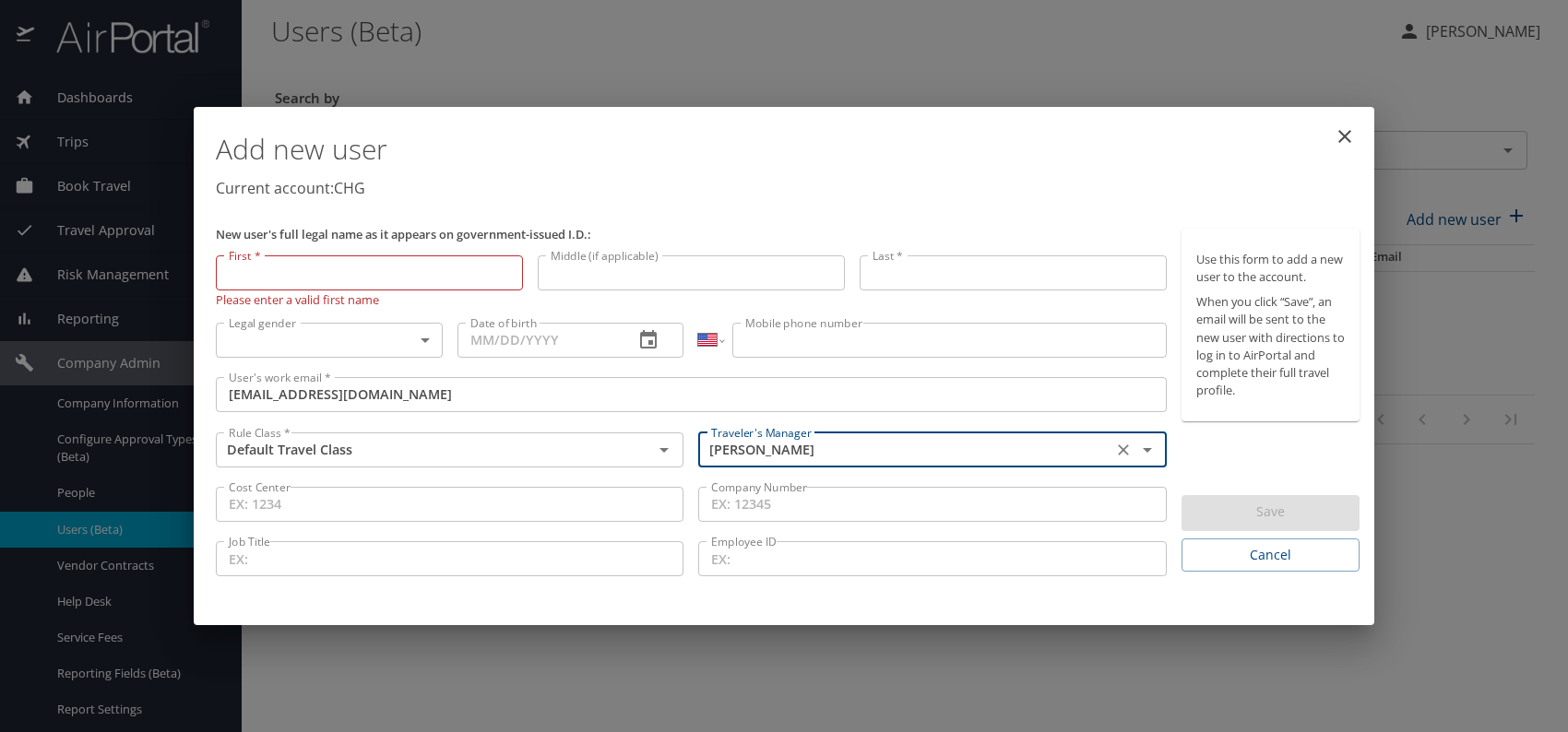
type input "Jeffery Bitton"
click at [371, 341] on body "Dashboards AirPortal 360™ Manager My Travel Dashboard Trips Airtinerary® Lookup…" at bounding box center [784, 366] width 1568 height 732
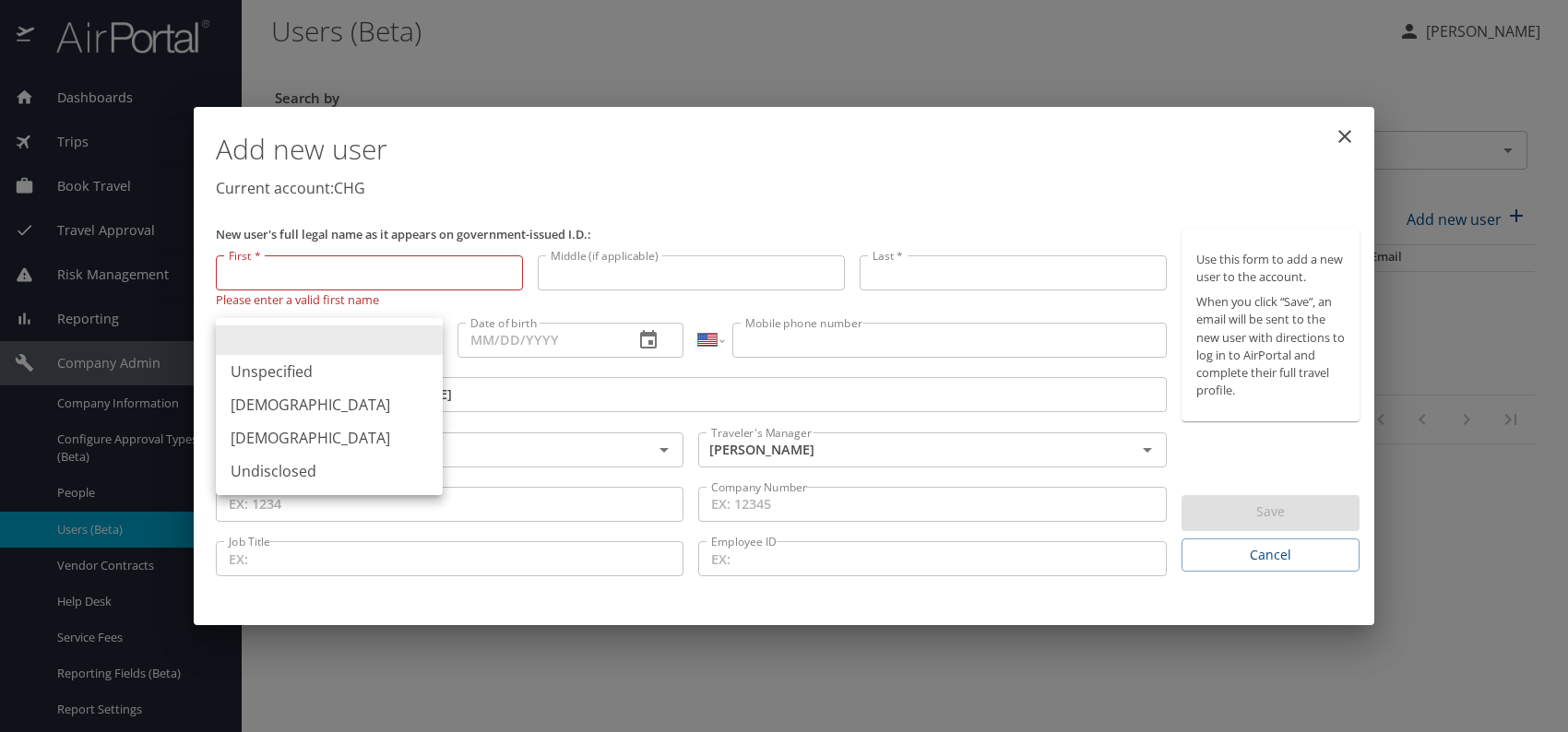
click at [268, 418] on li "Male" at bounding box center [329, 405] width 227 height 33
type input "Male"
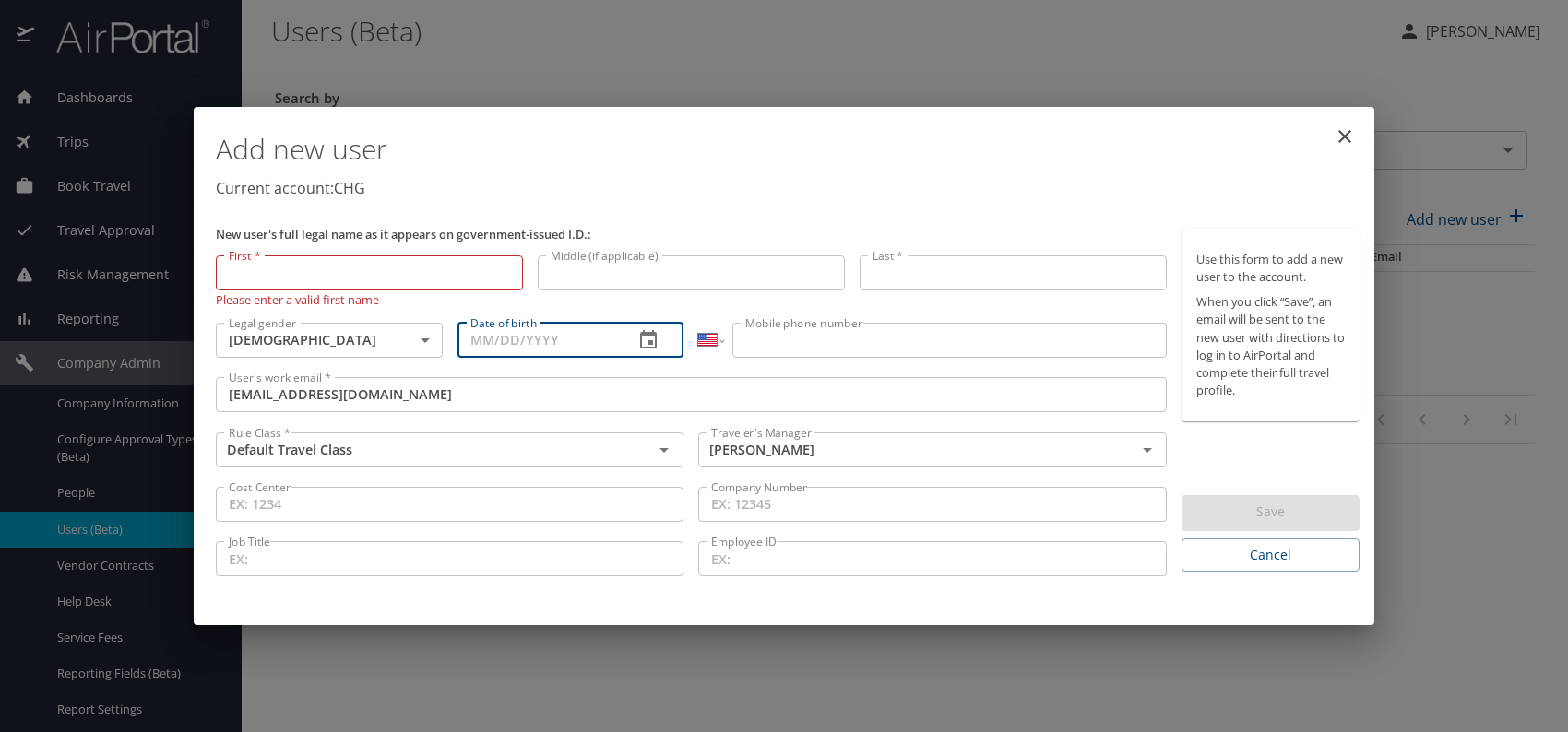
click at [524, 342] on input "Date of birth" at bounding box center [538, 341] width 163 height 35
type input "06/15/1982"
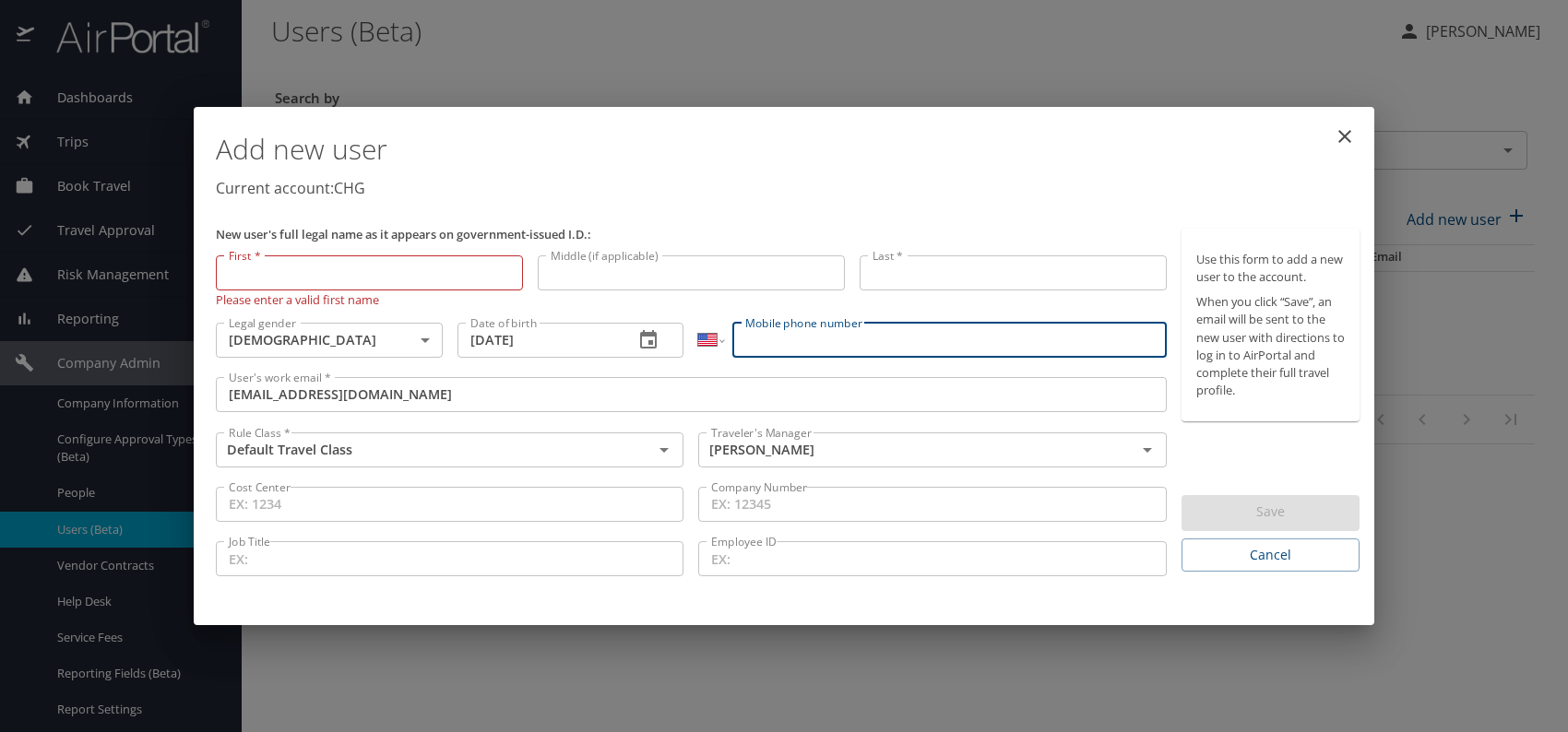
paste input "(215) 767-3608"
type input "(215) 767-3608"
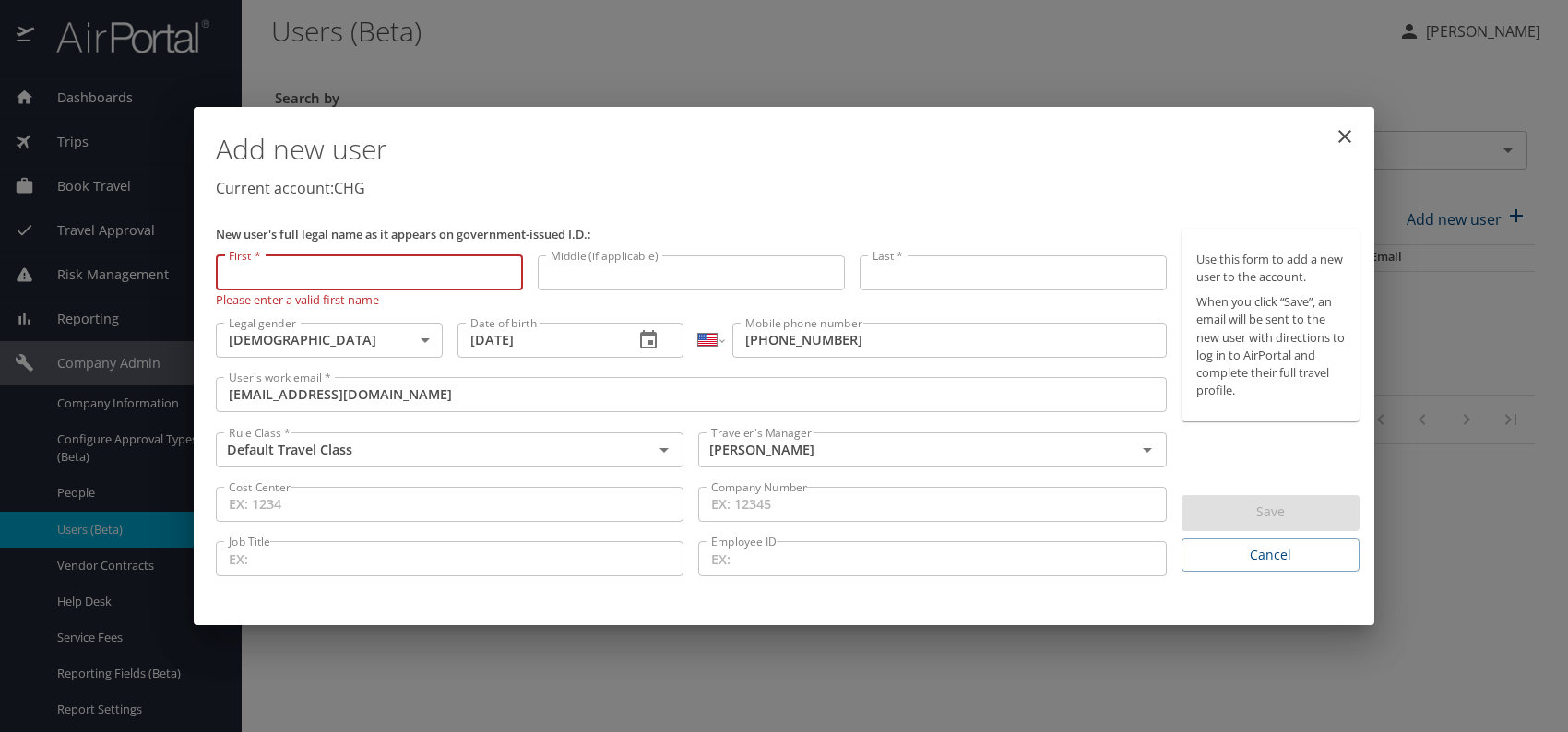
paste input "Michael U. Williams"
drag, startPoint x: 278, startPoint y: 270, endPoint x: 469, endPoint y: 274, distance: 191.0
click at [469, 274] on input "Michael U. Williams" at bounding box center [370, 274] width 308 height 35
type input "Michael"
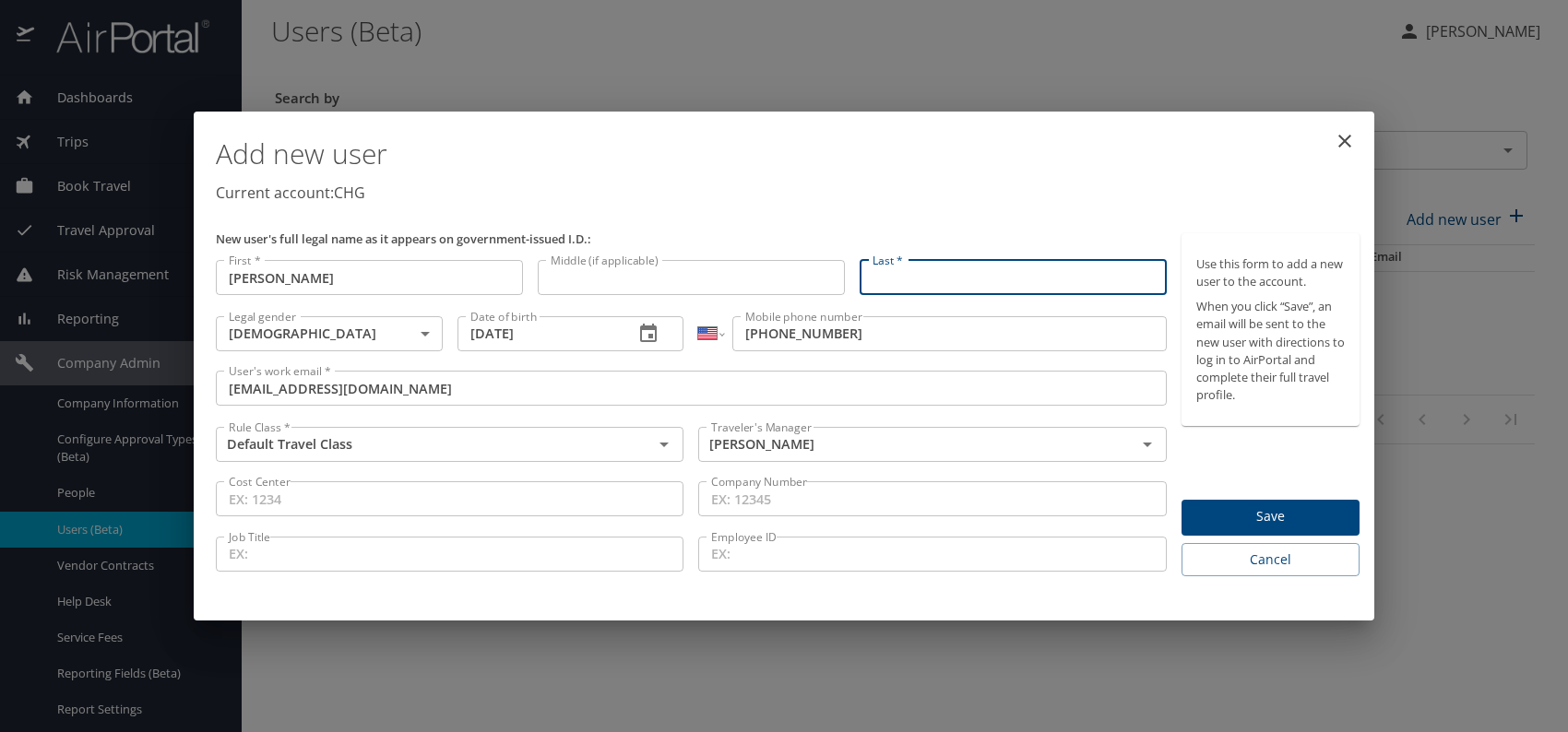
paste input "Michael U. Williams"
click at [944, 276] on input "Michael U. Williams" at bounding box center [1013, 277] width 308 height 35
type input "Williams"
click at [1025, 182] on p "Current account: CHG" at bounding box center [787, 193] width 1144 height 22
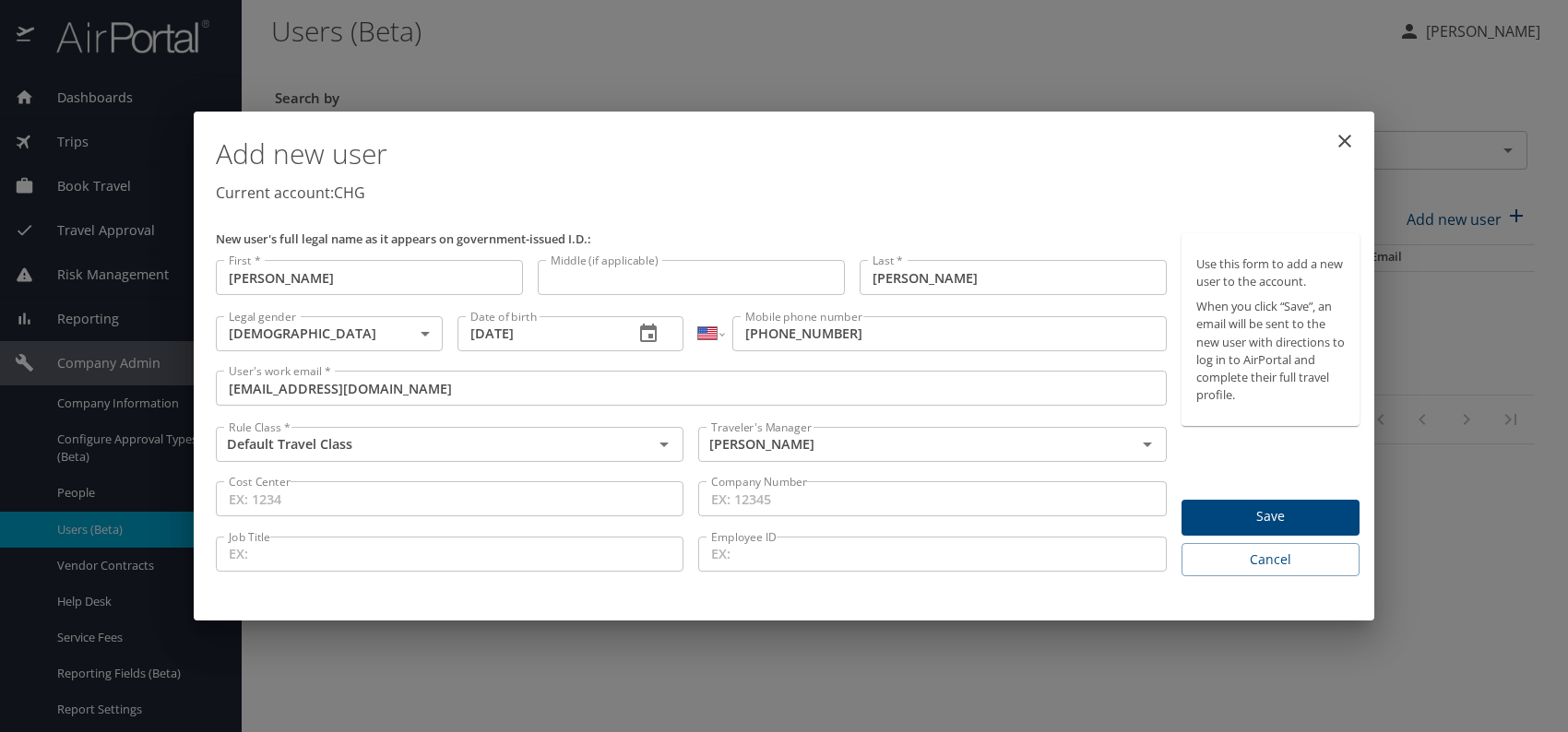
click at [1226, 504] on button "Save" at bounding box center [1270, 518] width 178 height 36
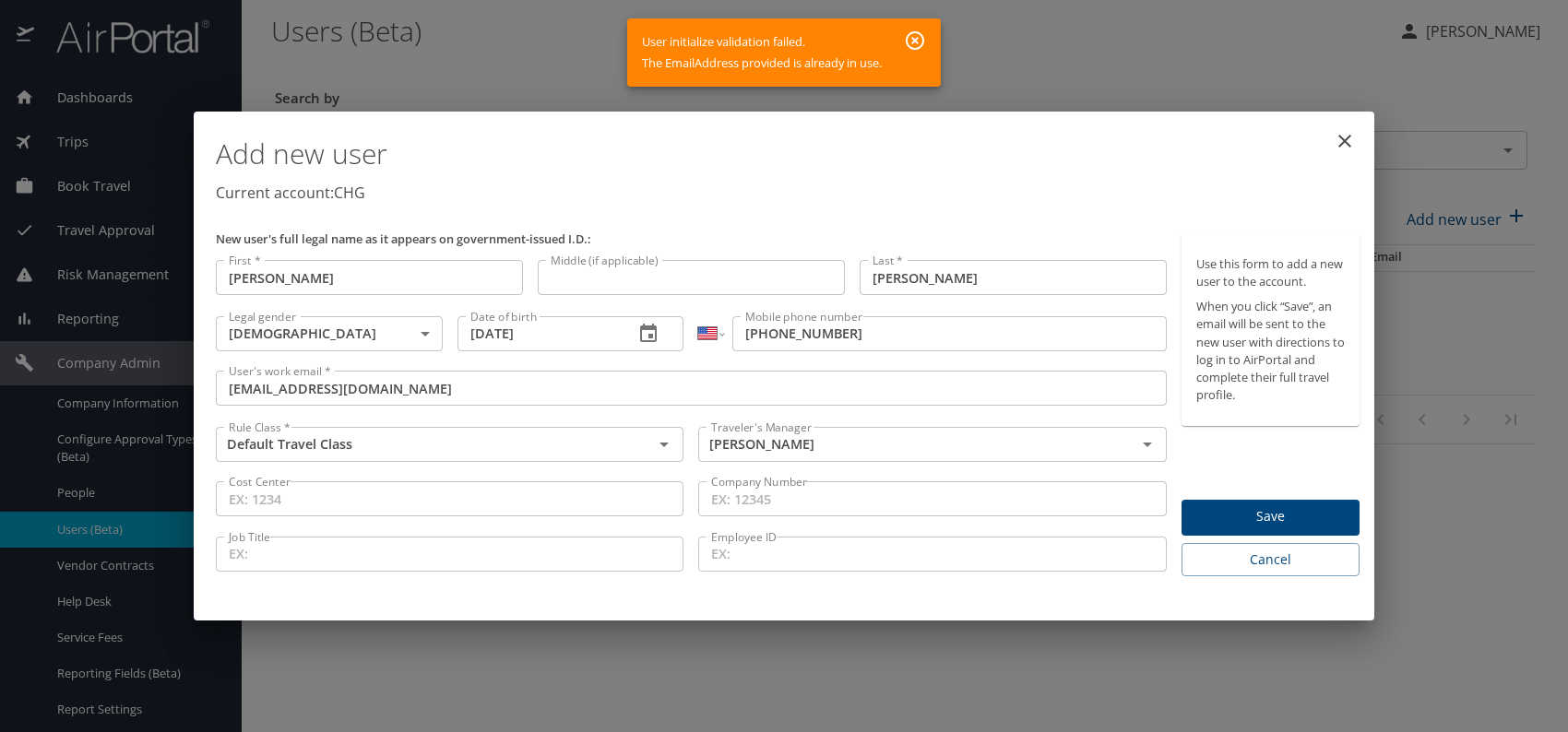
click at [1348, 145] on icon "close" at bounding box center [1344, 141] width 22 height 22
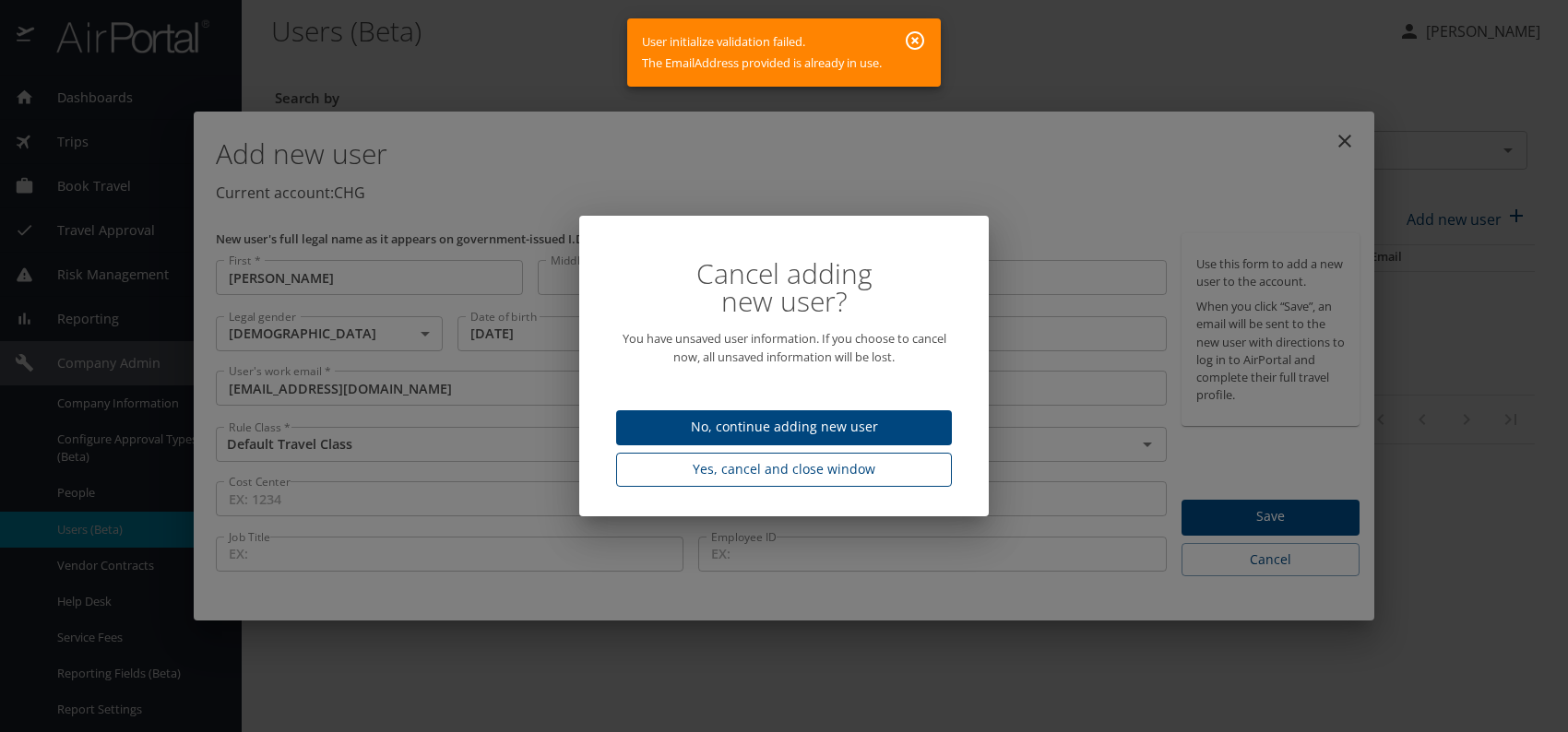
click at [865, 467] on span "Yes, cancel and close window" at bounding box center [784, 470] width 307 height 23
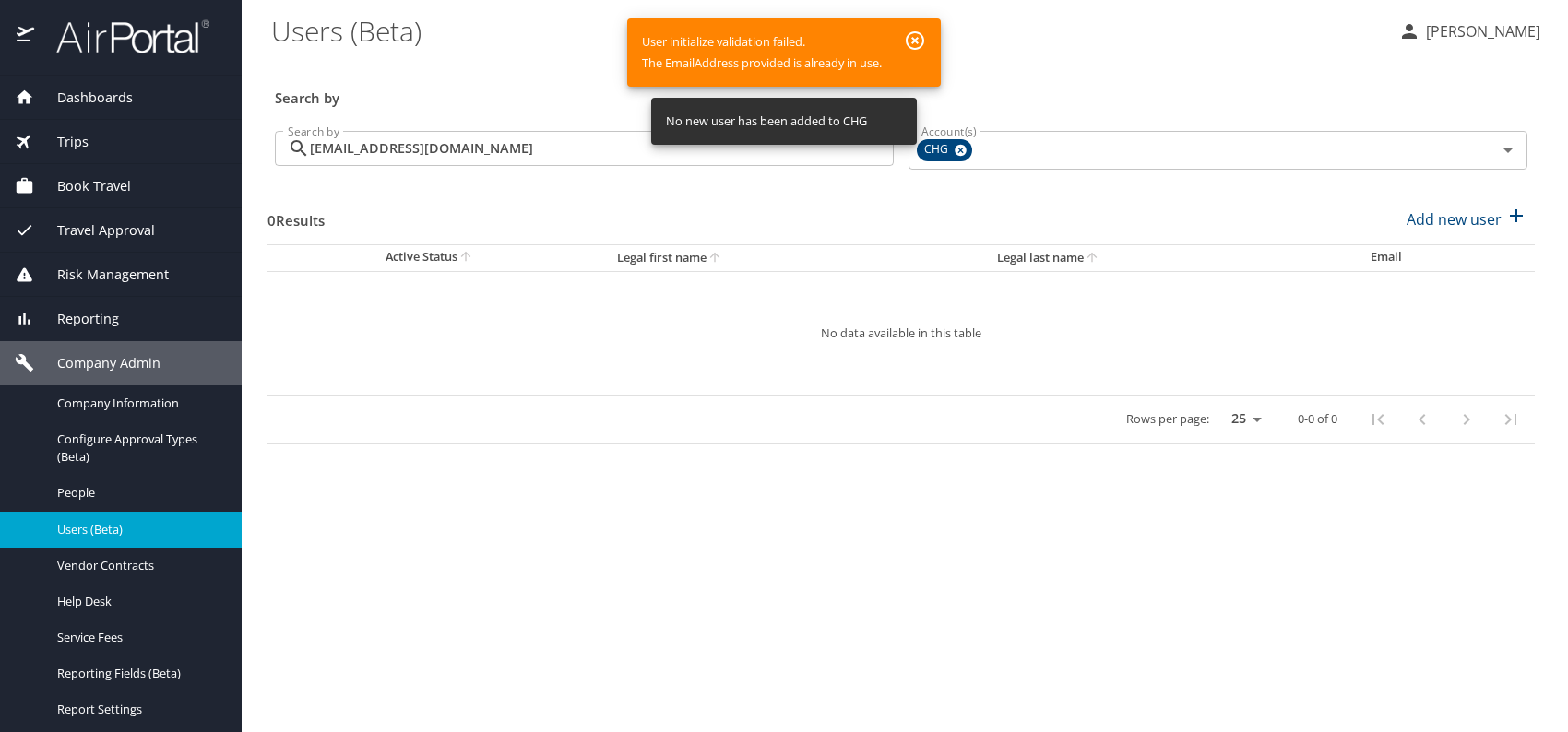
click at [915, 29] on icon "button" at bounding box center [915, 40] width 22 height 22
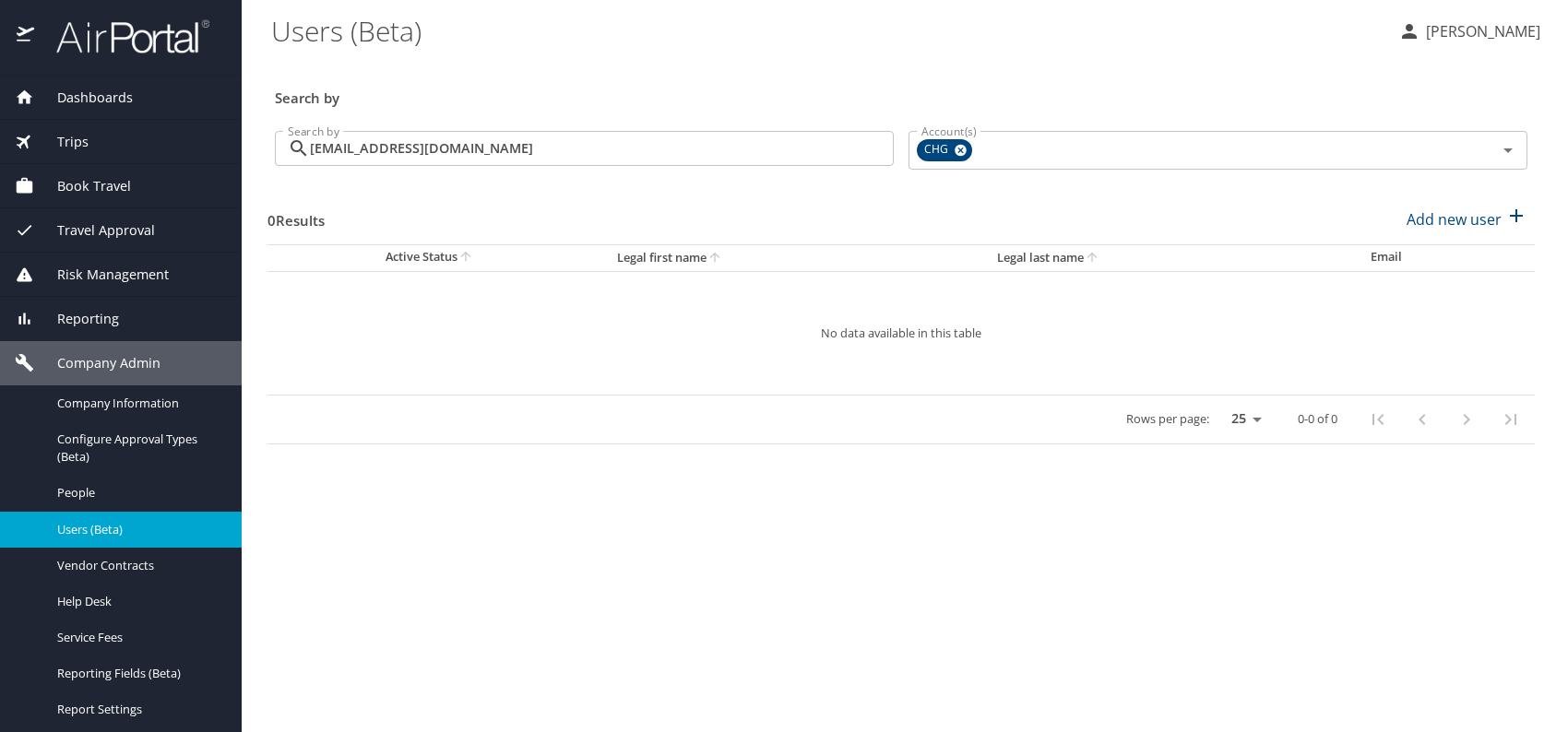
click at [85, 315] on span "Reporting" at bounding box center [76, 318] width 85 height 20
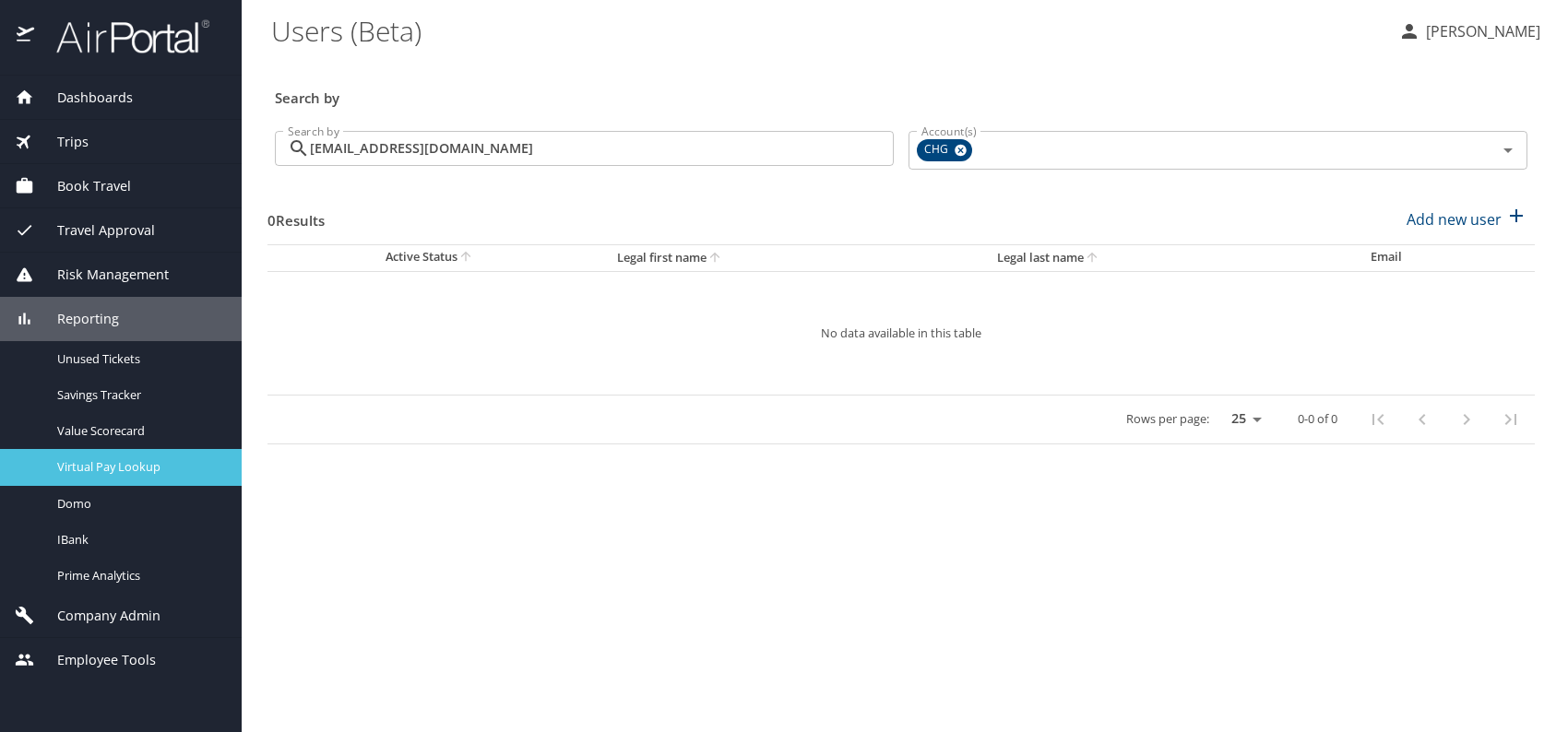
click at [141, 466] on span "Virtual Pay Lookup" at bounding box center [138, 467] width 163 height 18
